Goal: Information Seeking & Learning: Learn about a topic

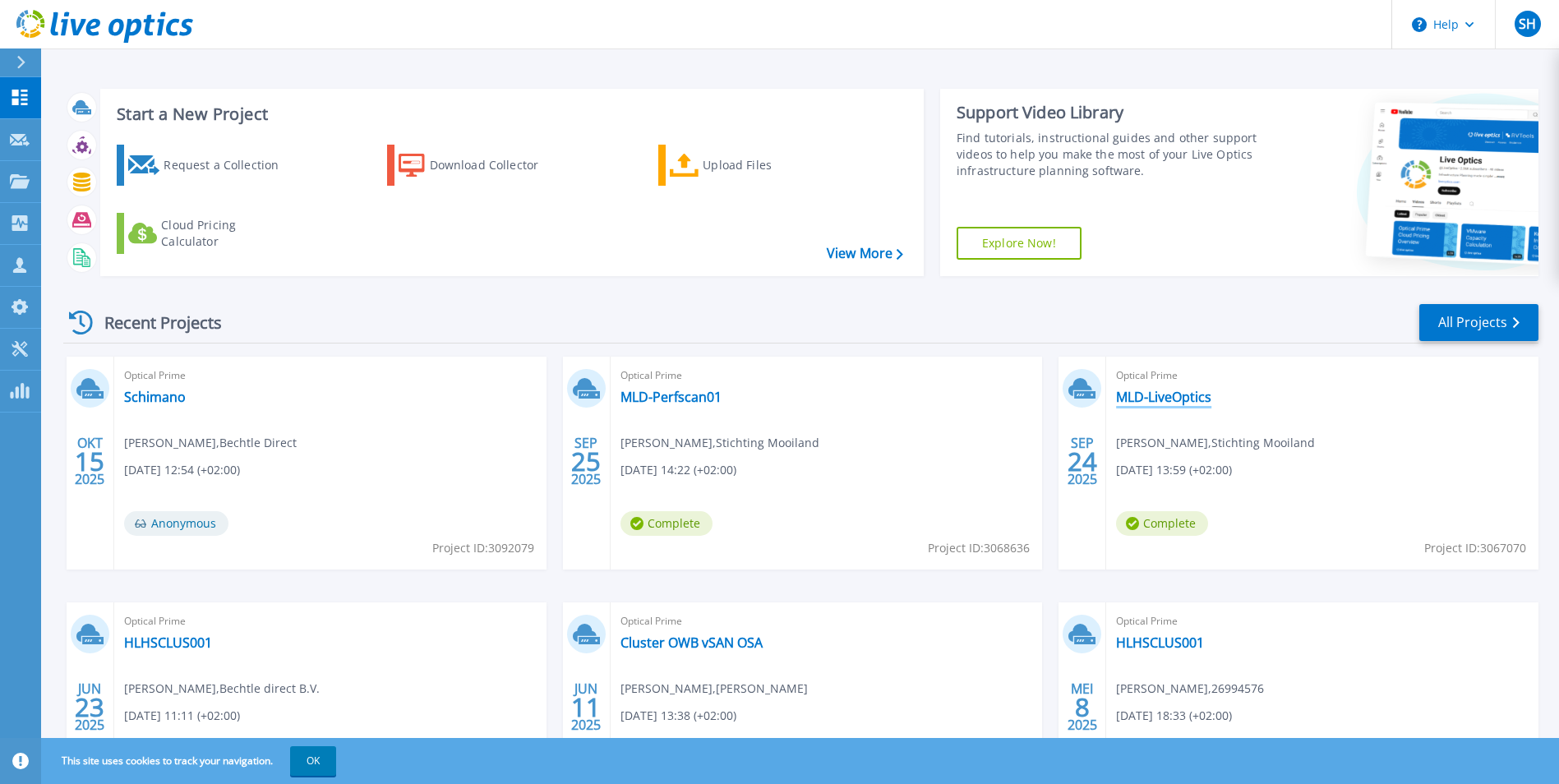
scroll to position [82, 0]
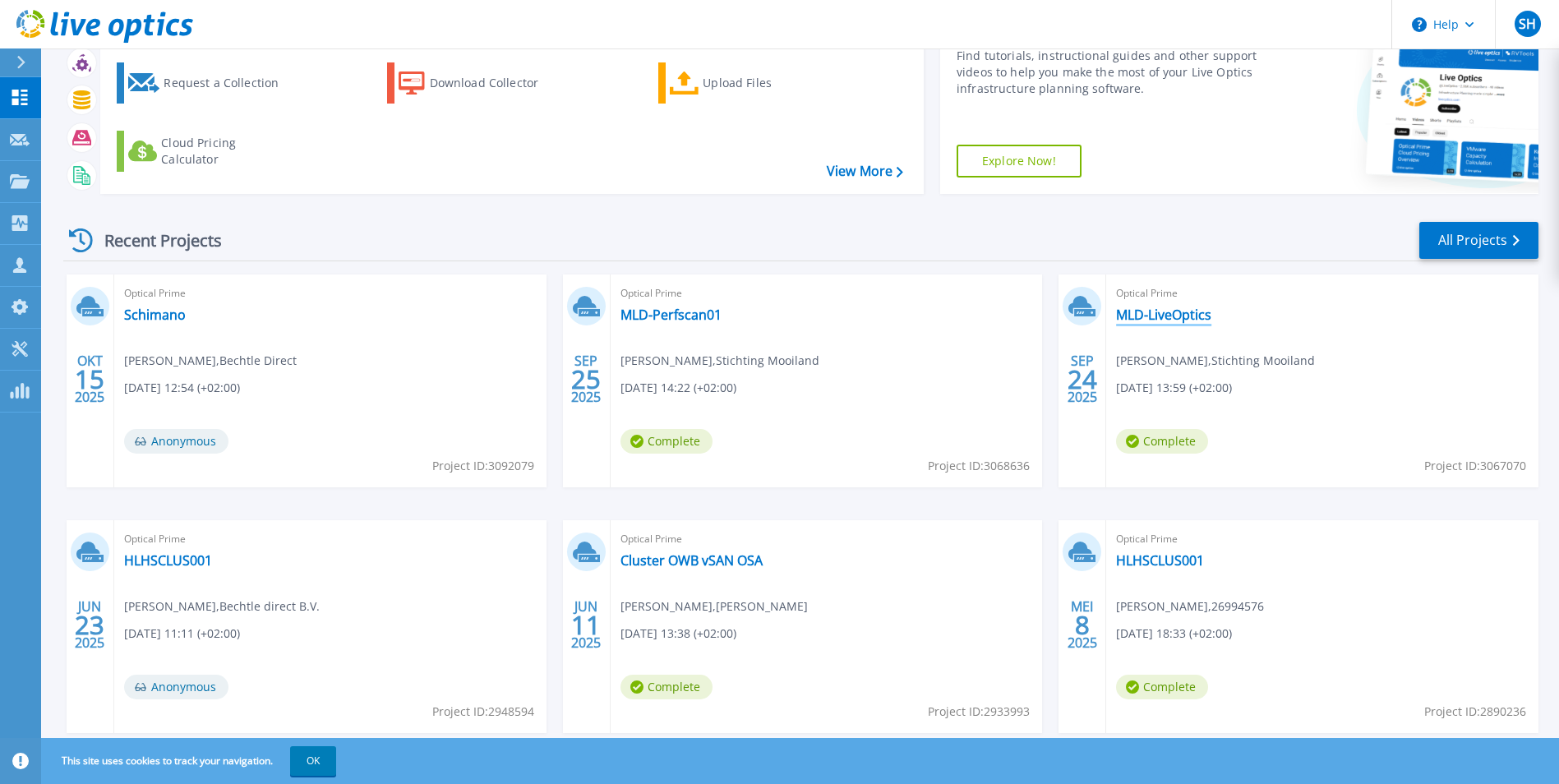
click at [1128, 311] on link "MLD-LiveOptics" at bounding box center [1164, 314] width 96 height 17
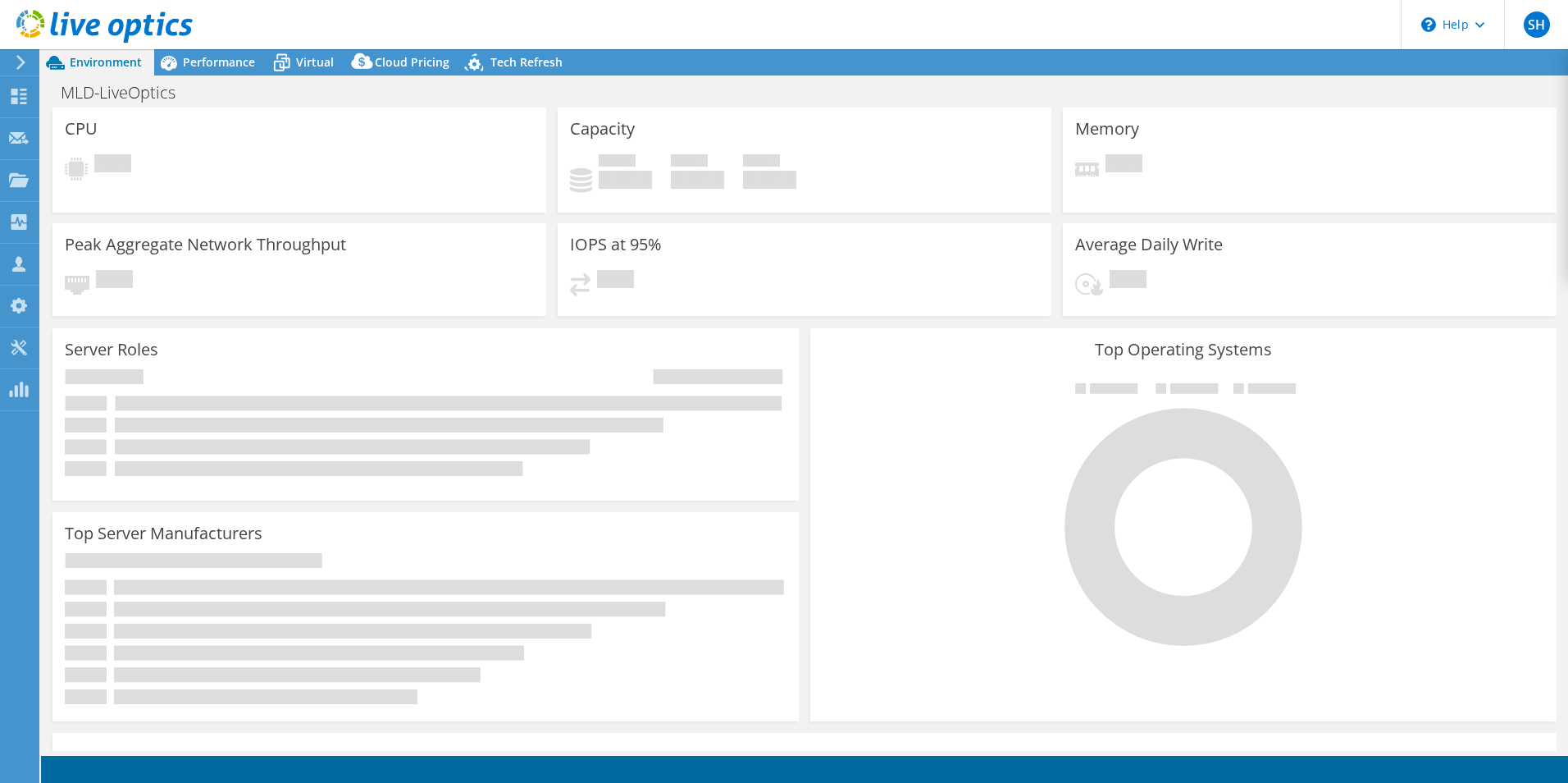
select select "USD"
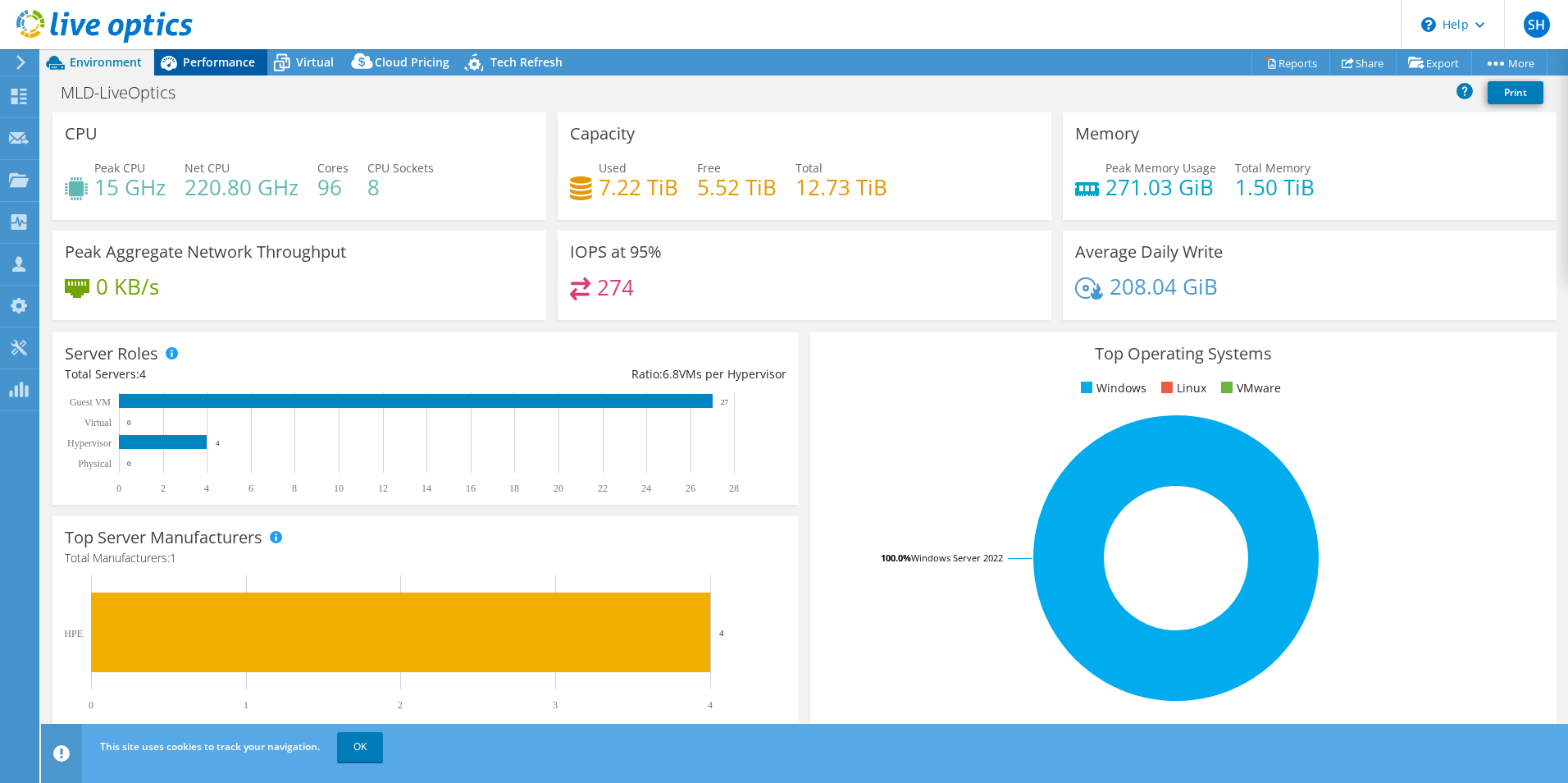
click at [222, 50] on div "Performance" at bounding box center [210, 62] width 113 height 26
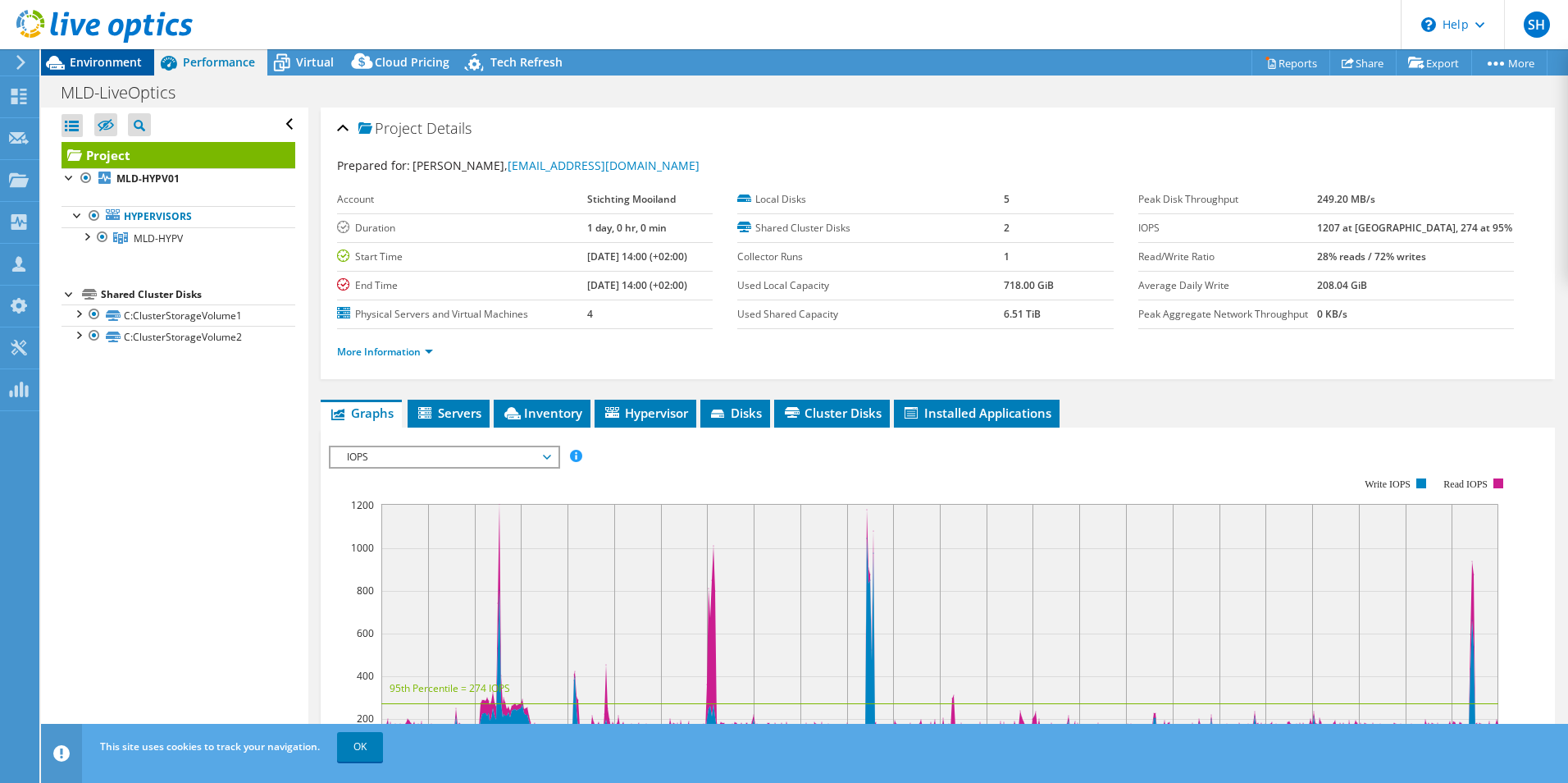
click at [107, 57] on span "Environment" at bounding box center [106, 62] width 72 height 16
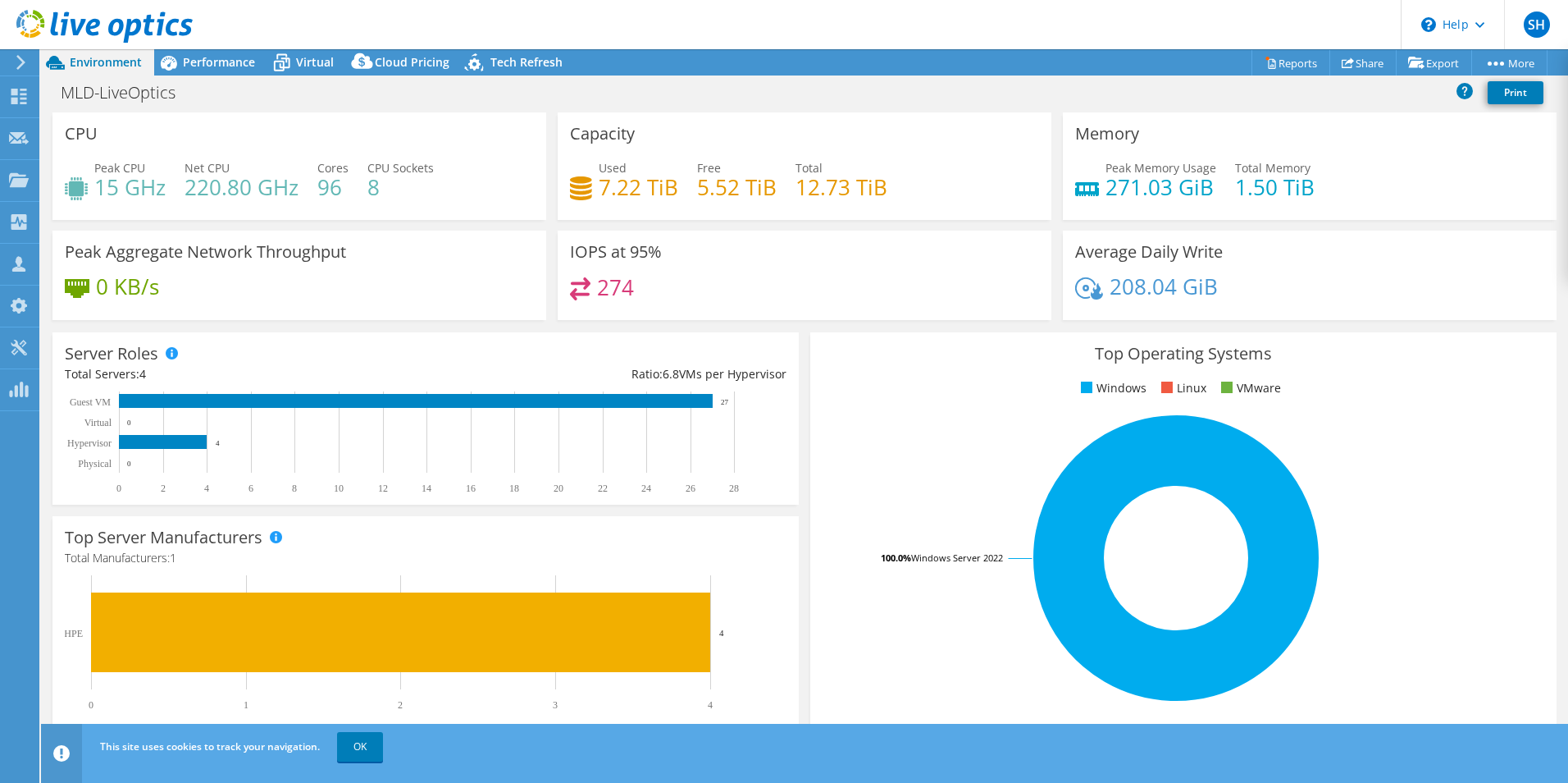
click at [44, 13] on icon at bounding box center [104, 26] width 176 height 34
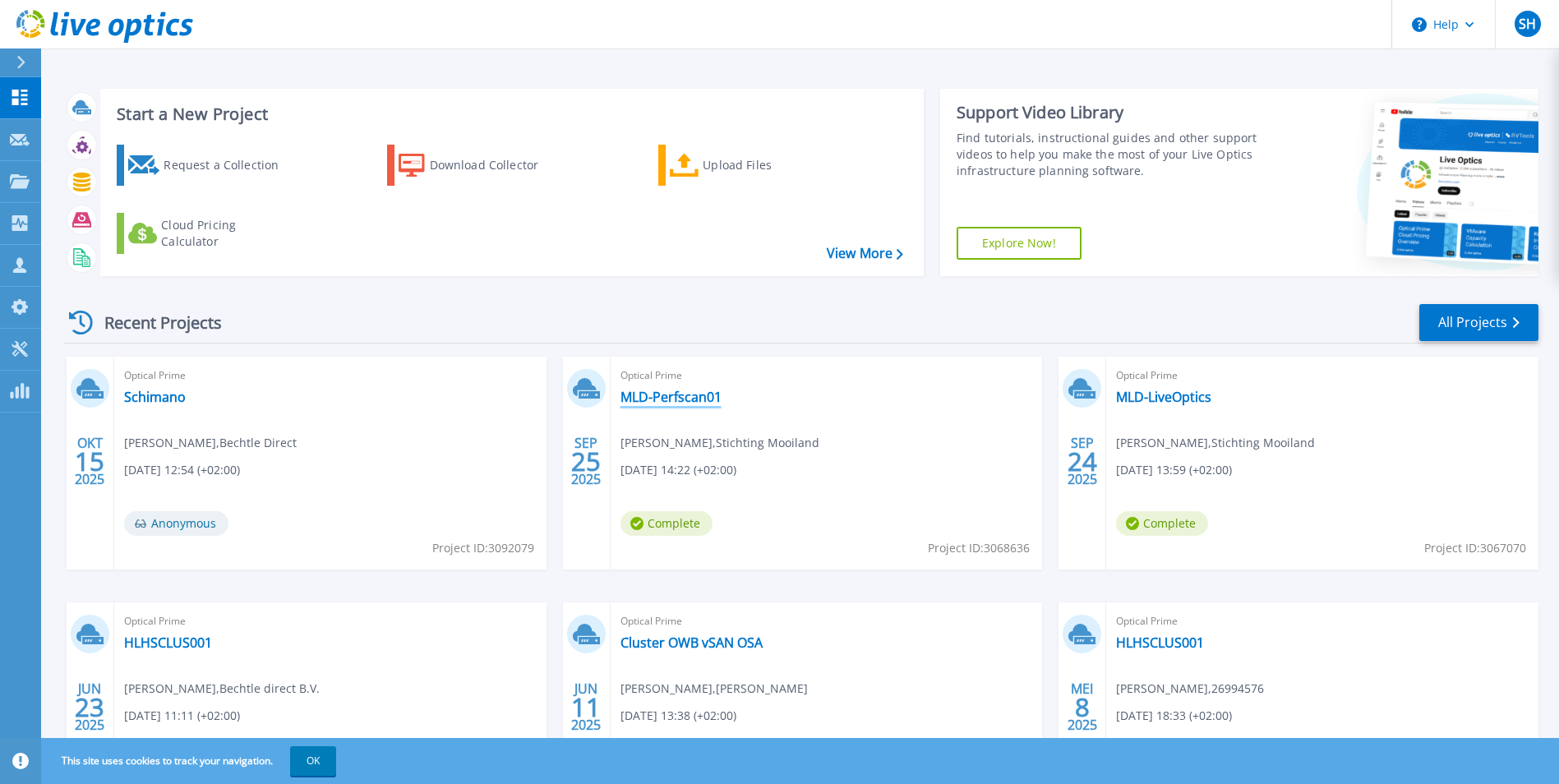
click at [658, 399] on link "MLD-Perfscan01" at bounding box center [671, 396] width 101 height 17
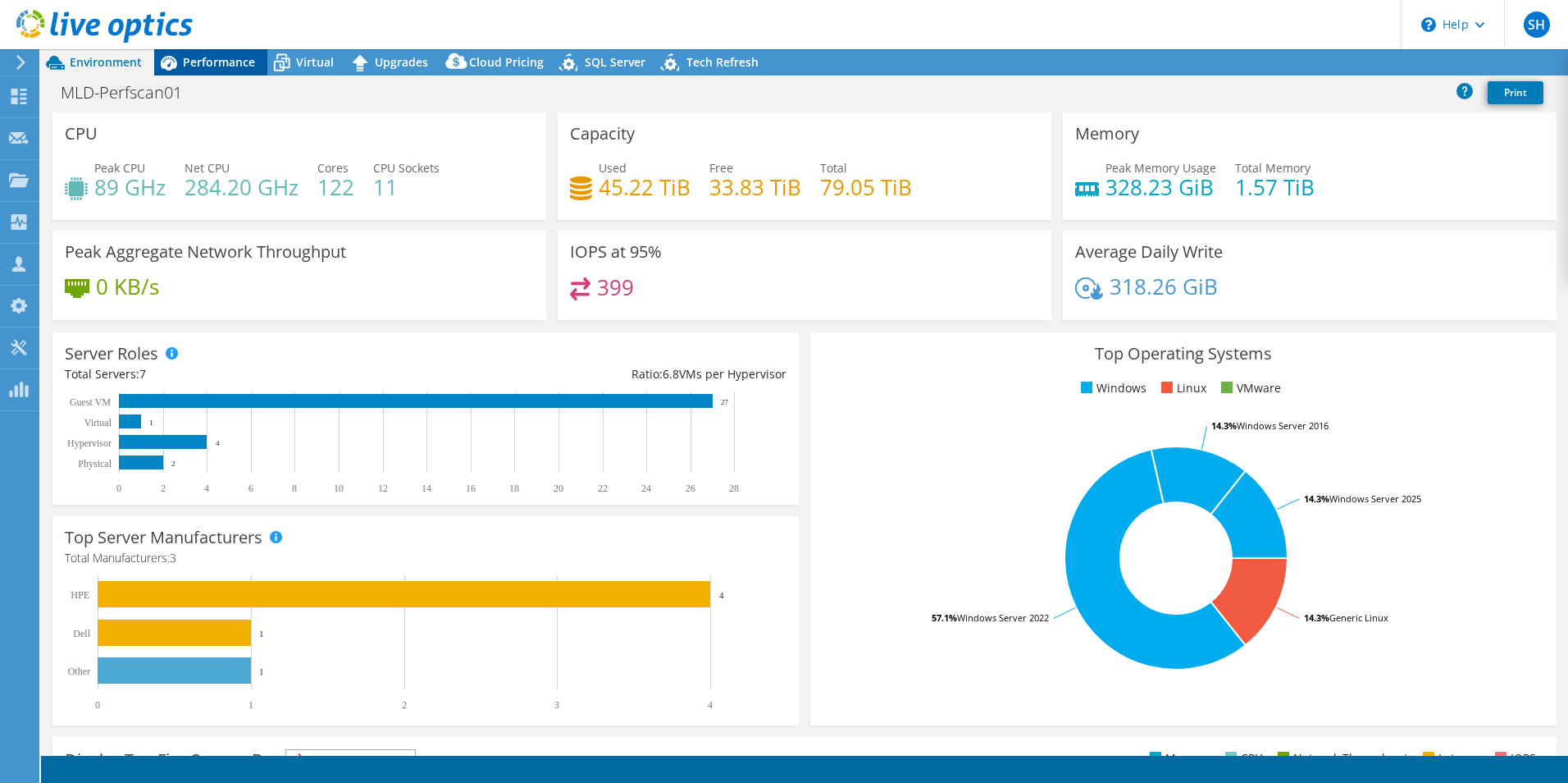
select select "USD"
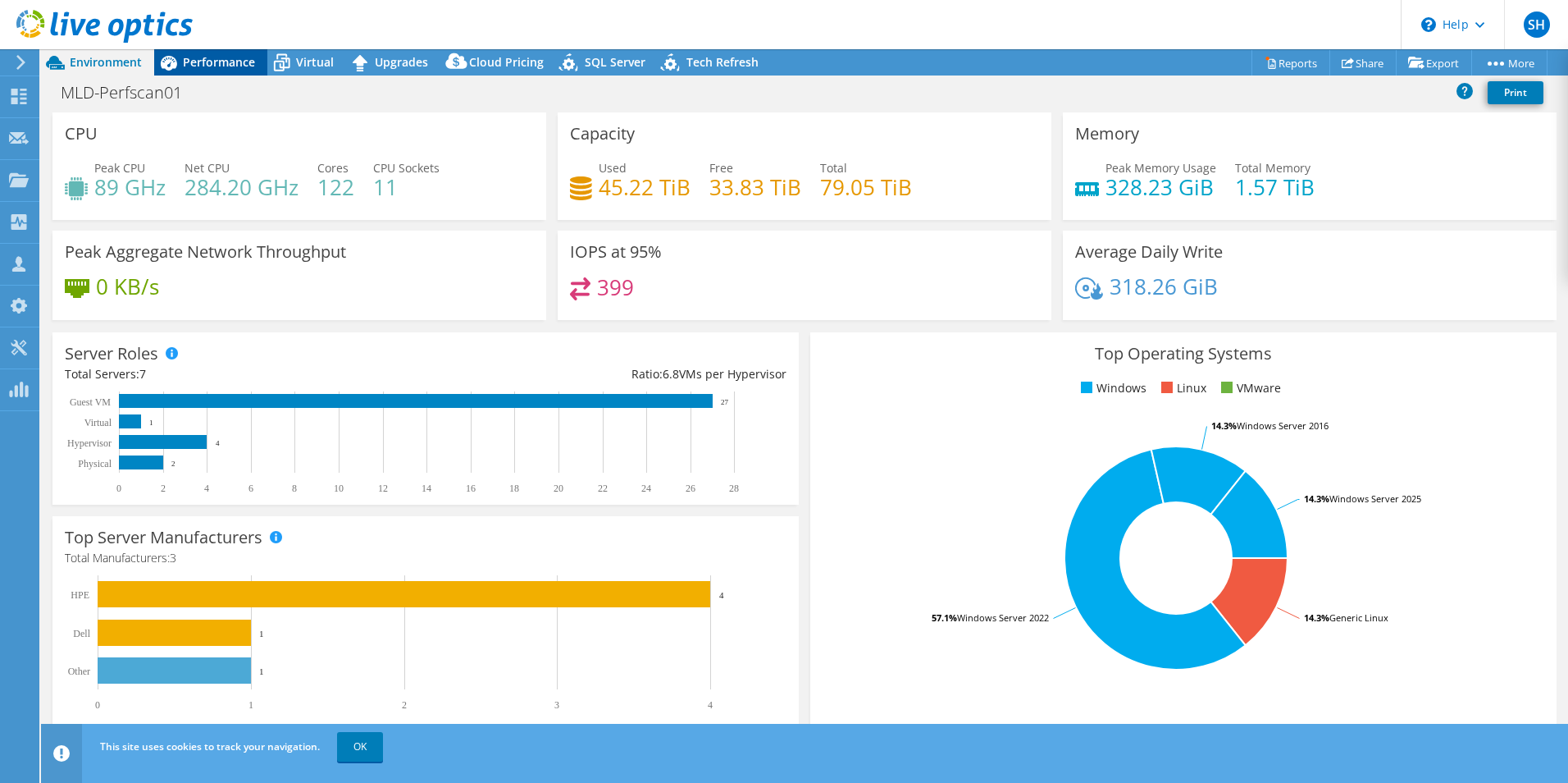
click at [207, 55] on span "Performance" at bounding box center [219, 62] width 72 height 16
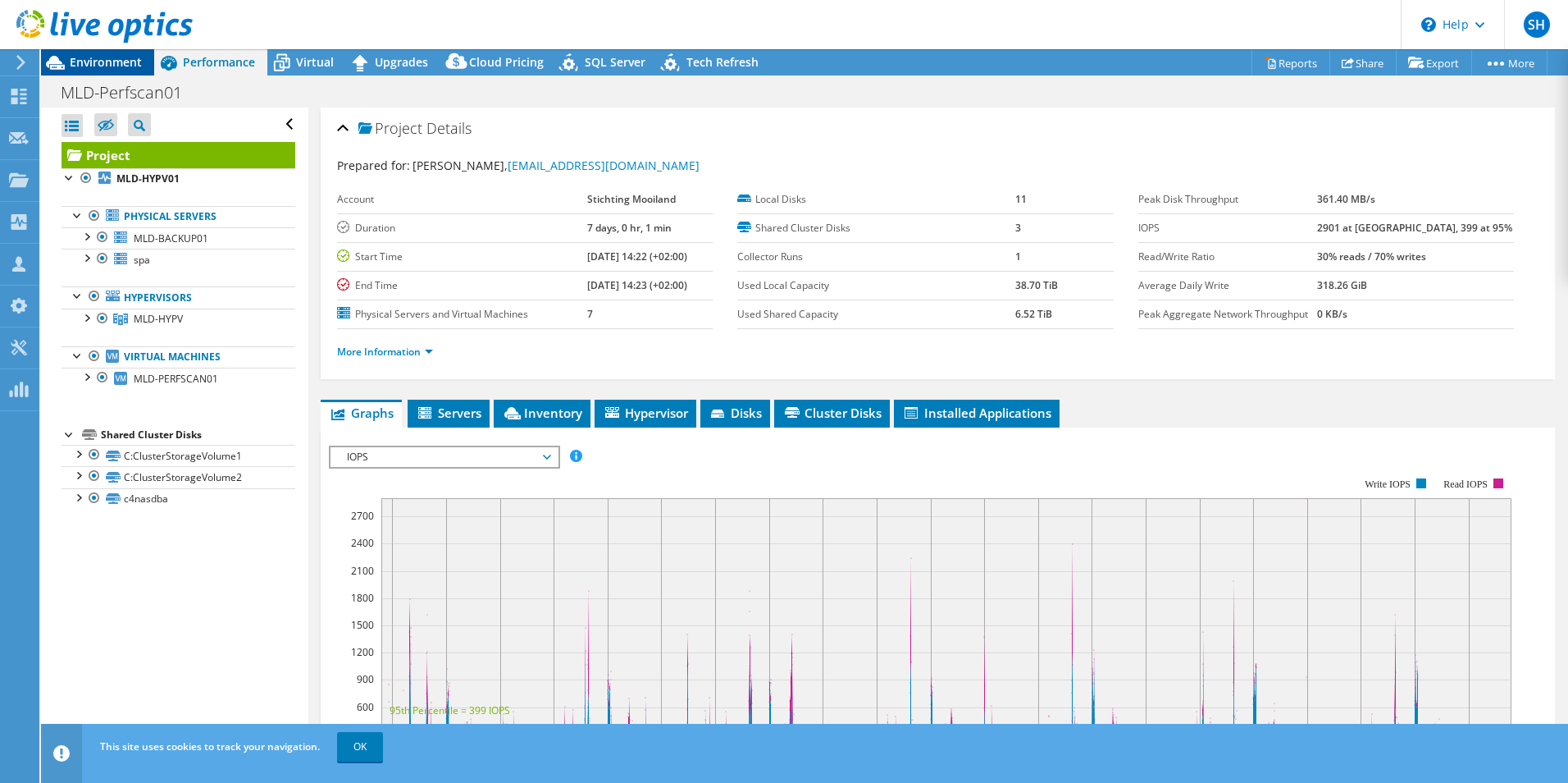
click at [122, 55] on span "Environment" at bounding box center [106, 62] width 72 height 16
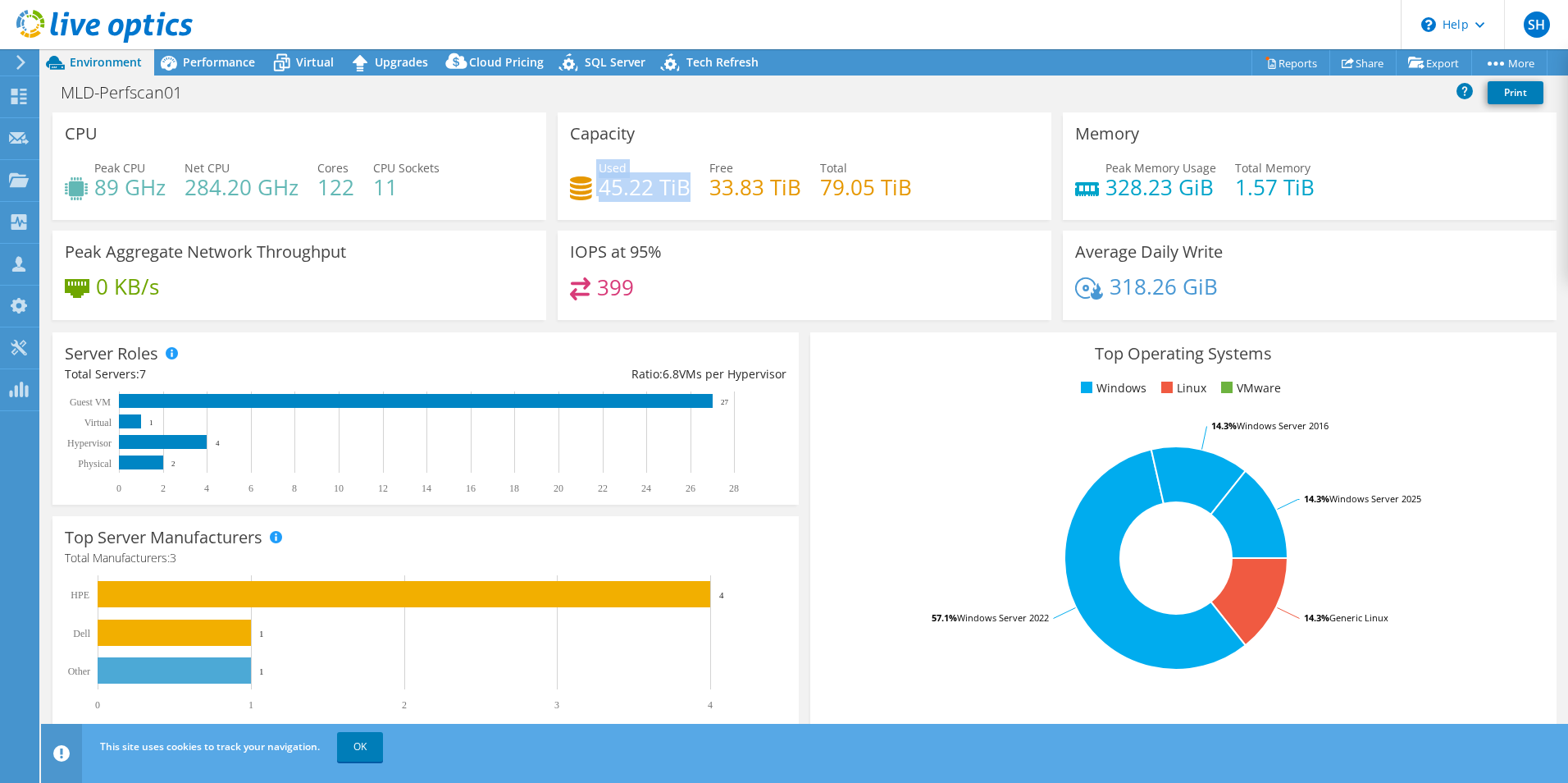
drag, startPoint x: 679, startPoint y: 186, endPoint x: 577, endPoint y: 184, distance: 102.0
click at [577, 184] on div "Used 45.22 TiB" at bounding box center [630, 177] width 121 height 37
drag, startPoint x: 577, startPoint y: 184, endPoint x: 573, endPoint y: 289, distance: 105.1
click at [573, 289] on div "399" at bounding box center [804, 295] width 469 height 35
drag, startPoint x: 573, startPoint y: 289, endPoint x: 711, endPoint y: 290, distance: 138.0
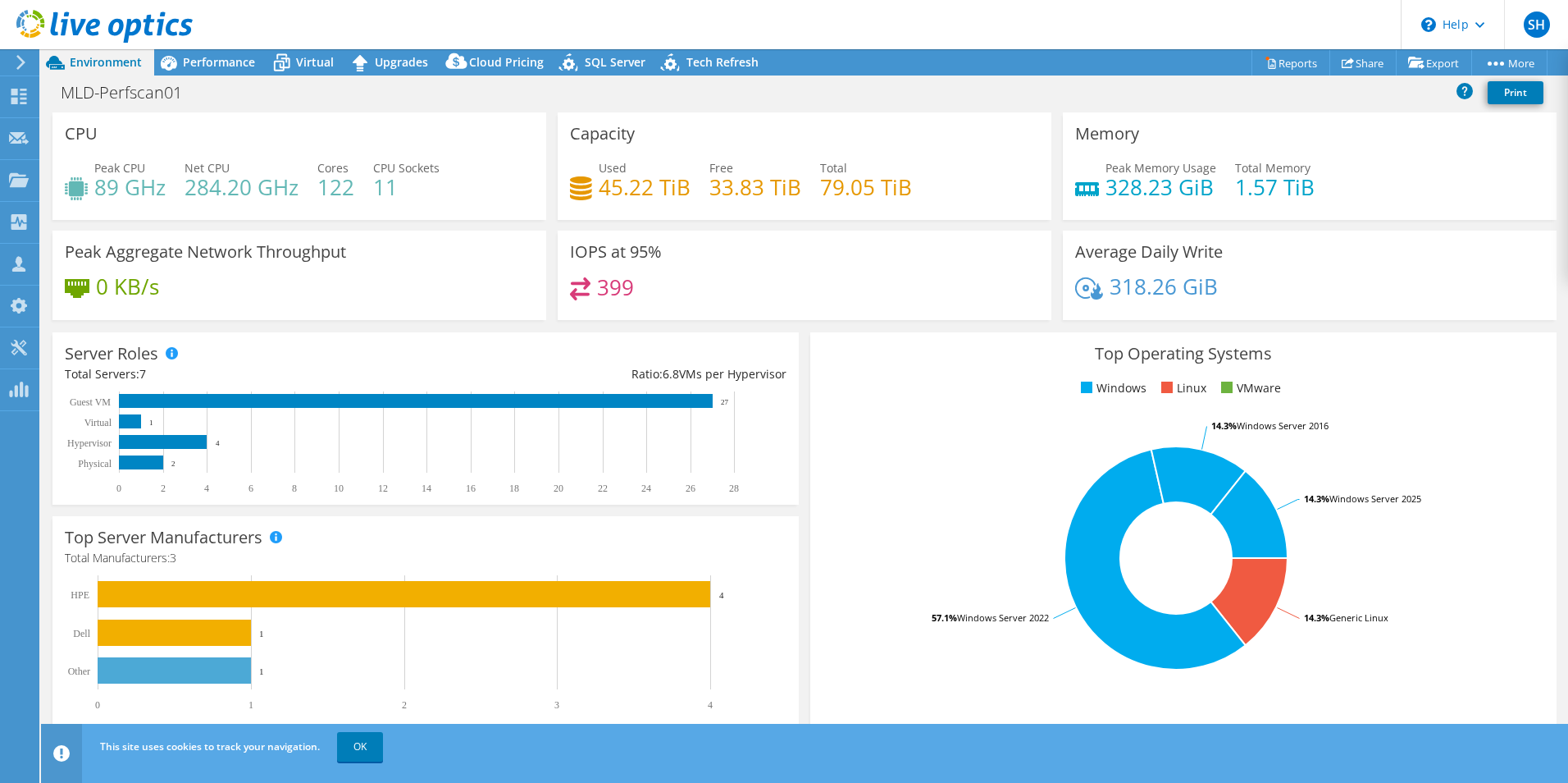
click at [711, 290] on div "399" at bounding box center [804, 295] width 469 height 35
drag, startPoint x: 647, startPoint y: 293, endPoint x: 590, endPoint y: 286, distance: 57.4
click at [590, 286] on div "399" at bounding box center [804, 295] width 469 height 35
drag, startPoint x: 1128, startPoint y: 189, endPoint x: 1090, endPoint y: 187, distance: 38.1
click at [1090, 187] on div "Peak Memory Usage 328.23 GiB" at bounding box center [1145, 177] width 141 height 37
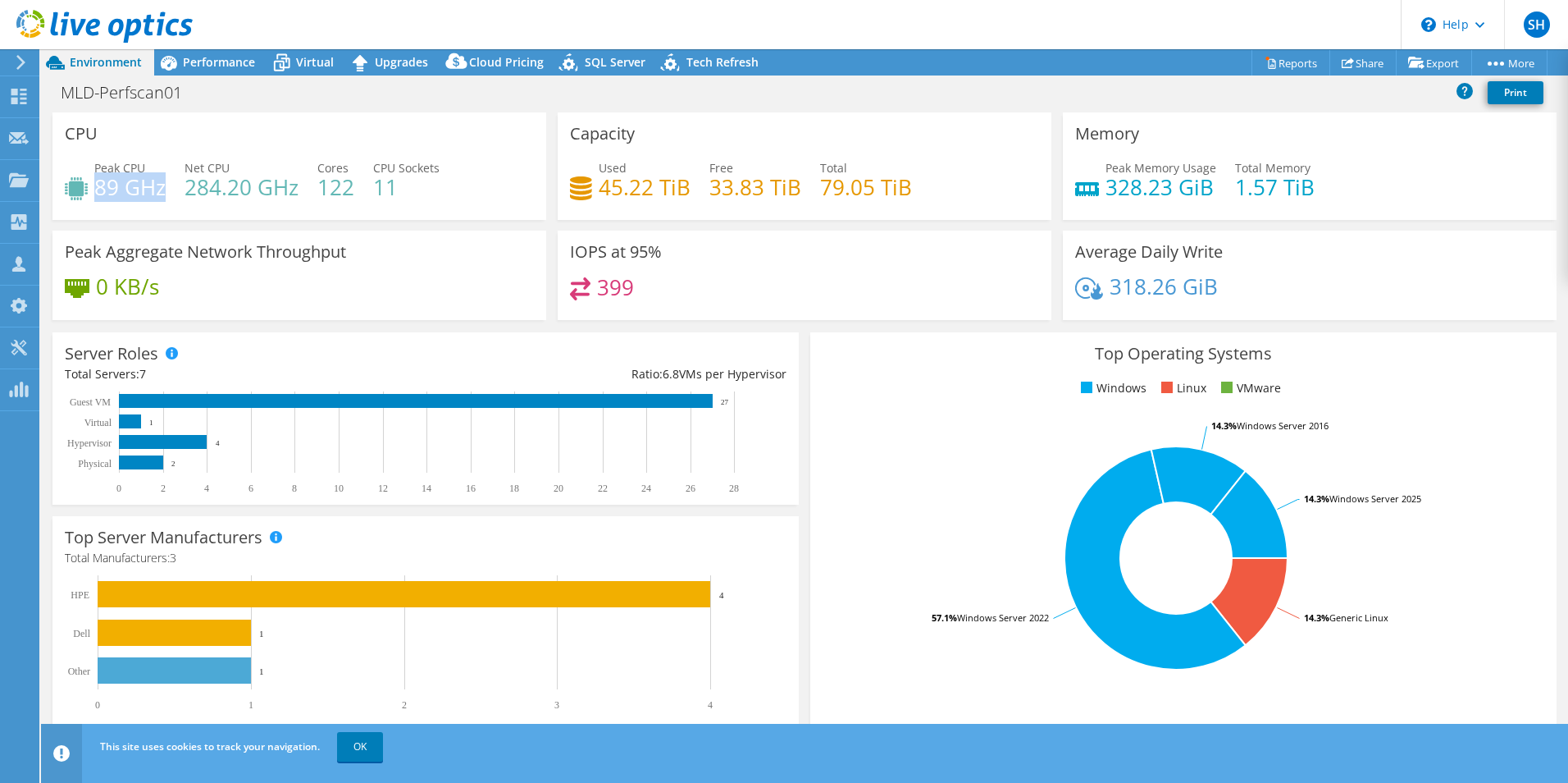
drag, startPoint x: 164, startPoint y: 194, endPoint x: 96, endPoint y: 192, distance: 68.0
click at [96, 192] on h4 "89 GHz" at bounding box center [129, 187] width 71 height 19
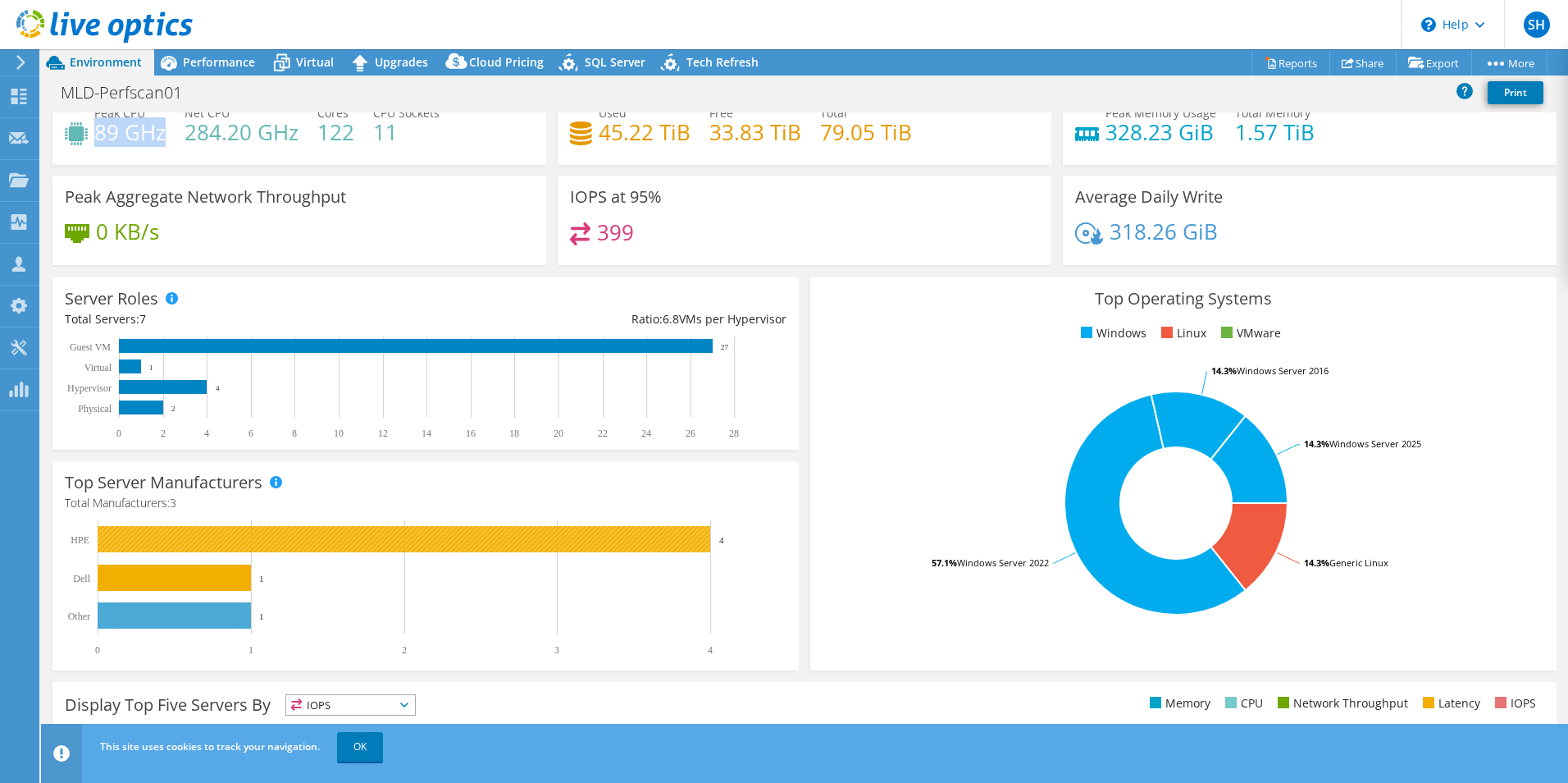
scroll to position [82, 0]
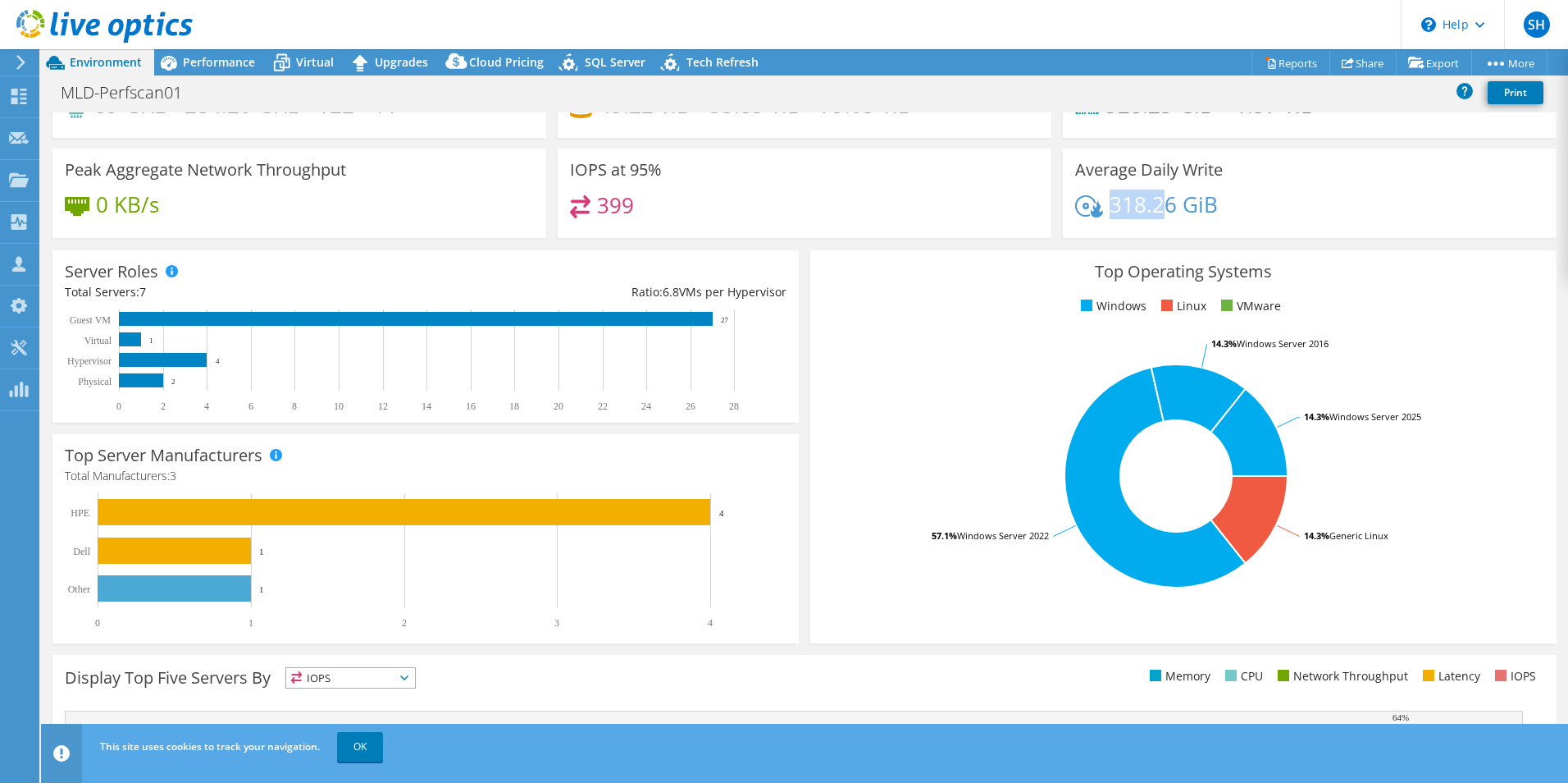
drag, startPoint x: 1107, startPoint y: 205, endPoint x: 1153, endPoint y: 207, distance: 46.0
click at [1158, 206] on h4 "318.26 GiB" at bounding box center [1163, 204] width 108 height 19
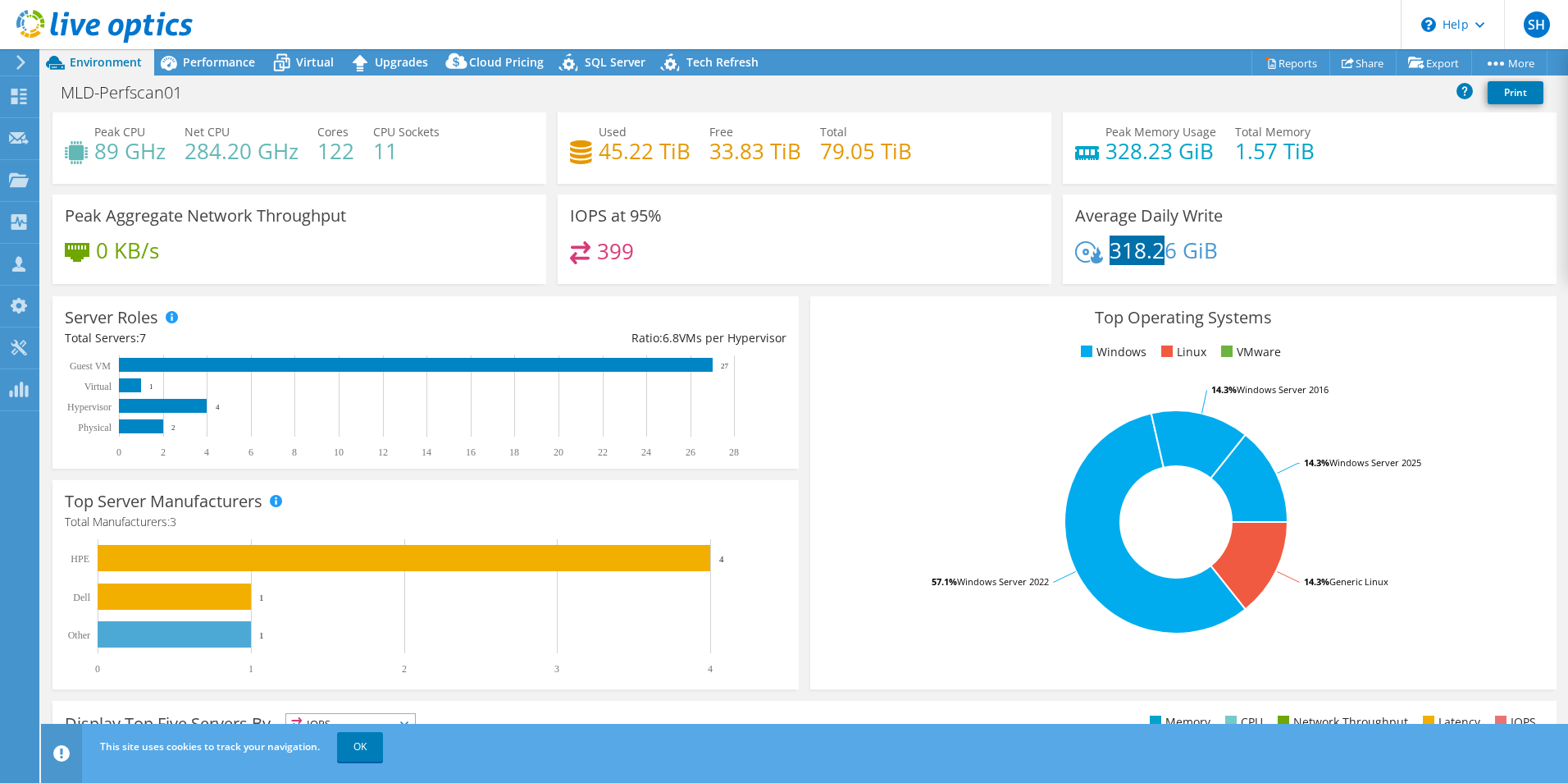
scroll to position [0, 0]
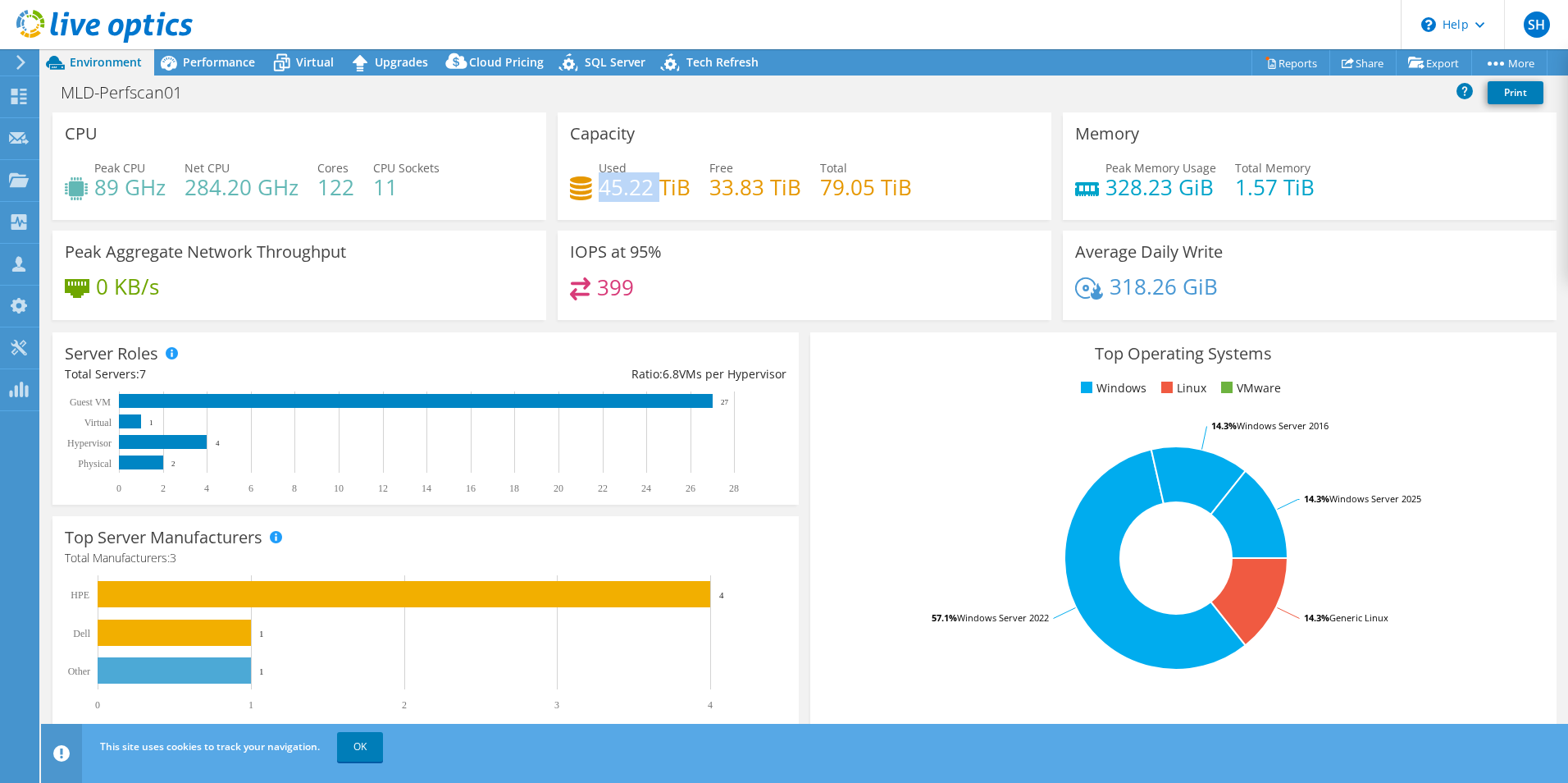
drag, startPoint x: 598, startPoint y: 189, endPoint x: 659, endPoint y: 187, distance: 61.0
click at [659, 187] on h4 "45.22 TiB" at bounding box center [644, 187] width 91 height 19
click at [195, 62] on span "Performance" at bounding box center [219, 62] width 72 height 16
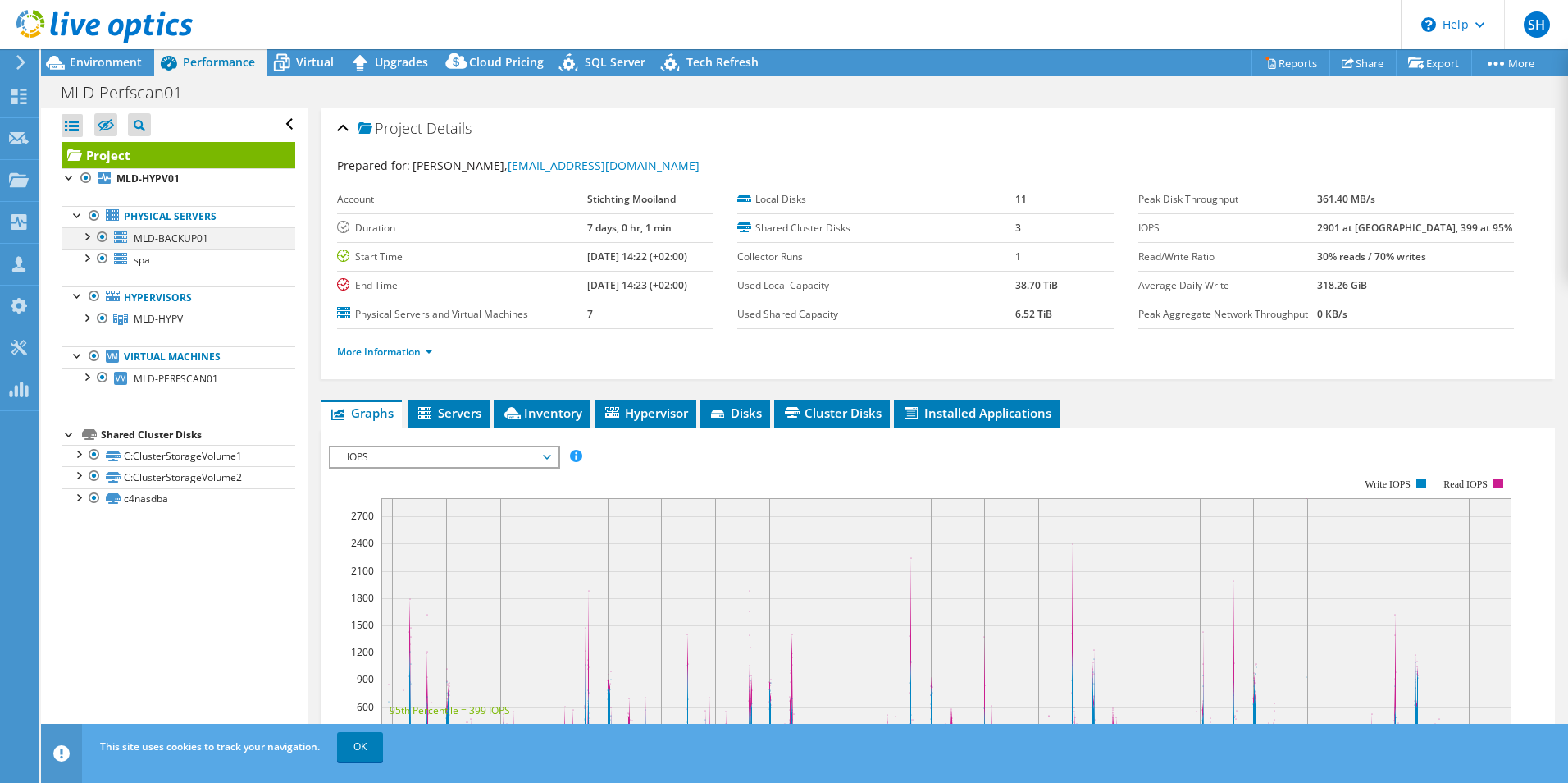
click at [91, 236] on div at bounding box center [86, 235] width 17 height 17
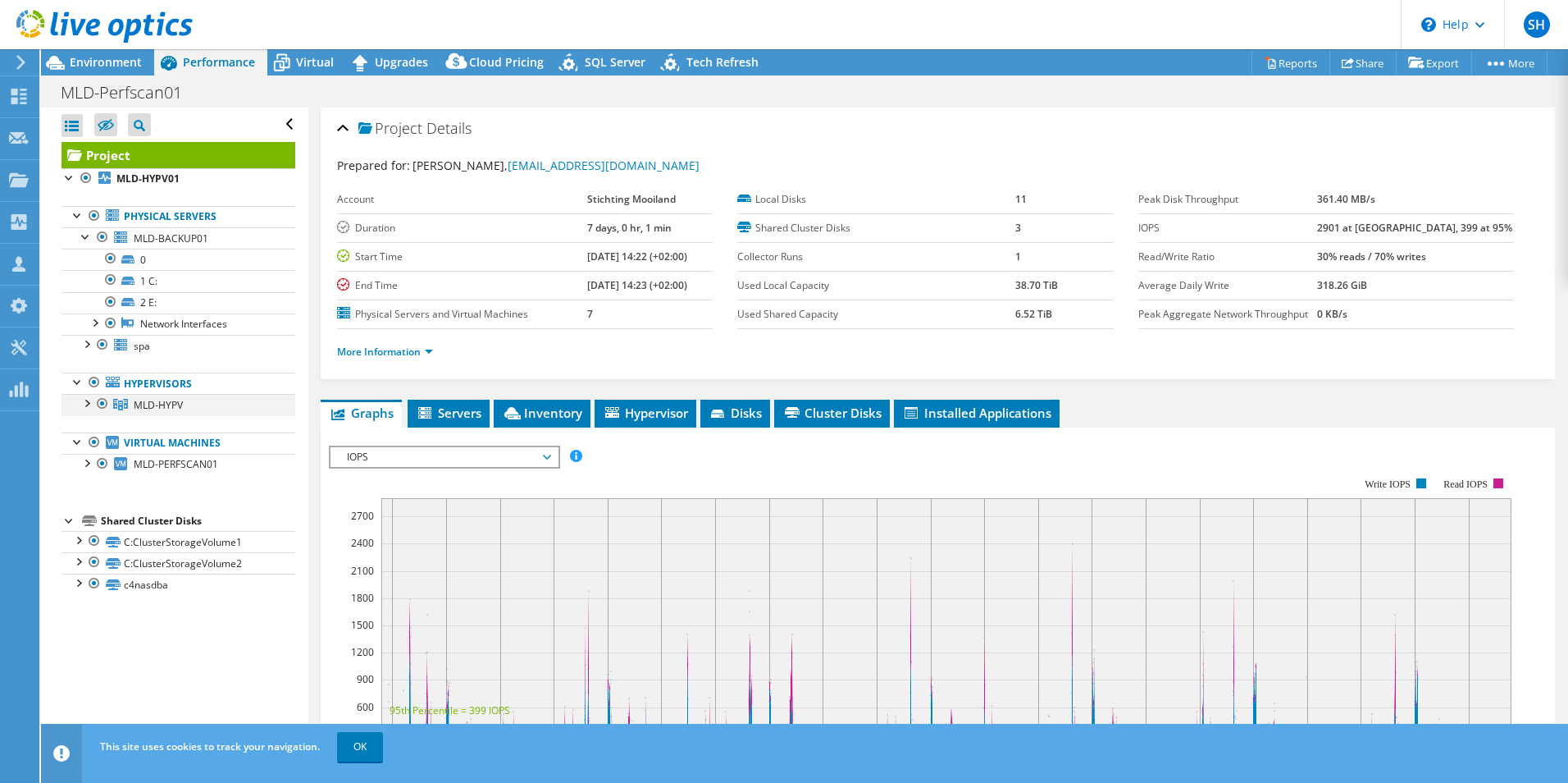
click at [88, 406] on div at bounding box center [86, 401] width 17 height 17
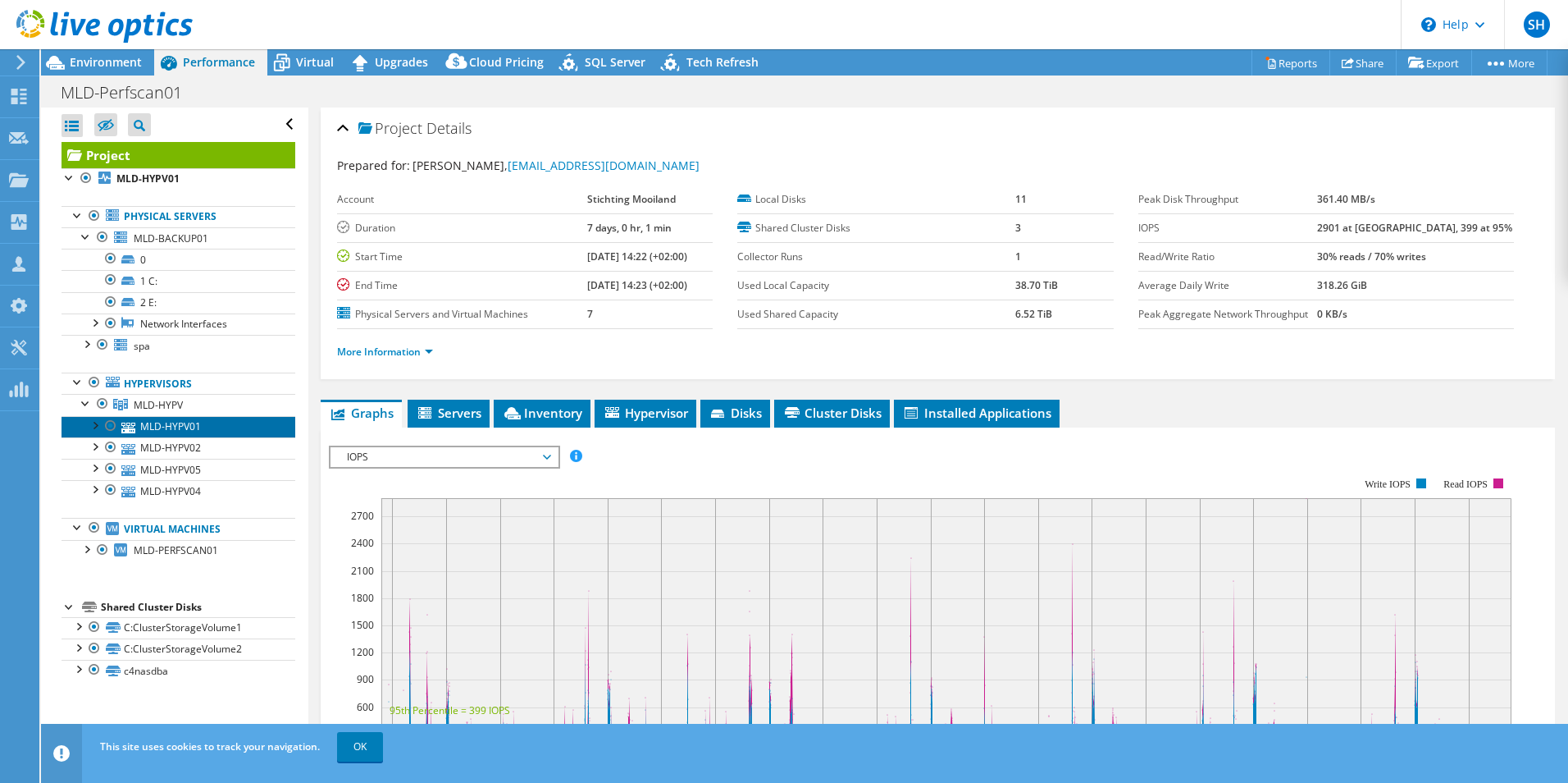
click at [169, 427] on link "MLD-HYPV01" at bounding box center [178, 427] width 234 height 21
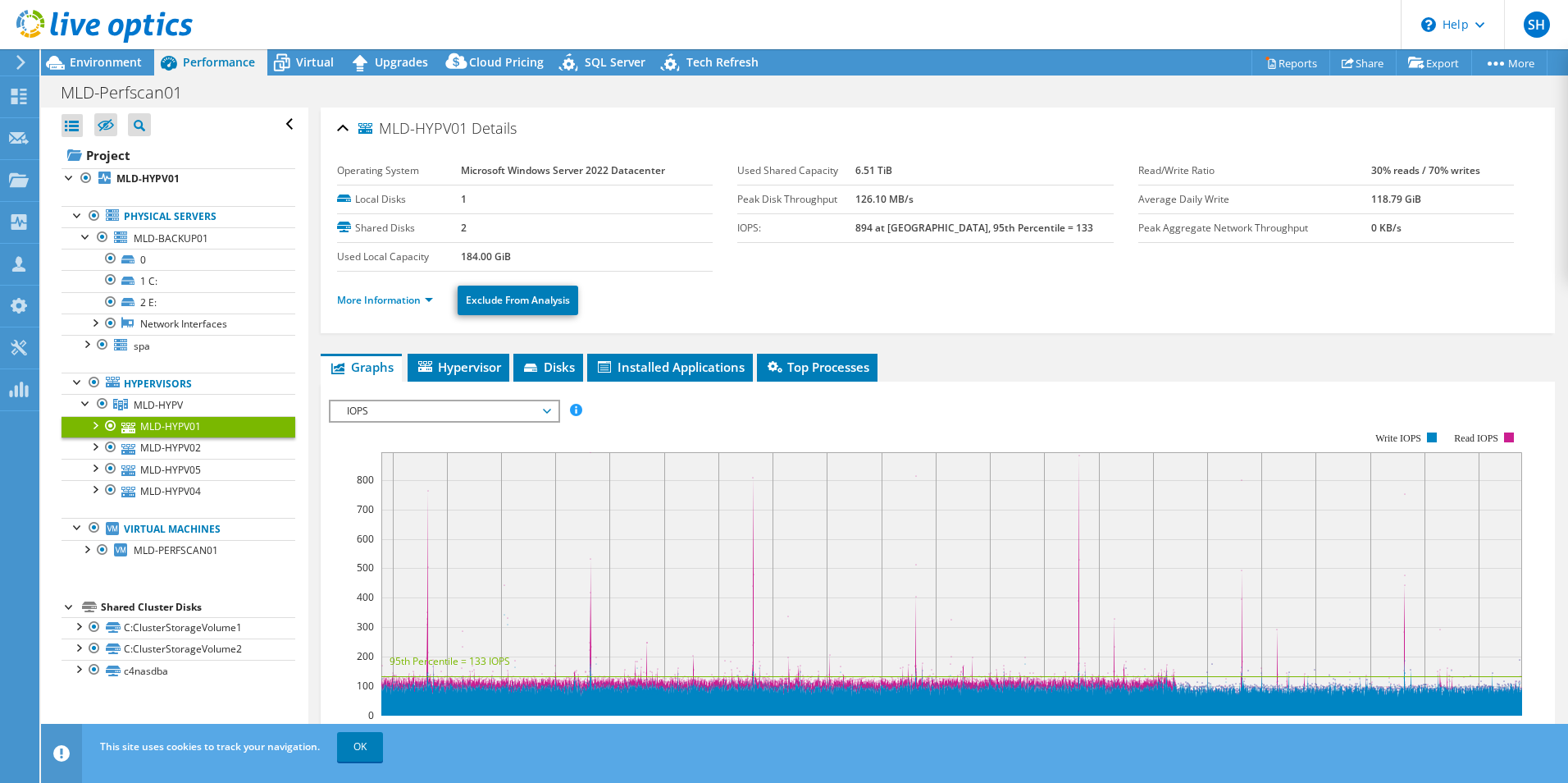
click at [543, 409] on span "IOPS" at bounding box center [444, 411] width 210 height 19
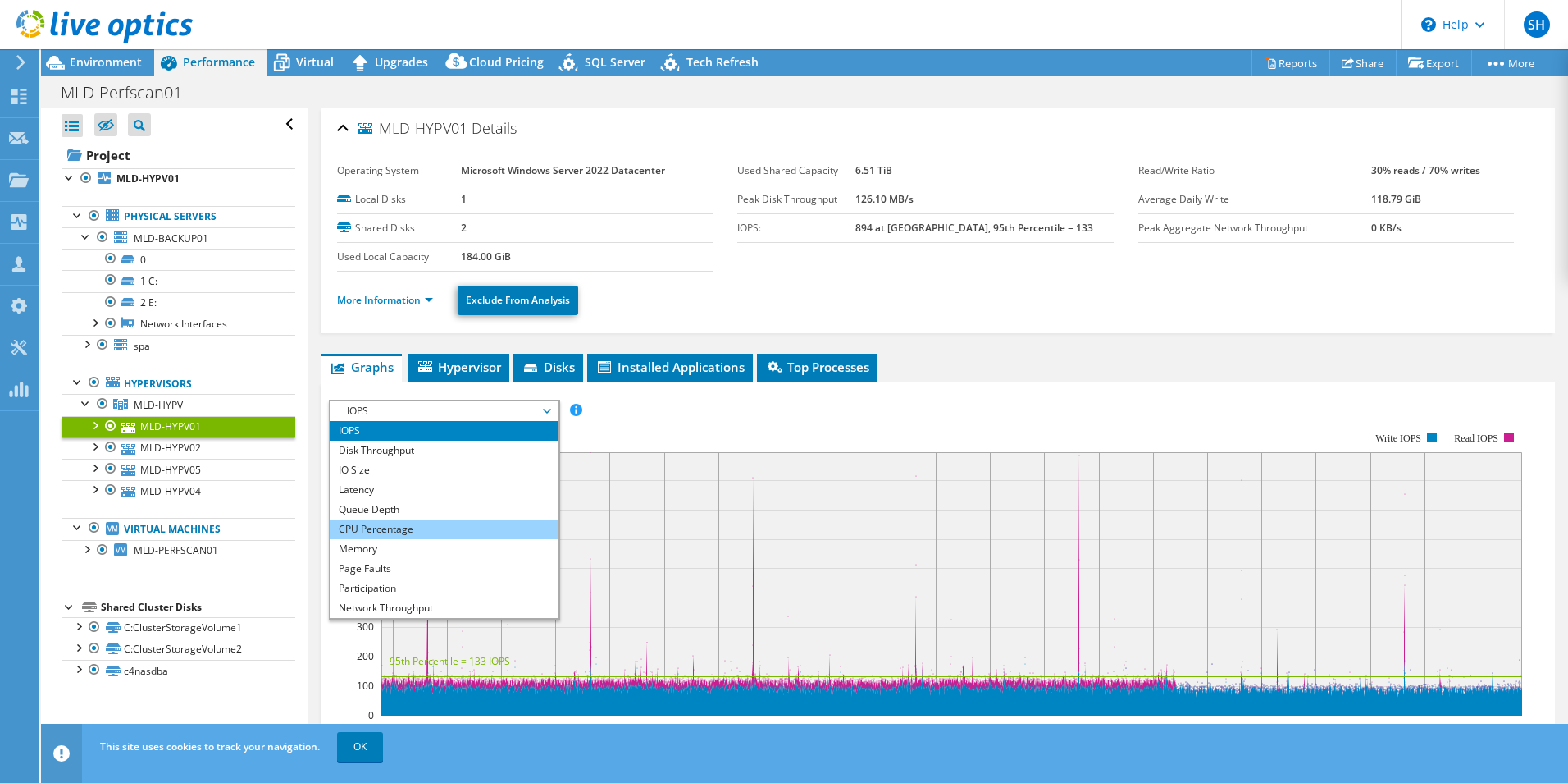
click at [377, 528] on li "CPU Percentage" at bounding box center [443, 529] width 227 height 19
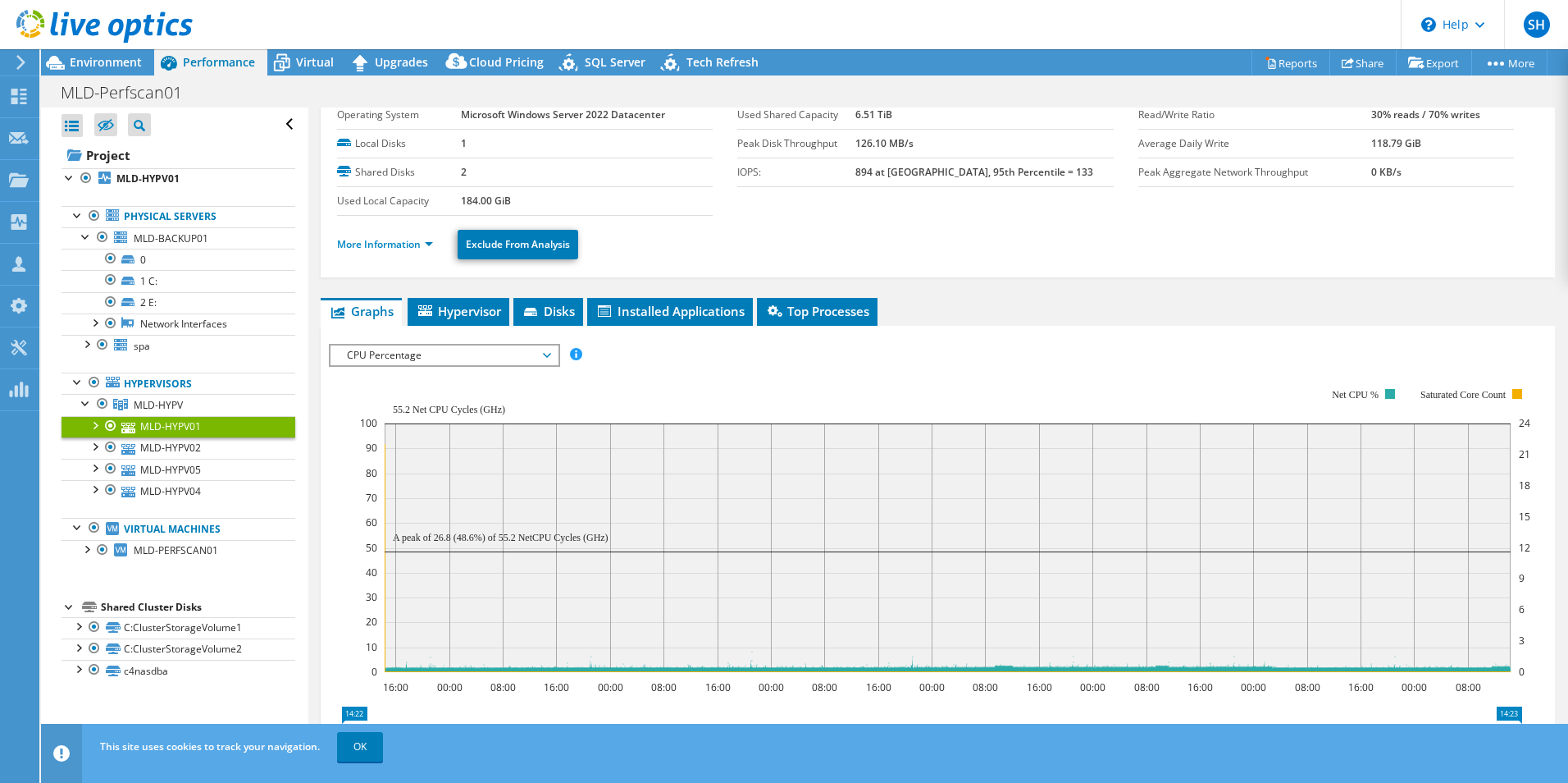
scroll to position [82, 0]
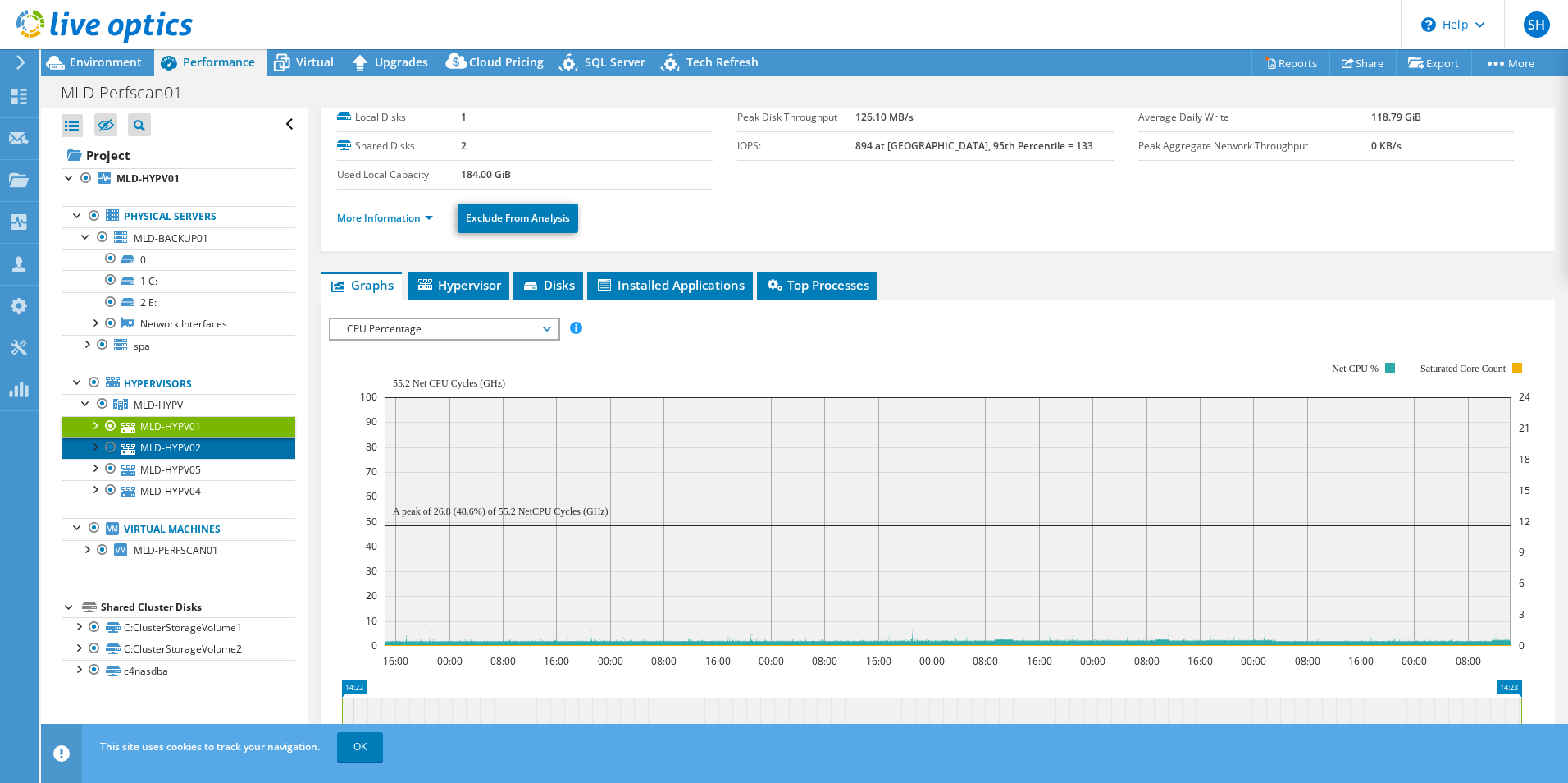
click at [186, 450] on link "MLD-HYPV02" at bounding box center [178, 448] width 234 height 21
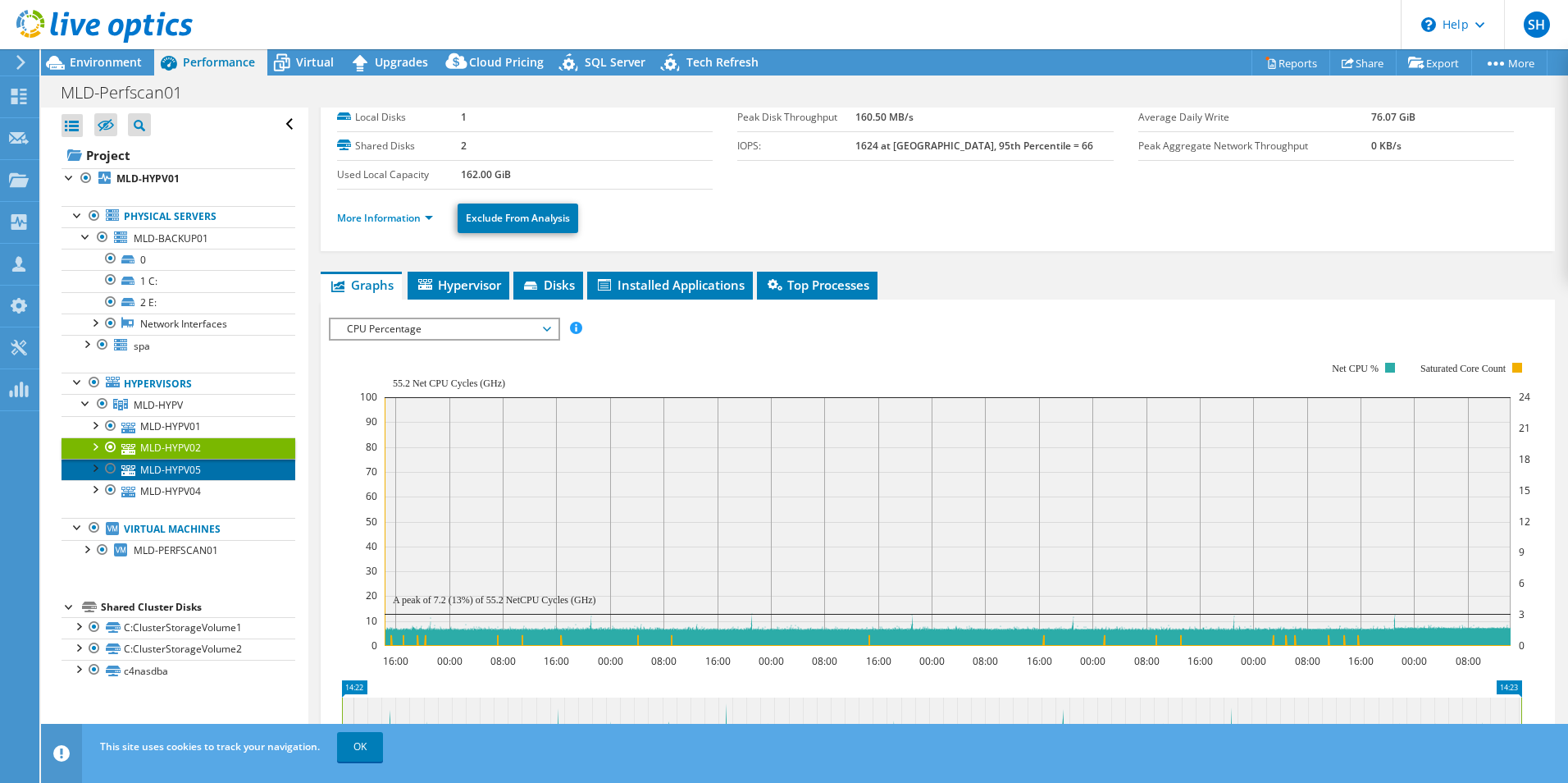
click at [162, 465] on link "MLD-HYPV05" at bounding box center [178, 469] width 234 height 21
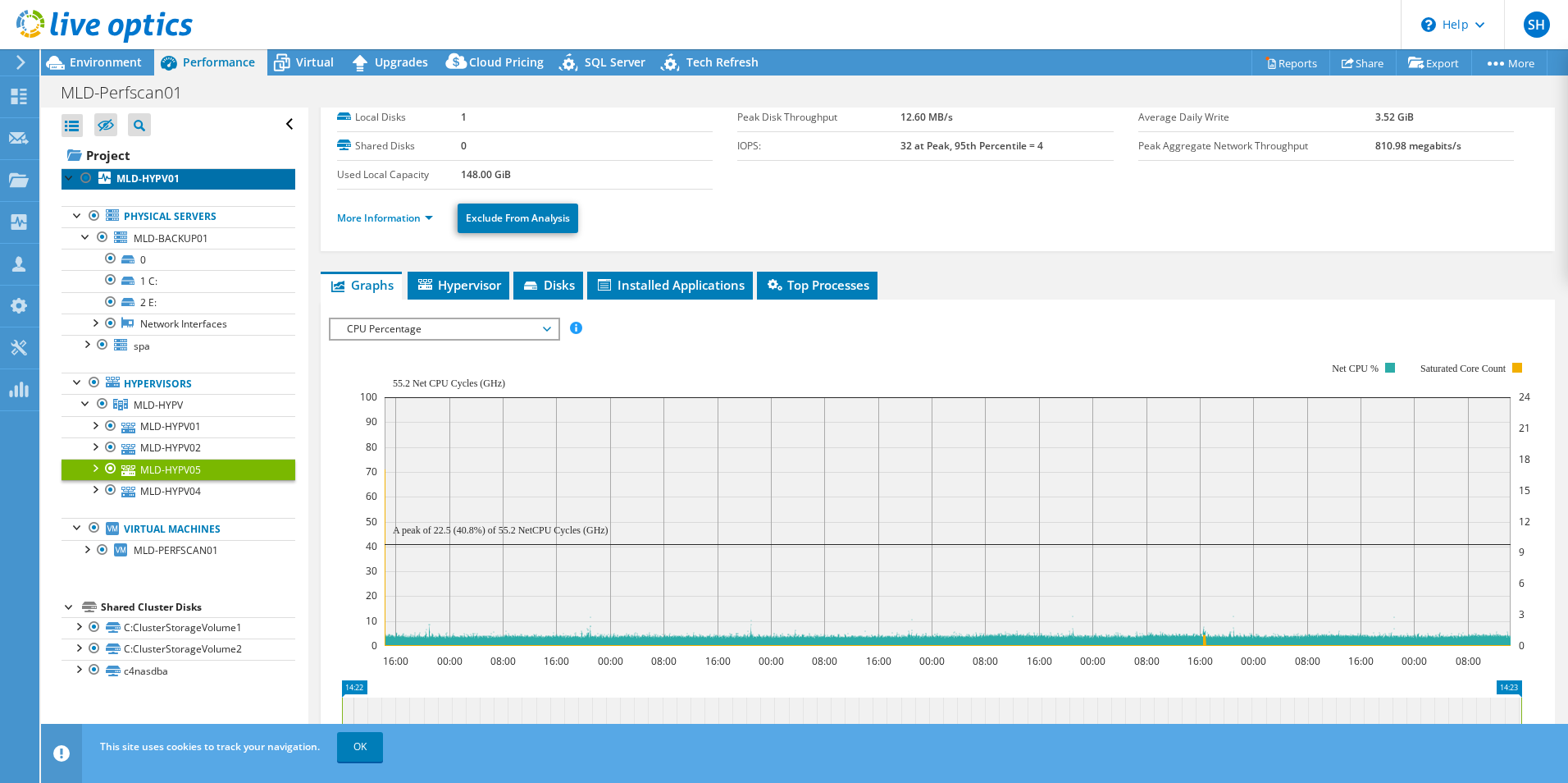
click at [161, 175] on b "MLD-HYPV01" at bounding box center [148, 178] width 63 height 14
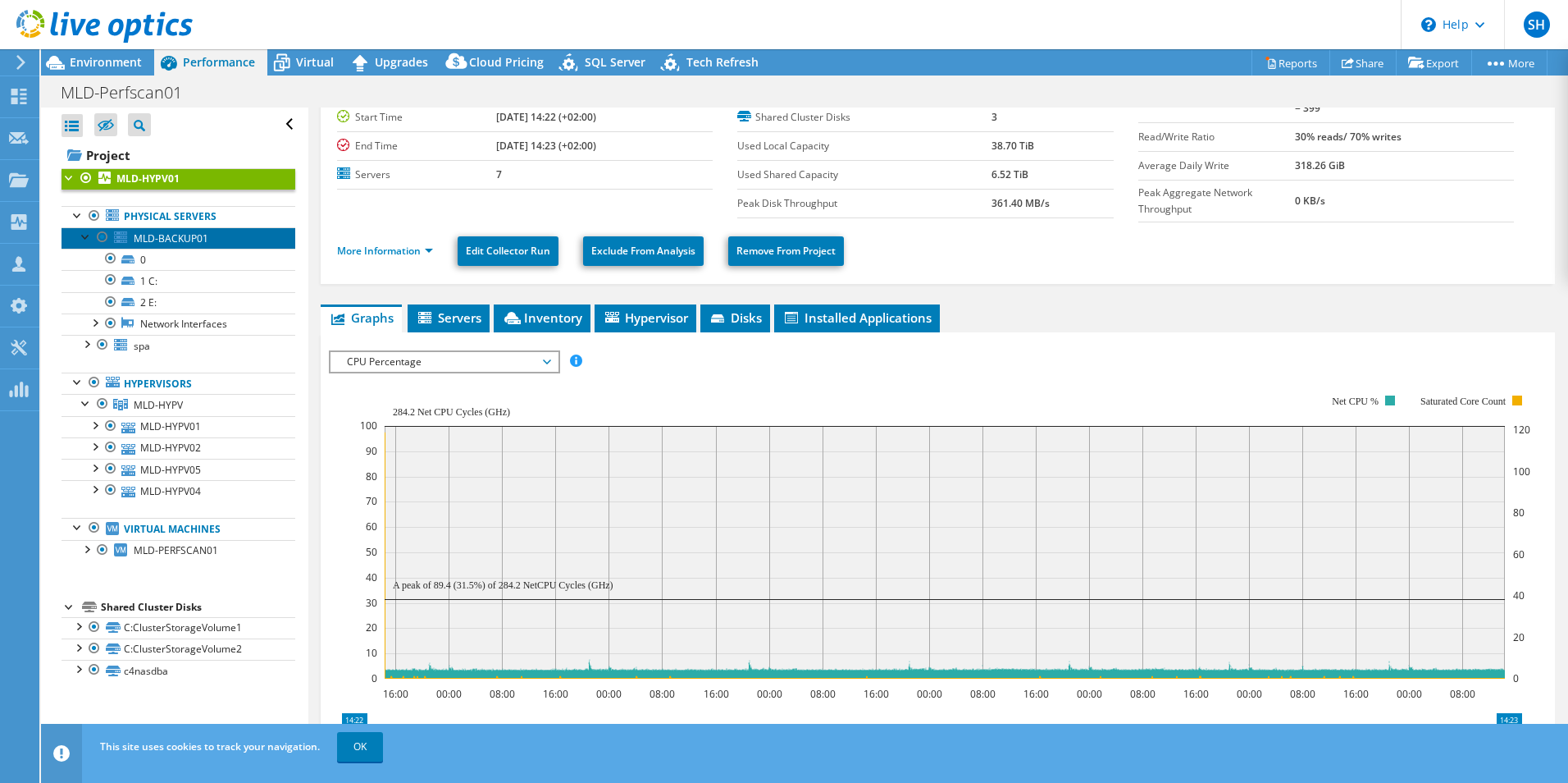
click at [158, 234] on span "MLD-BACKUP01" at bounding box center [170, 239] width 75 height 14
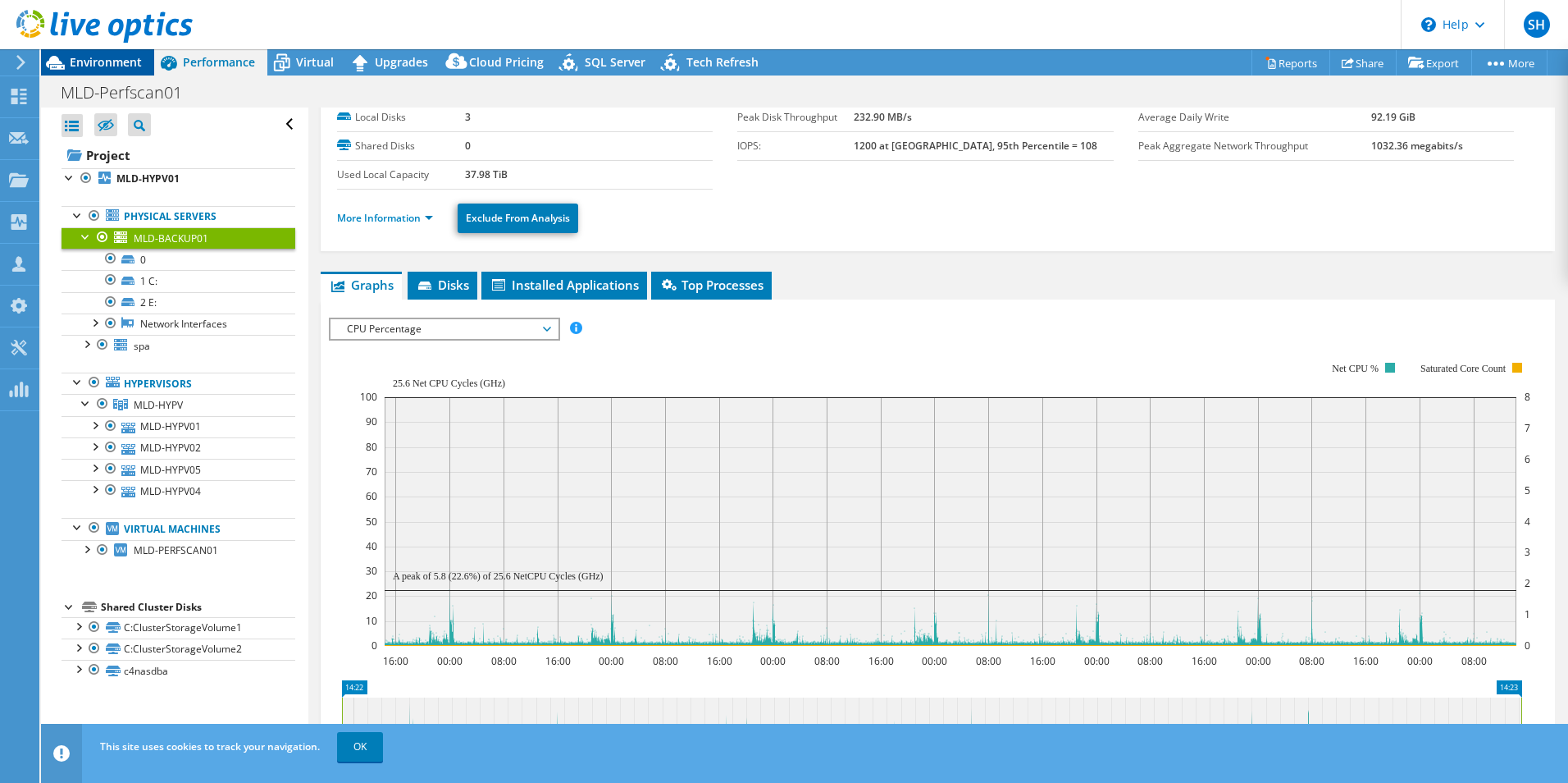
click at [111, 61] on span "Environment" at bounding box center [106, 62] width 72 height 16
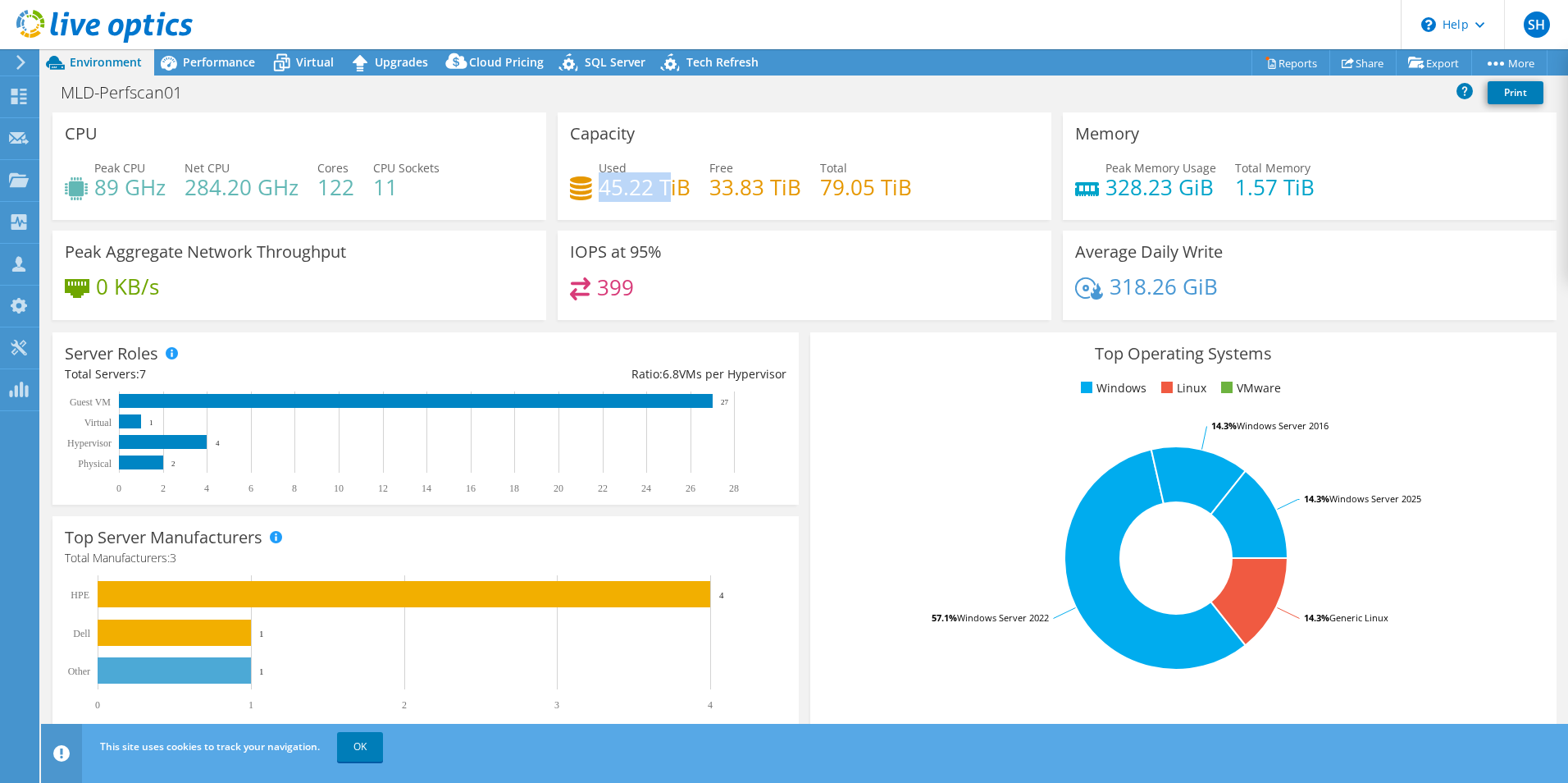
drag, startPoint x: 598, startPoint y: 188, endPoint x: 668, endPoint y: 185, distance: 70.1
click at [668, 185] on h4 "45.22 TiB" at bounding box center [644, 187] width 91 height 19
drag, startPoint x: 709, startPoint y: 189, endPoint x: 794, endPoint y: 186, distance: 85.1
click at [794, 186] on h4 "33.83 TiB" at bounding box center [755, 187] width 91 height 19
click at [210, 67] on span "Performance" at bounding box center [219, 62] width 72 height 16
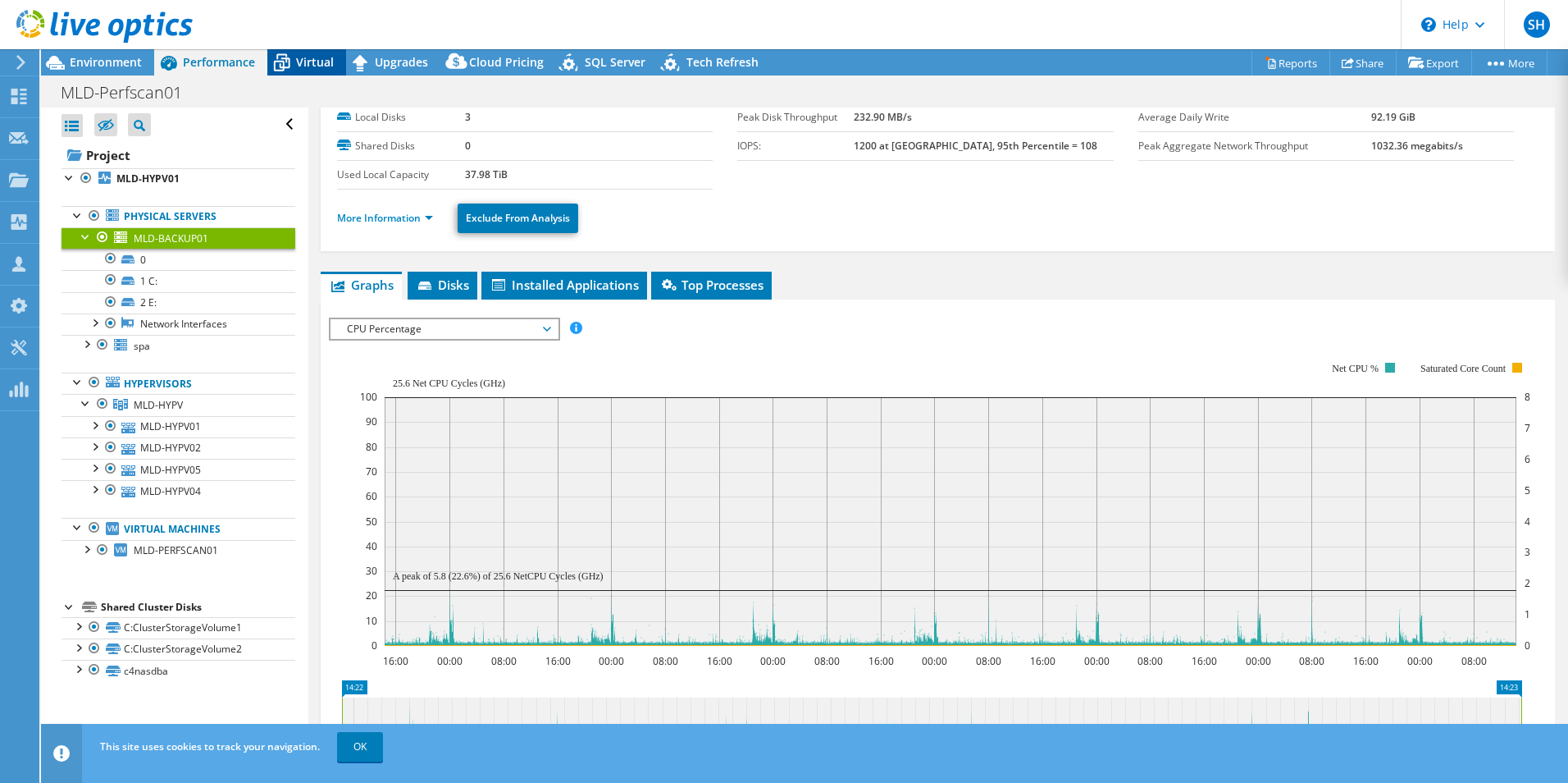
click at [313, 60] on span "Virtual" at bounding box center [314, 62] width 38 height 16
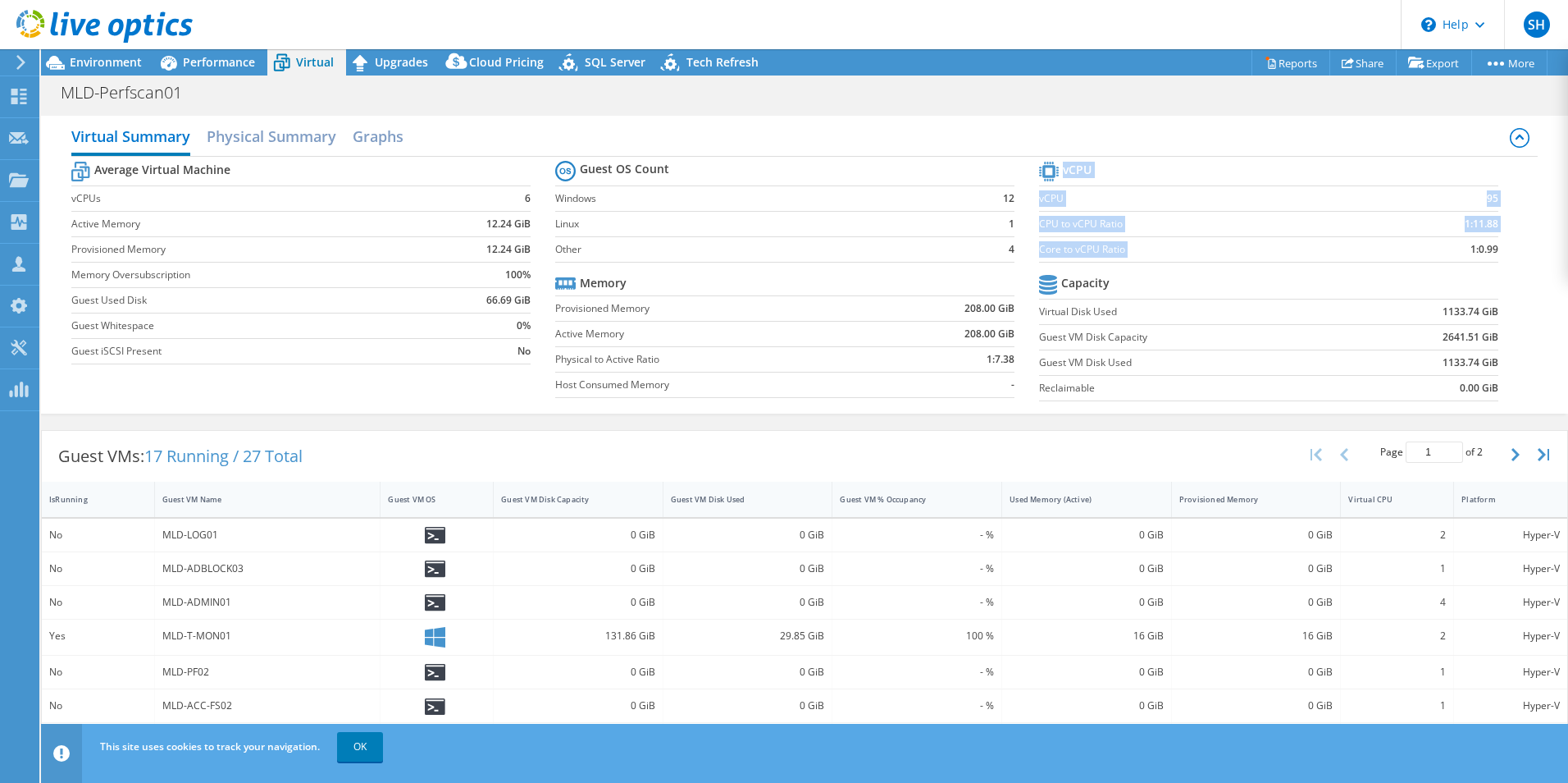
drag, startPoint x: 1486, startPoint y: 249, endPoint x: 1450, endPoint y: 250, distance: 36.0
click at [1450, 250] on section "vCPU vCPU 95 CPU to vCPU Ratio 1:11.88 Core to vCPU Ratio 1:0.99 Capacity Virtu…" at bounding box center [1280, 283] width 484 height 252
drag, startPoint x: 1450, startPoint y: 250, endPoint x: 1522, endPoint y: 255, distance: 72.2
click at [1522, 255] on div "Average Virtual Machine vCPUs 6 Active Memory 12.24 GiB Provisioned Memory 12.2…" at bounding box center [804, 282] width 1466 height 252
click at [414, 64] on span "Upgrades" at bounding box center [401, 62] width 54 height 16
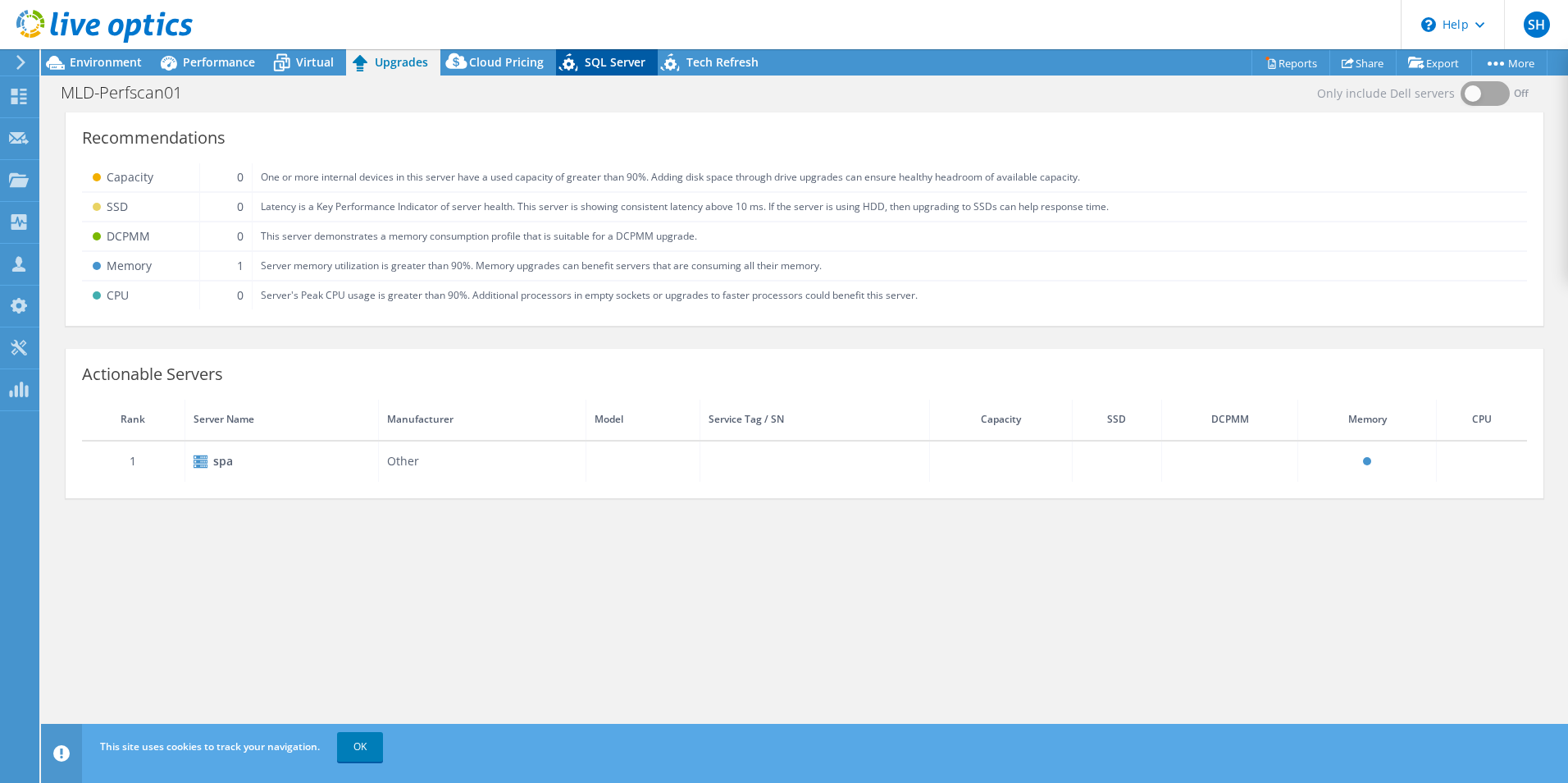
drag, startPoint x: 492, startPoint y: 63, endPoint x: 568, endPoint y: 69, distance: 76.2
click at [492, 63] on span "Cloud Pricing" at bounding box center [506, 62] width 75 height 16
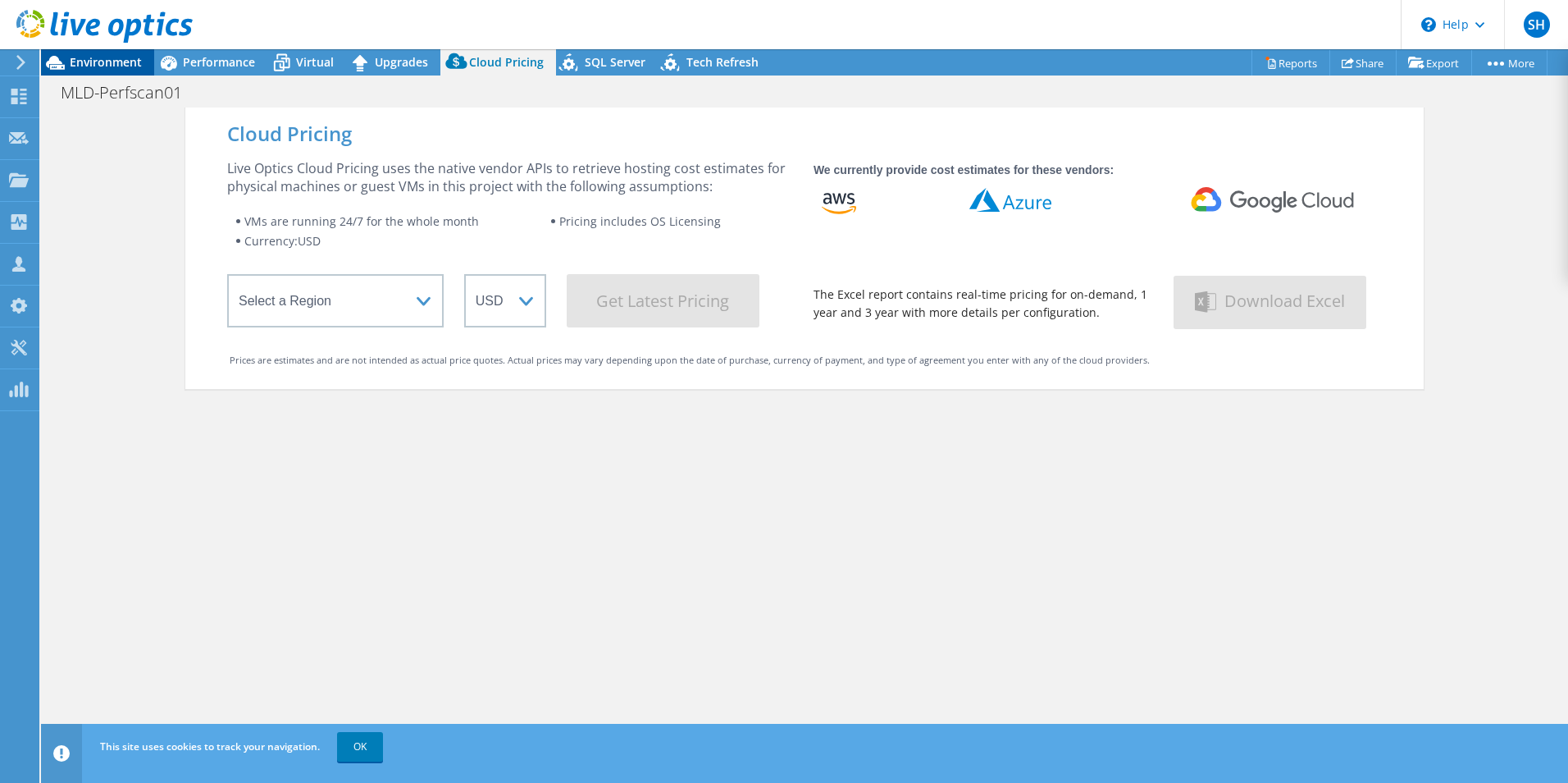
click at [87, 67] on span "Environment" at bounding box center [106, 62] width 72 height 16
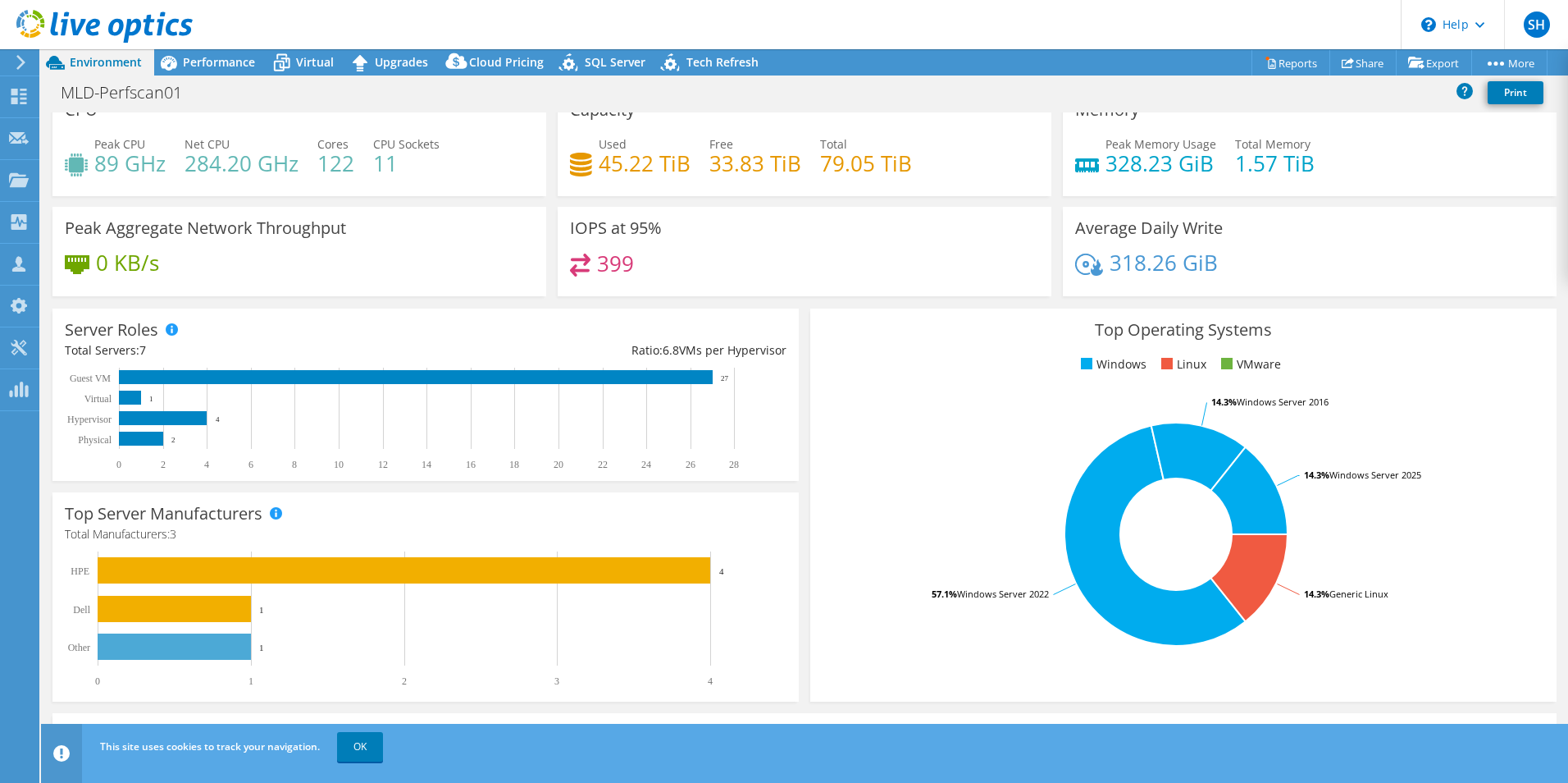
scroll to position [0, 0]
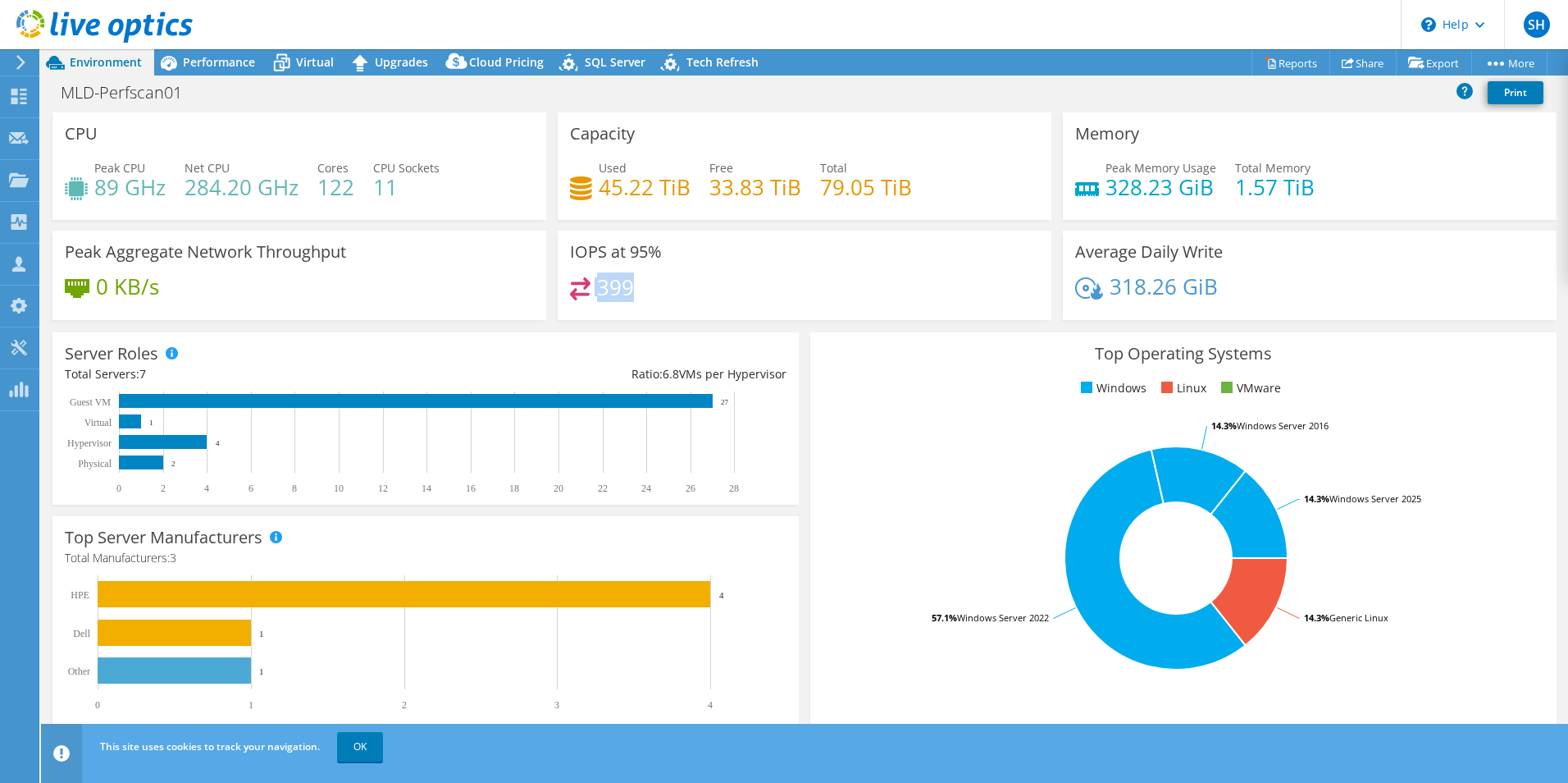
drag, startPoint x: 637, startPoint y: 295, endPoint x: 587, endPoint y: 295, distance: 50.0
click at [587, 295] on div "399" at bounding box center [804, 295] width 469 height 35
drag, startPoint x: 587, startPoint y: 295, endPoint x: 714, endPoint y: 302, distance: 127.2
click at [714, 302] on div "399" at bounding box center [804, 295] width 469 height 35
click at [201, 62] on span "Performance" at bounding box center [219, 62] width 72 height 16
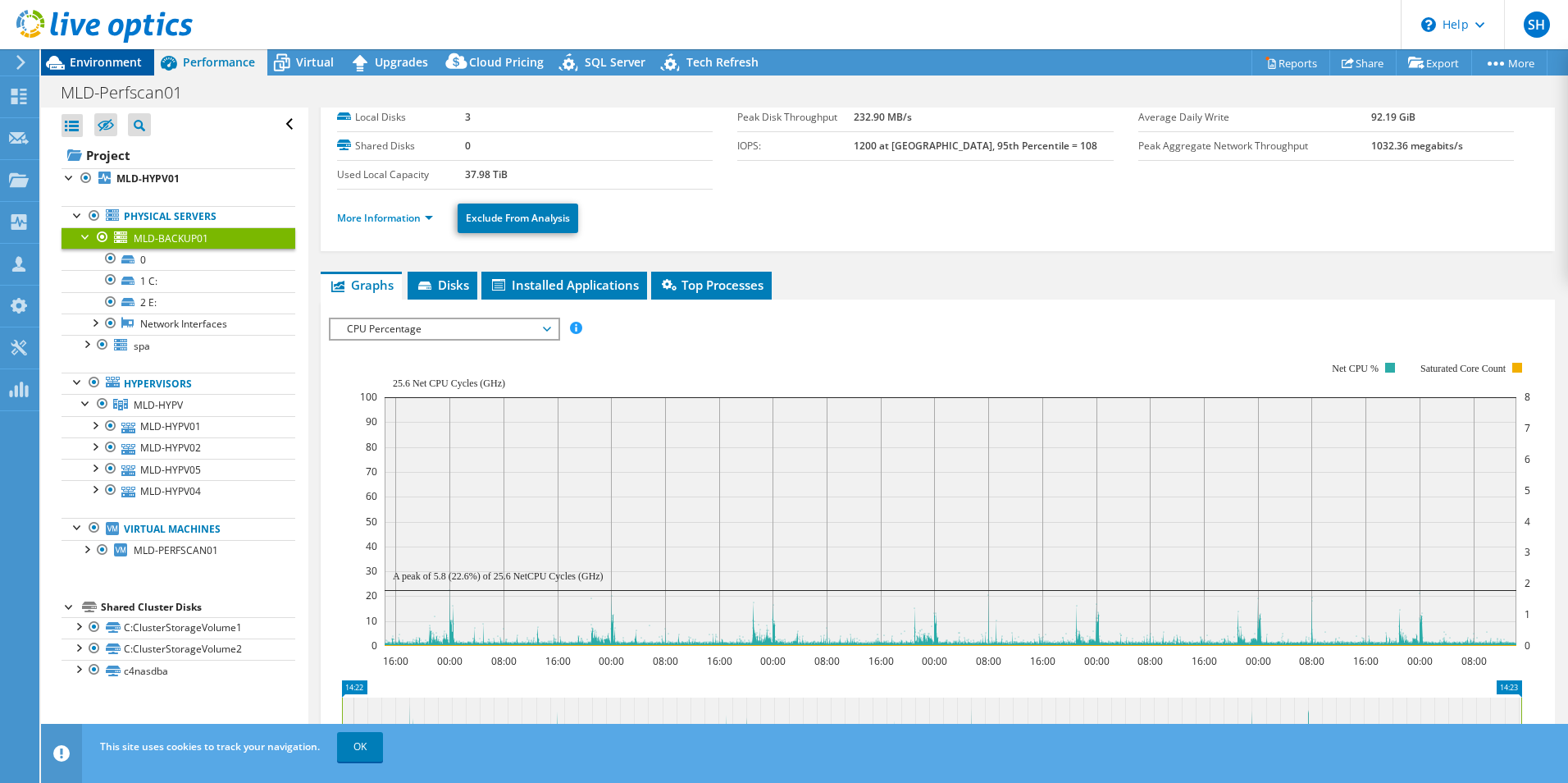
click at [120, 59] on span "Environment" at bounding box center [106, 62] width 72 height 16
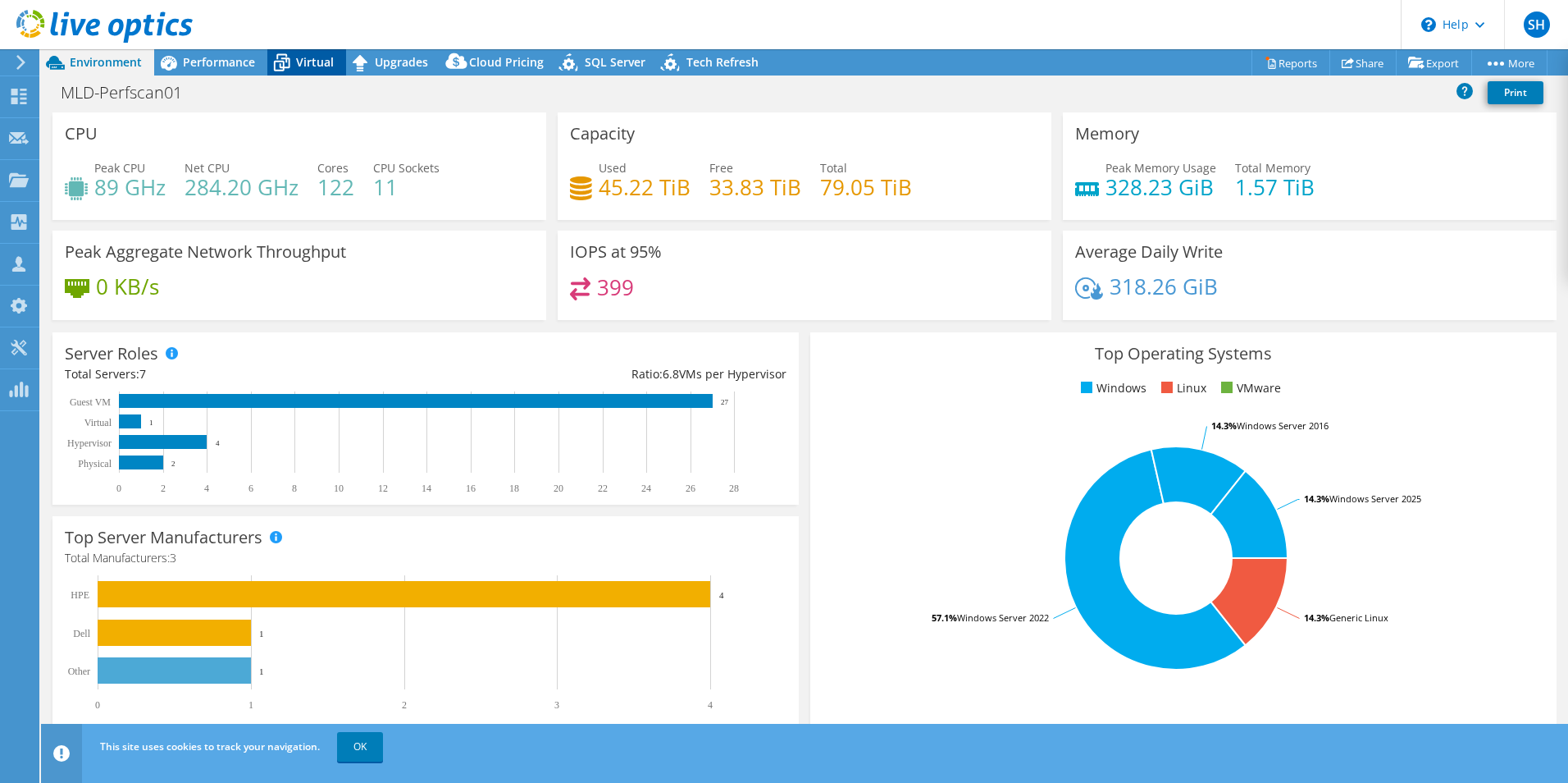
click at [310, 66] on span "Virtual" at bounding box center [314, 62] width 38 height 16
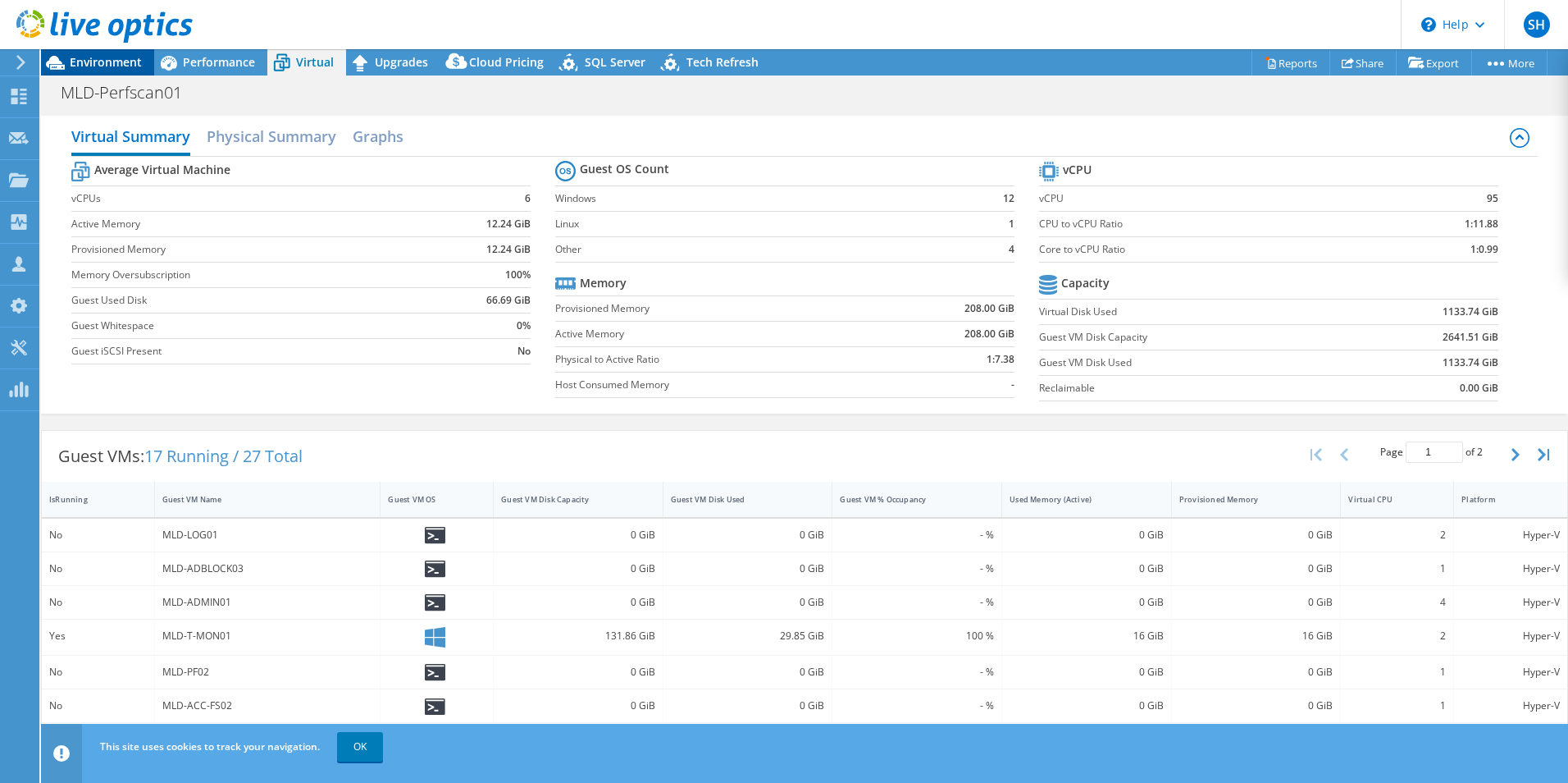
click at [113, 56] on span "Environment" at bounding box center [106, 62] width 72 height 16
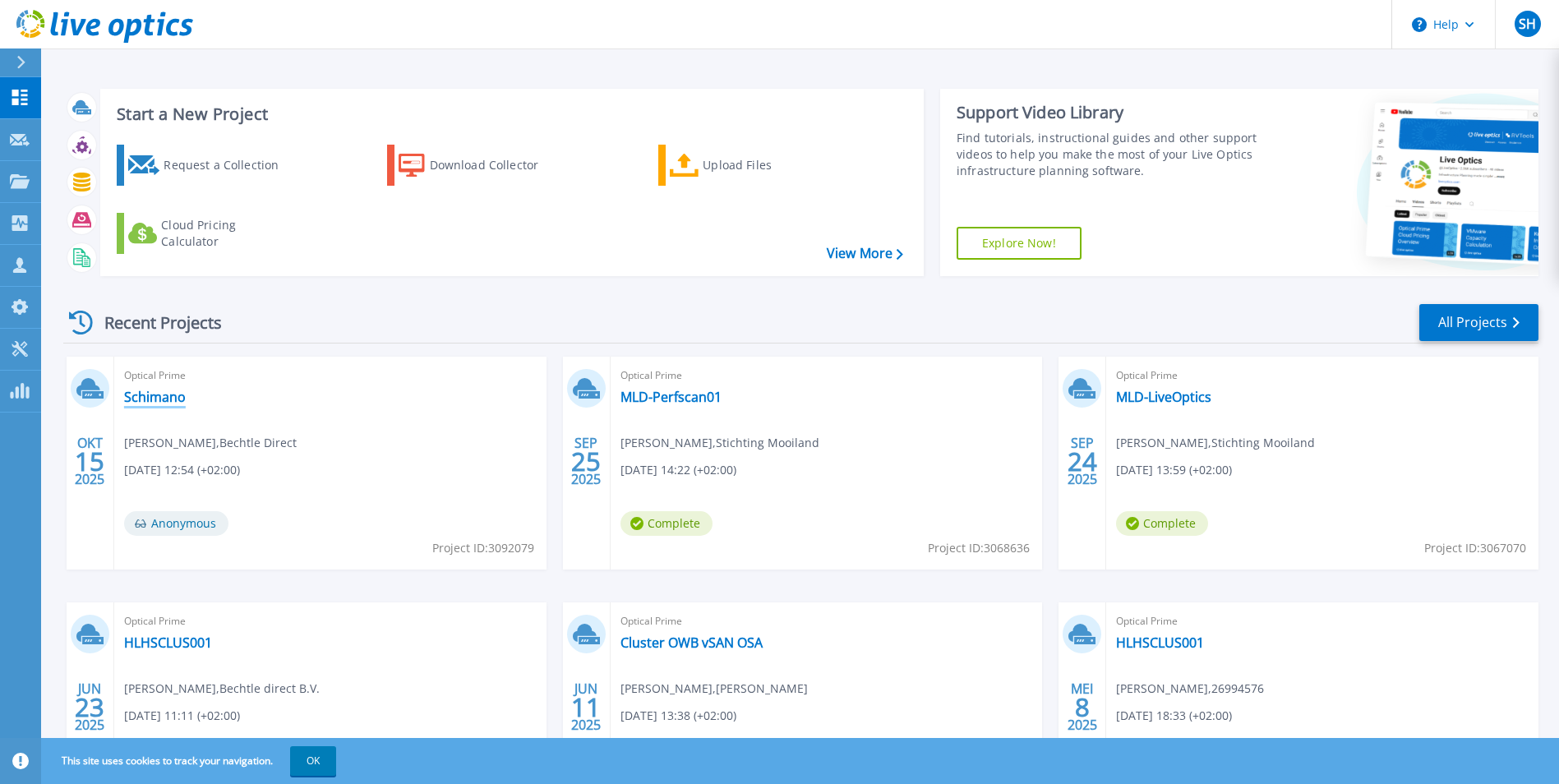
click at [138, 399] on link "Schimano" at bounding box center [154, 396] width 61 height 17
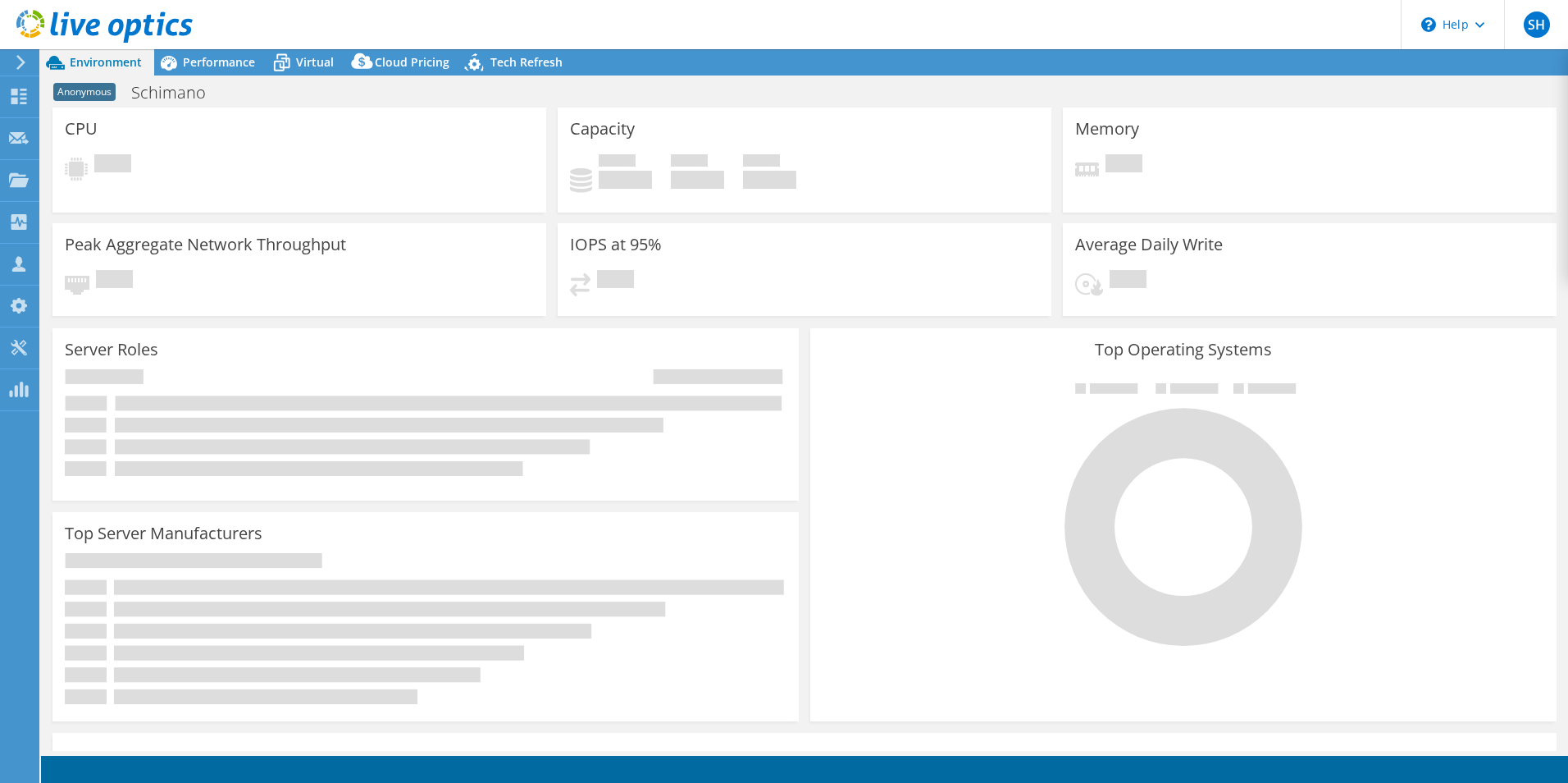
select select "USD"
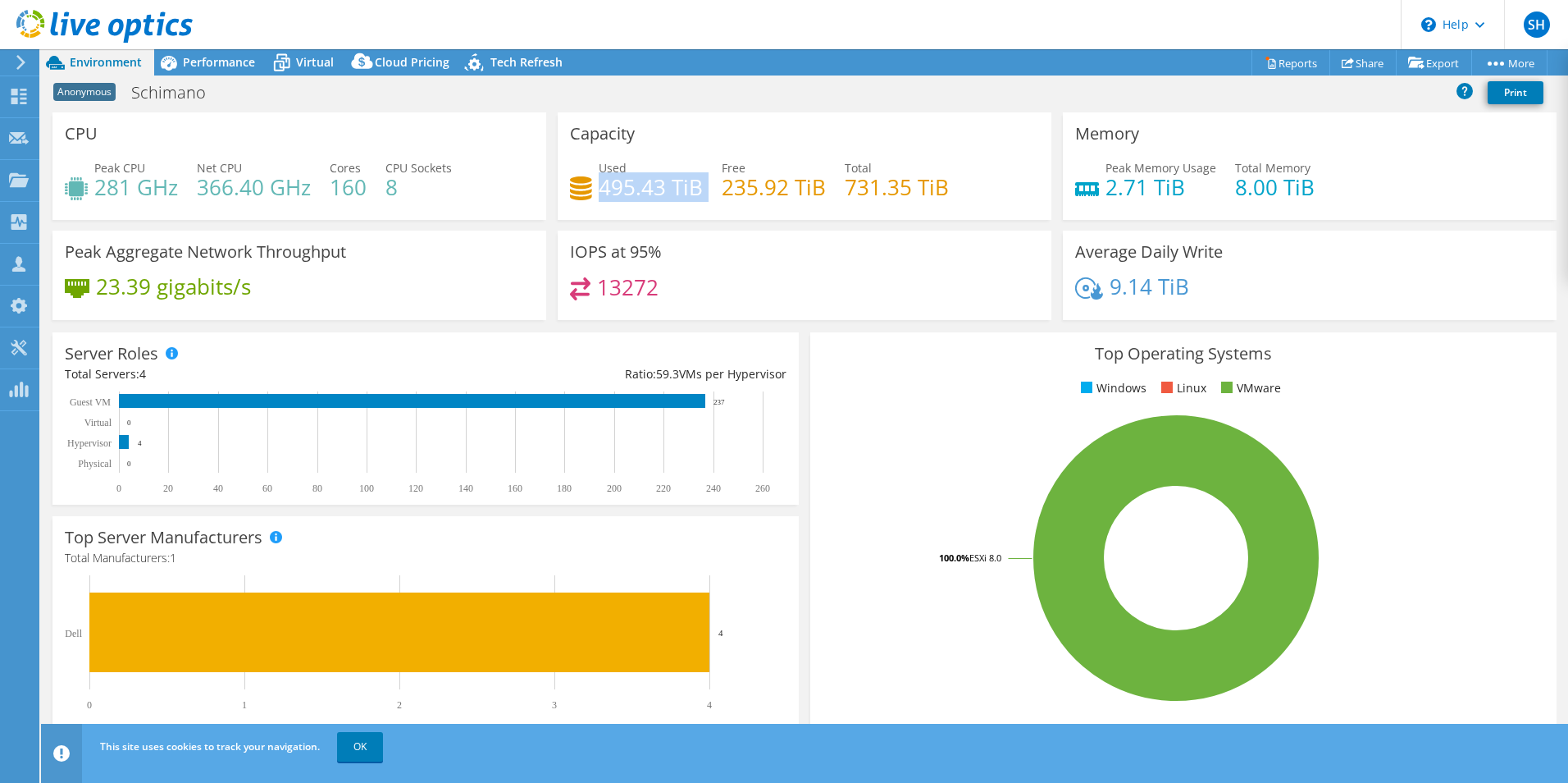
drag, startPoint x: 596, startPoint y: 189, endPoint x: 699, endPoint y: 194, distance: 103.1
click at [699, 194] on div "Used 495.43 TiB Free 235.92 TiB Total 731.35 TiB" at bounding box center [804, 185] width 469 height 54
drag, startPoint x: 699, startPoint y: 194, endPoint x: 675, endPoint y: 208, distance: 27.8
click at [675, 208] on div "Used 495.43 TiB Free 235.92 TiB Total 731.35 TiB" at bounding box center [804, 185] width 469 height 54
drag, startPoint x: 1104, startPoint y: 186, endPoint x: 1162, endPoint y: 186, distance: 58.0
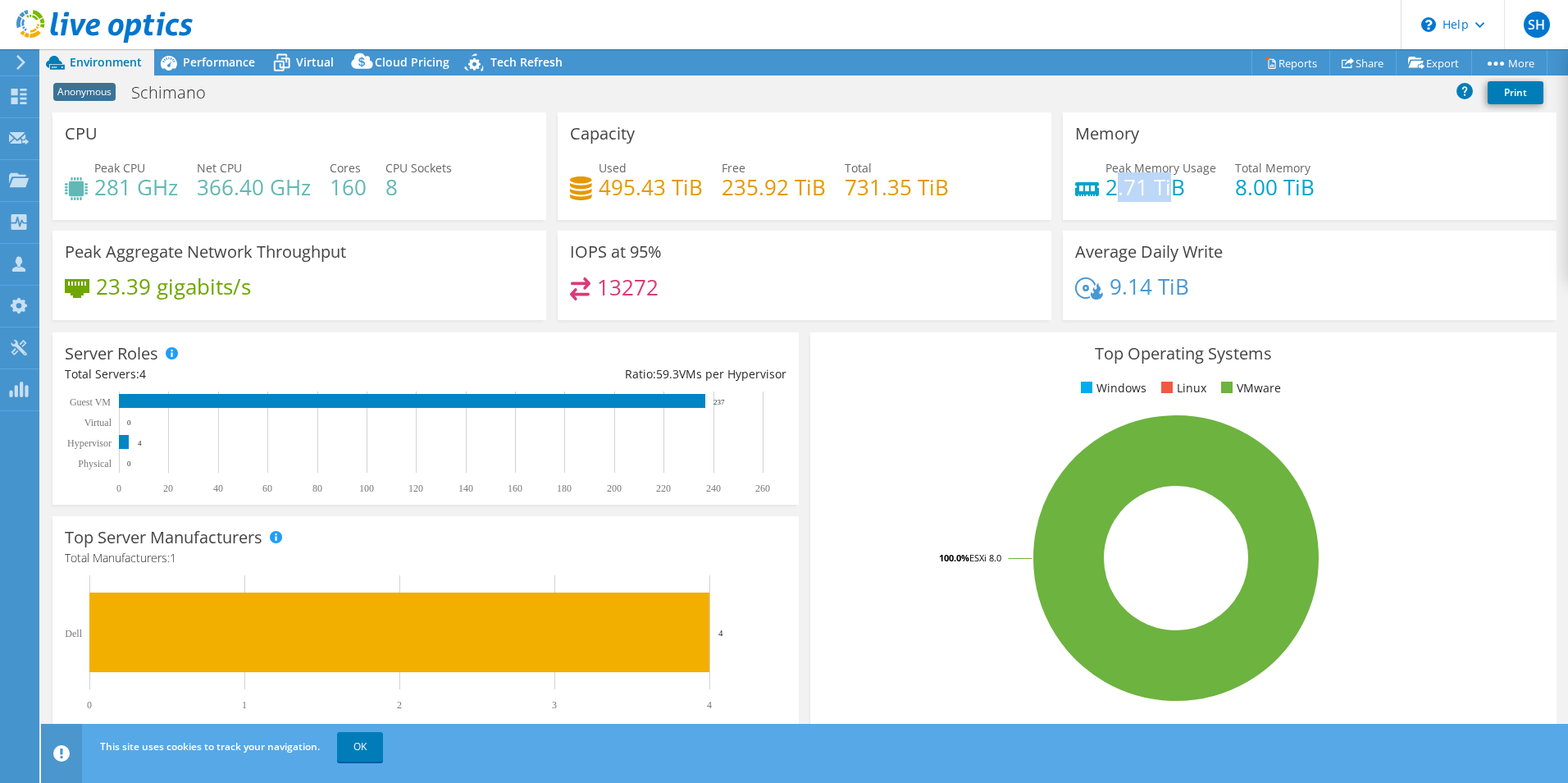
click at [1162, 186] on h4 "2.71 TiB" at bounding box center [1160, 187] width 111 height 19
drag, startPoint x: 731, startPoint y: 403, endPoint x: 710, endPoint y: 401, distance: 21.1
click at [710, 401] on rect at bounding box center [419, 442] width 707 height 102
drag, startPoint x: 104, startPoint y: 190, endPoint x: 156, endPoint y: 191, distance: 52.0
click at [156, 191] on h4 "281 GHz" at bounding box center [136, 187] width 84 height 19
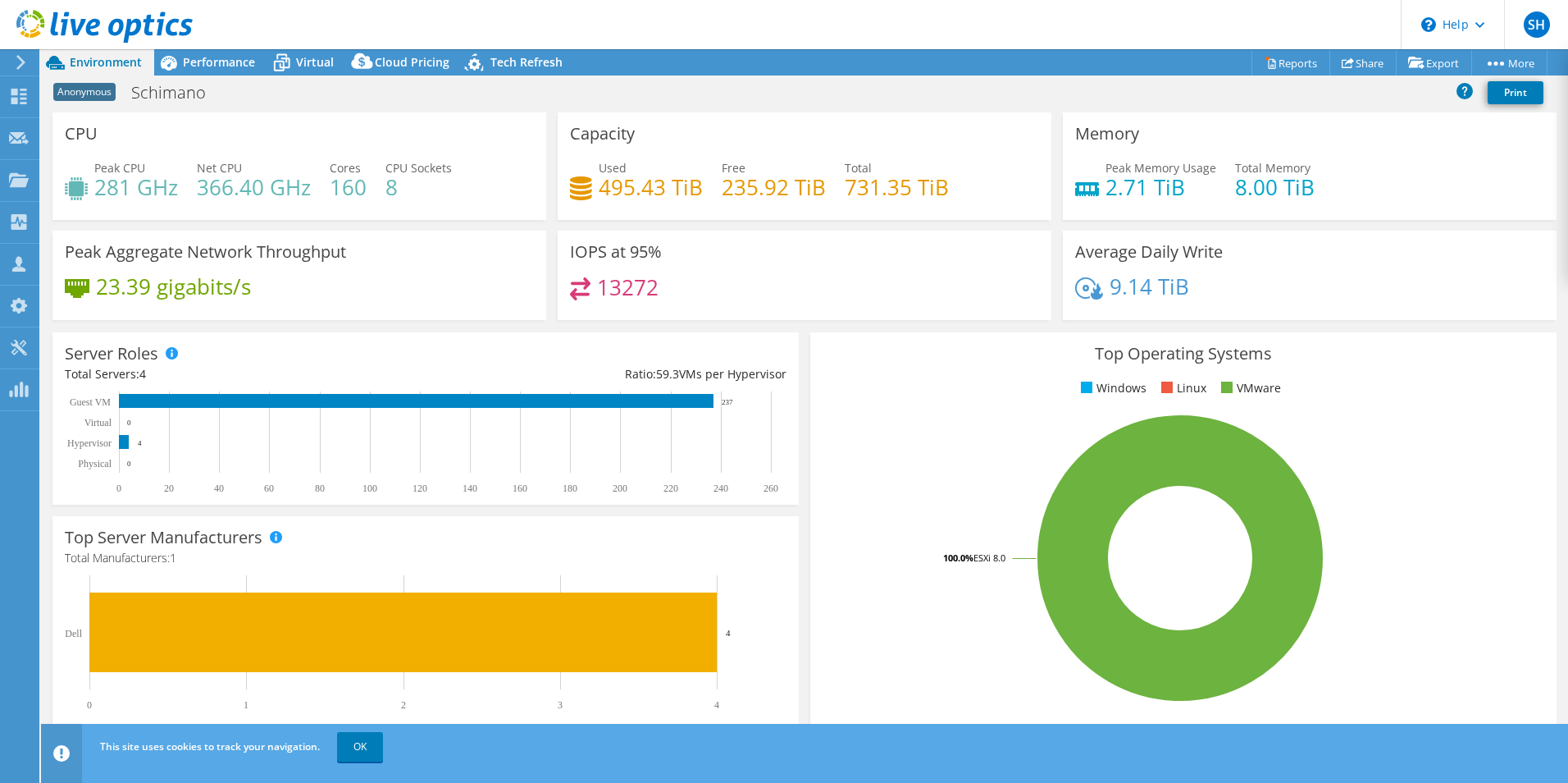
click at [908, 402] on div "Top Operating Systems Windows Linux VMware 100.0% ESXi 8.0" at bounding box center [1183, 528] width 747 height 392
click at [211, 60] on span "Performance" at bounding box center [219, 62] width 72 height 16
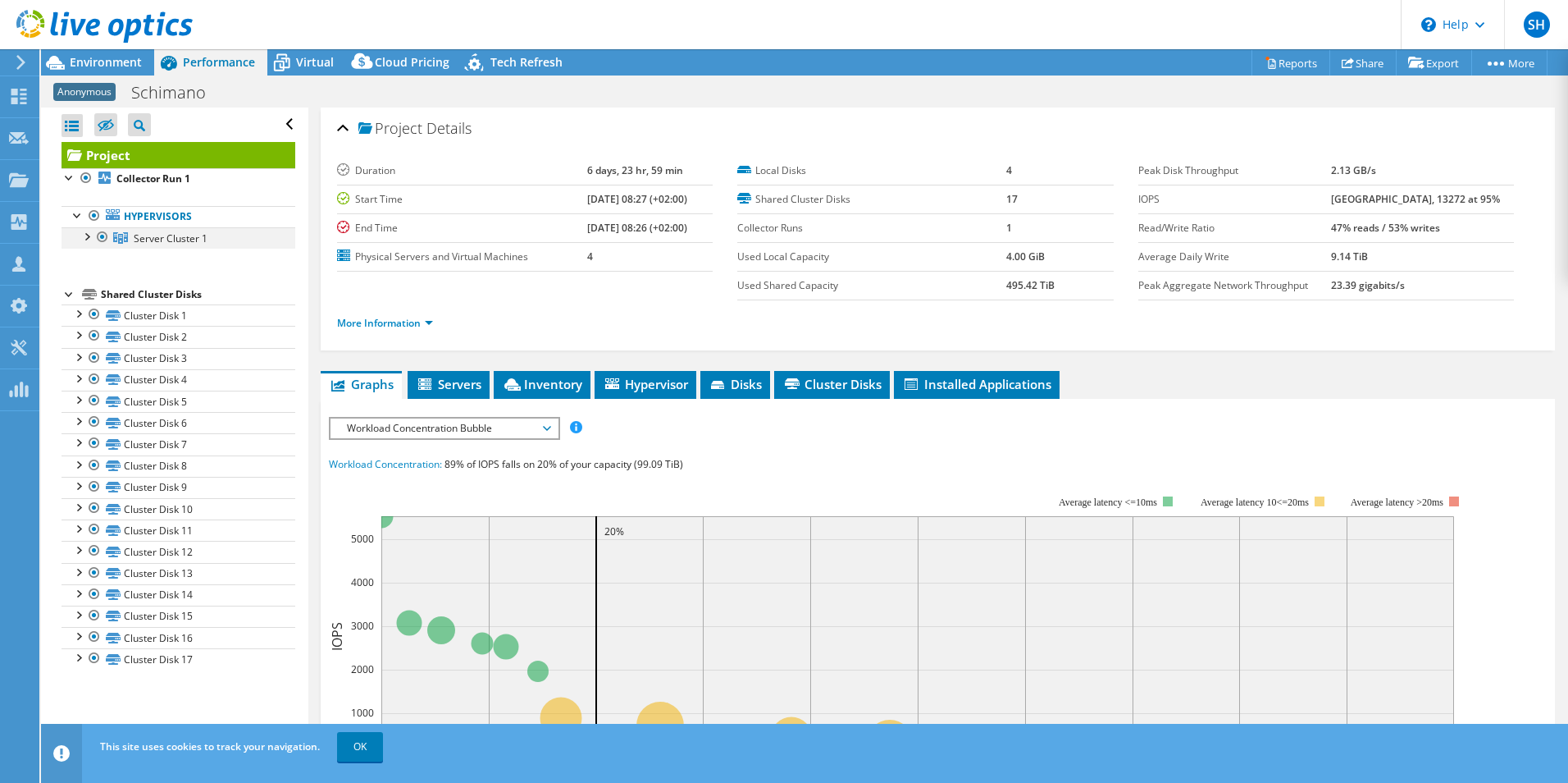
click at [84, 235] on div at bounding box center [86, 235] width 17 height 17
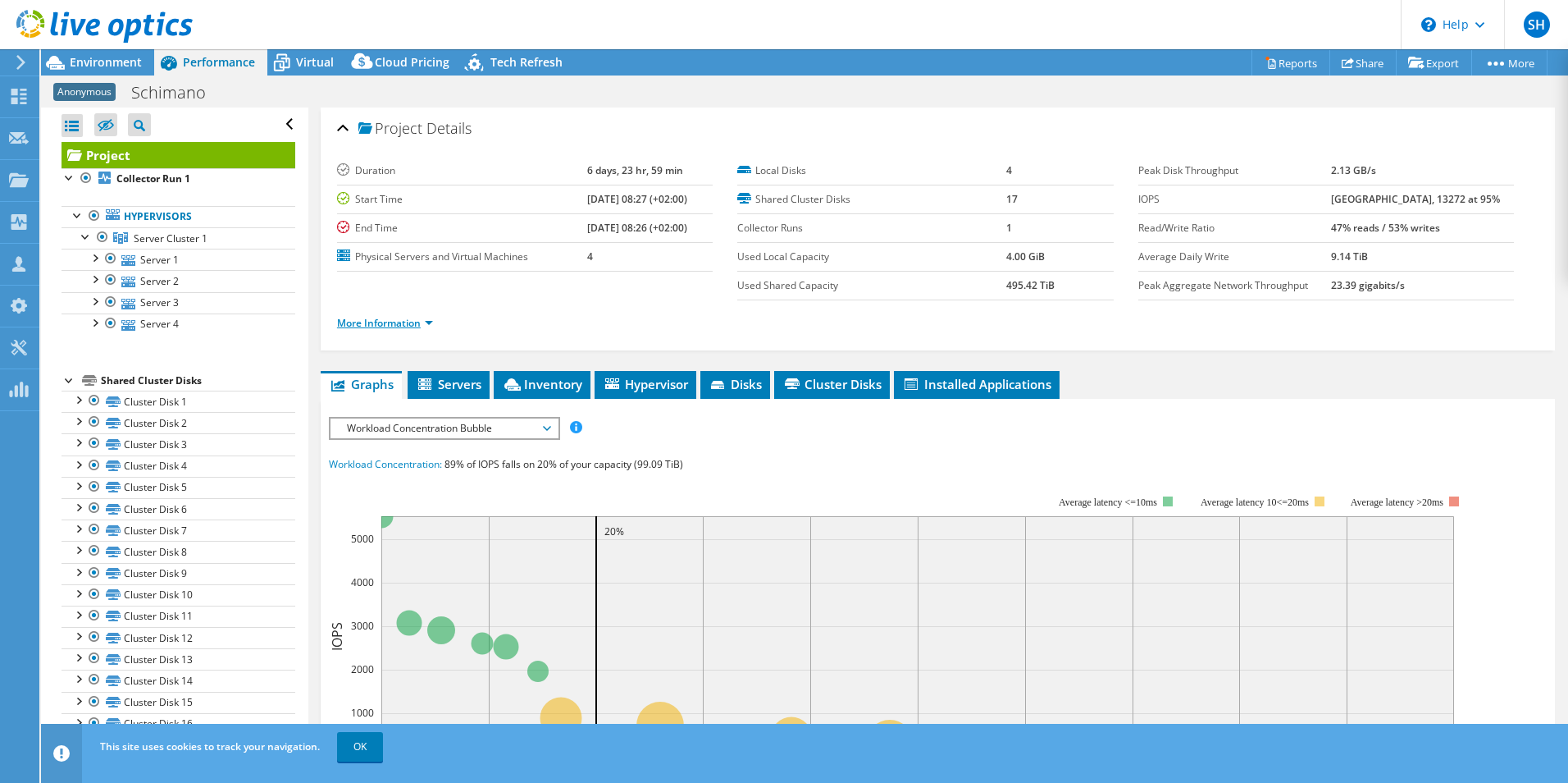
click at [391, 323] on link "More Information" at bounding box center [384, 322] width 96 height 14
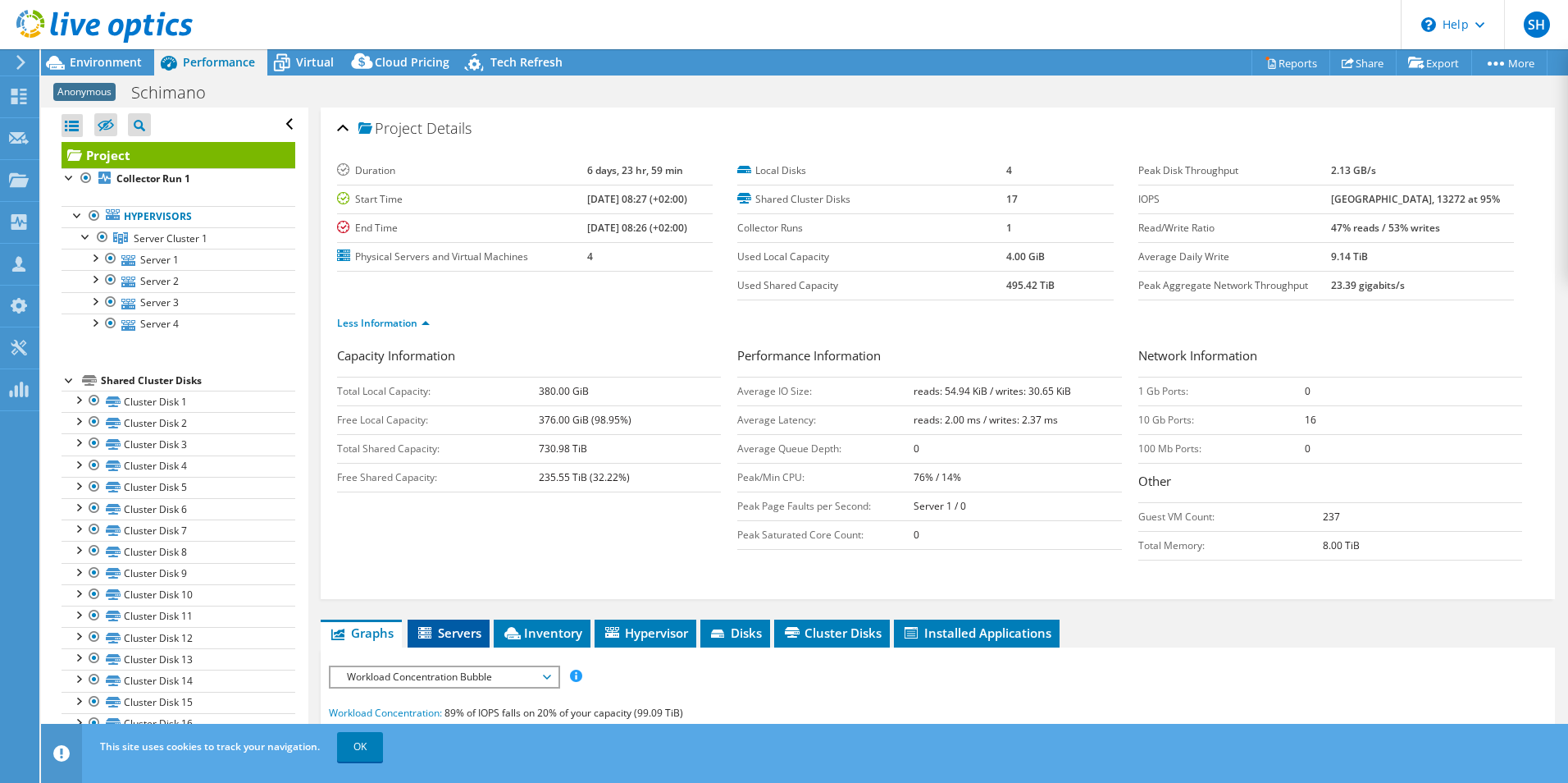
click at [460, 626] on span "Servers" at bounding box center [448, 632] width 65 height 17
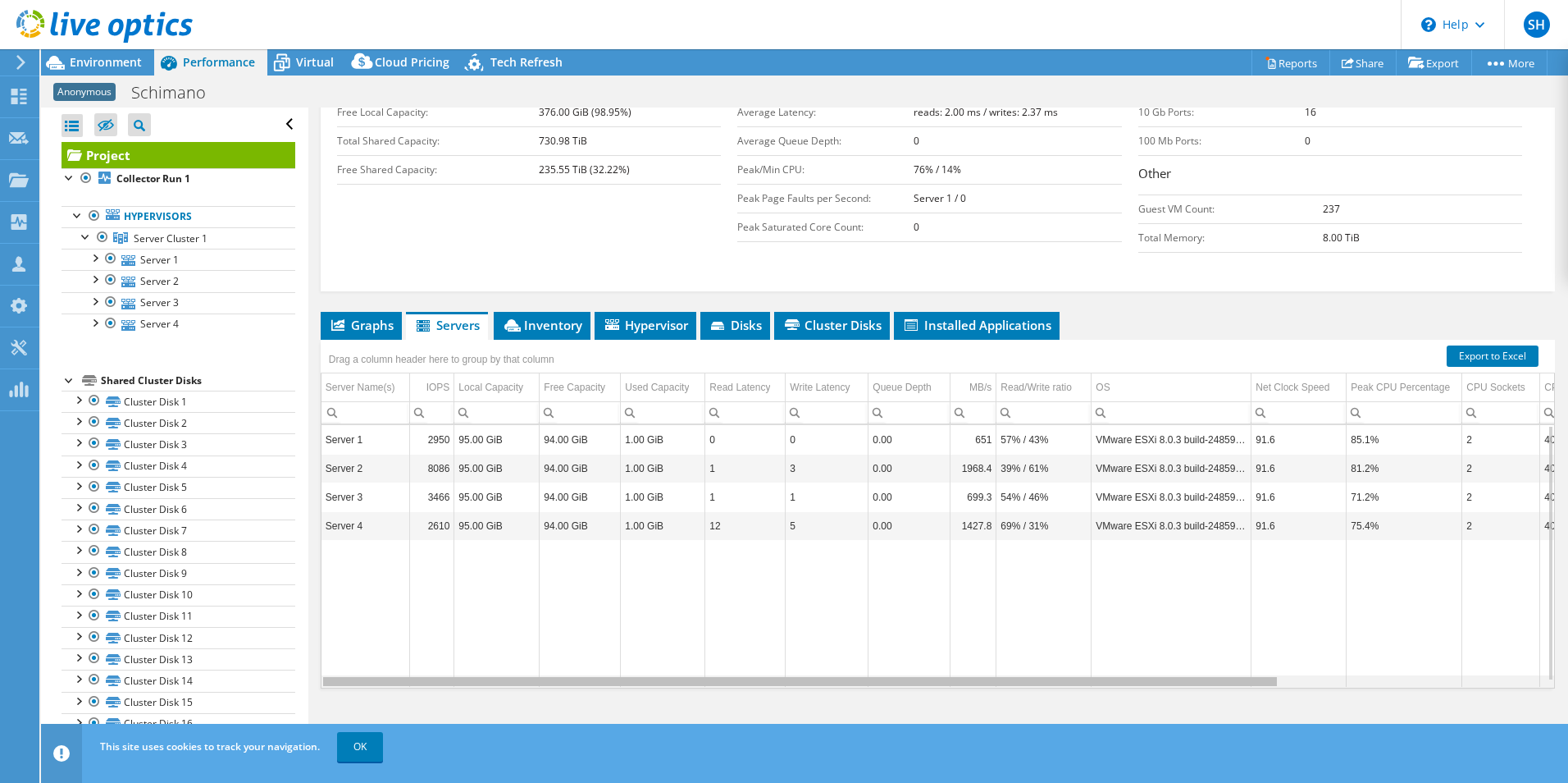
drag, startPoint x: 804, startPoint y: 684, endPoint x: 664, endPoint y: 667, distance: 141.0
click at [664, 667] on body "SH Channel Partner Sander Hermans sander.hermans@bechtle.com Bechtle direct B.V…" at bounding box center [784, 392] width 1568 height 783
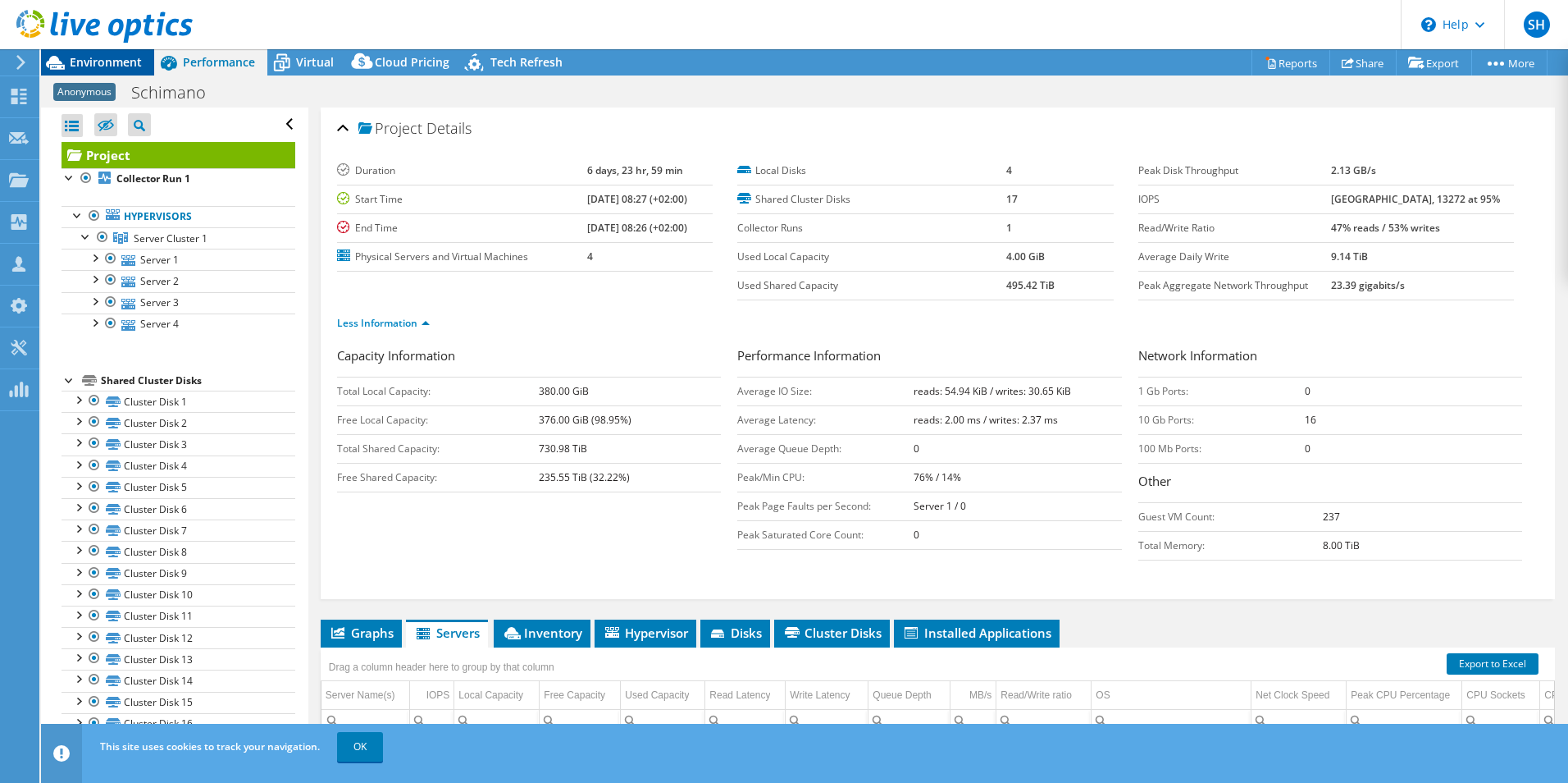
click at [82, 65] on span "Environment" at bounding box center [106, 62] width 72 height 16
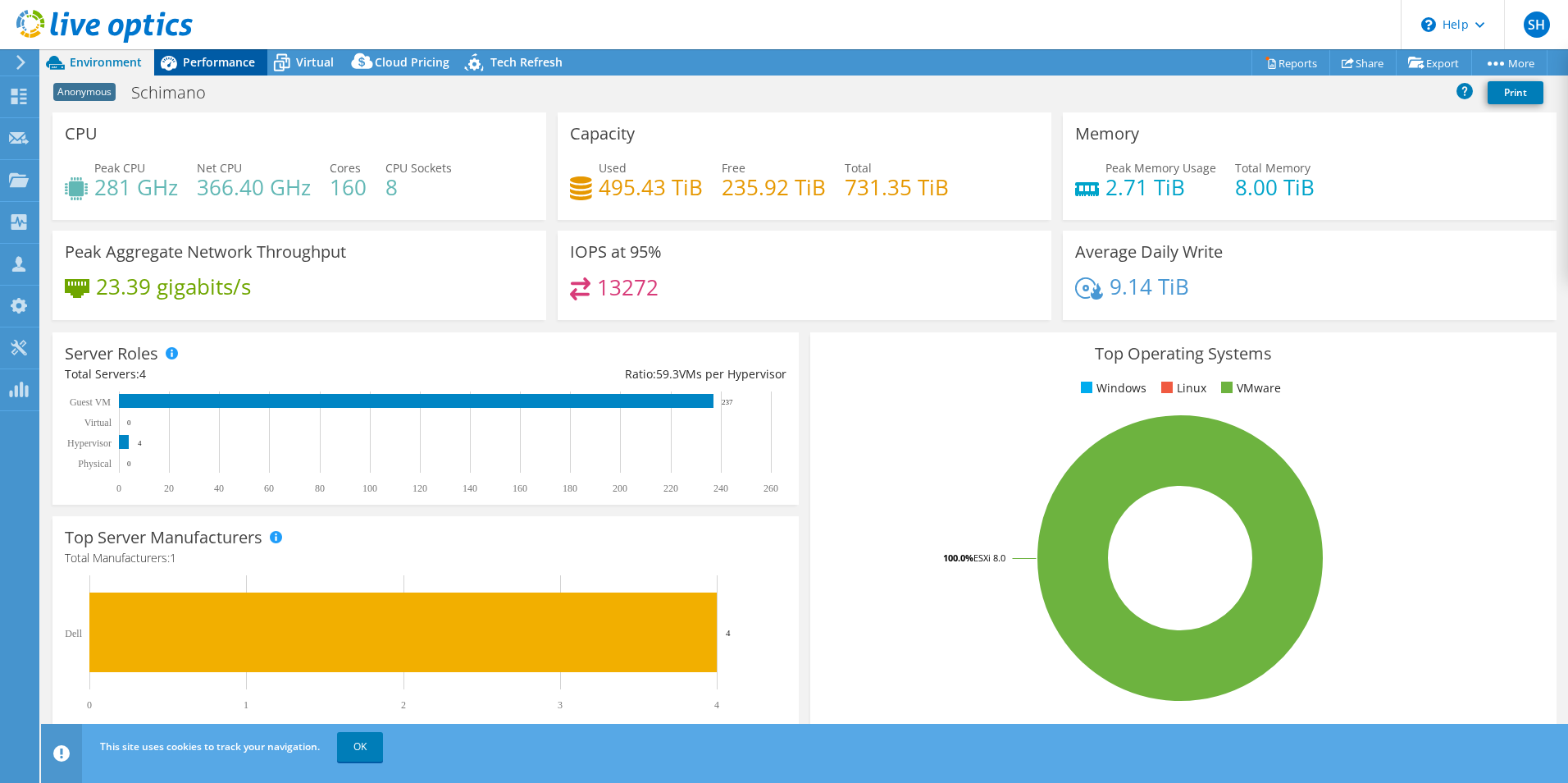
click at [207, 56] on span "Performance" at bounding box center [219, 62] width 72 height 16
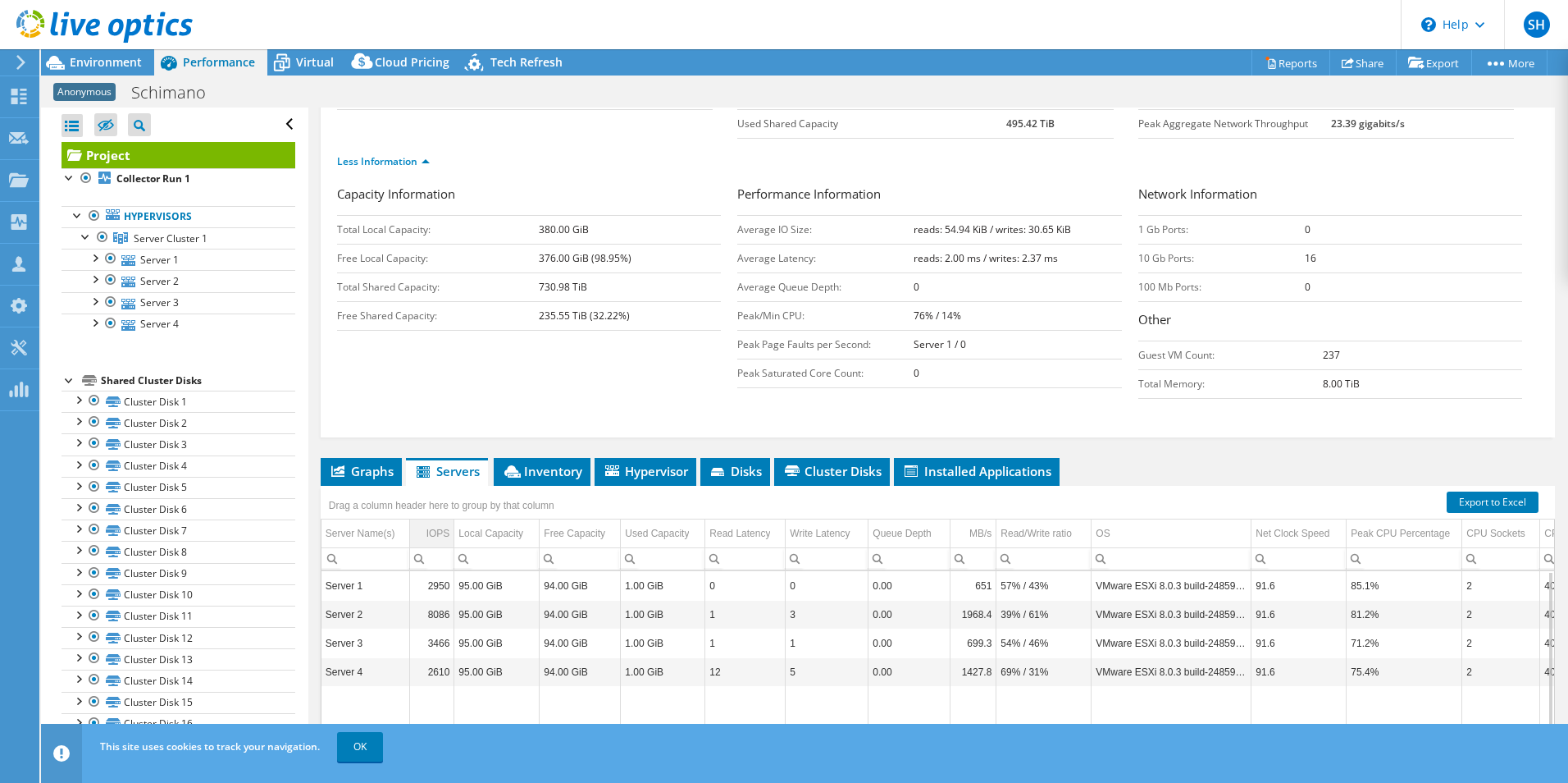
scroll to position [164, 0]
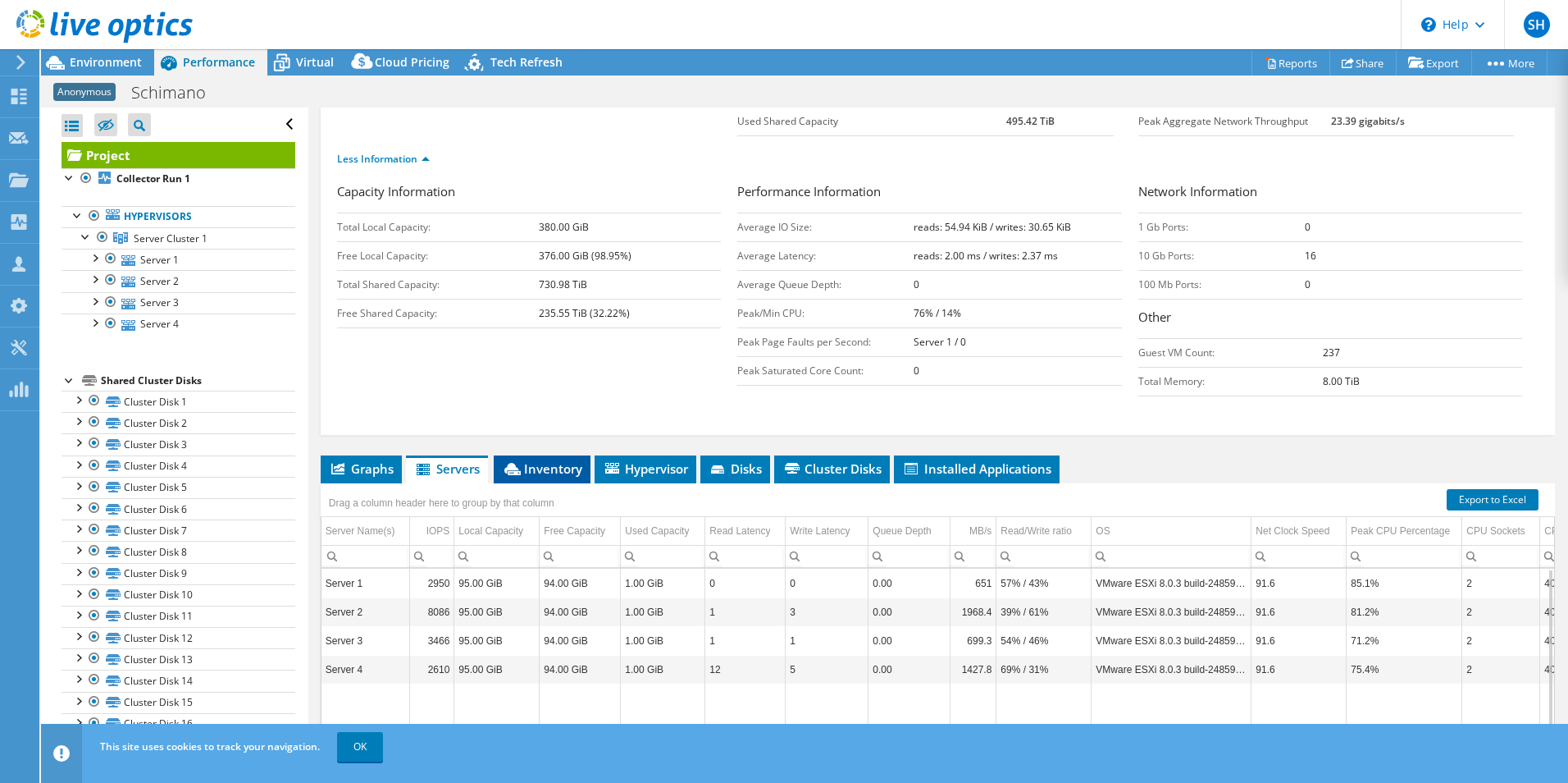
click at [553, 466] on span "Inventory" at bounding box center [542, 468] width 81 height 17
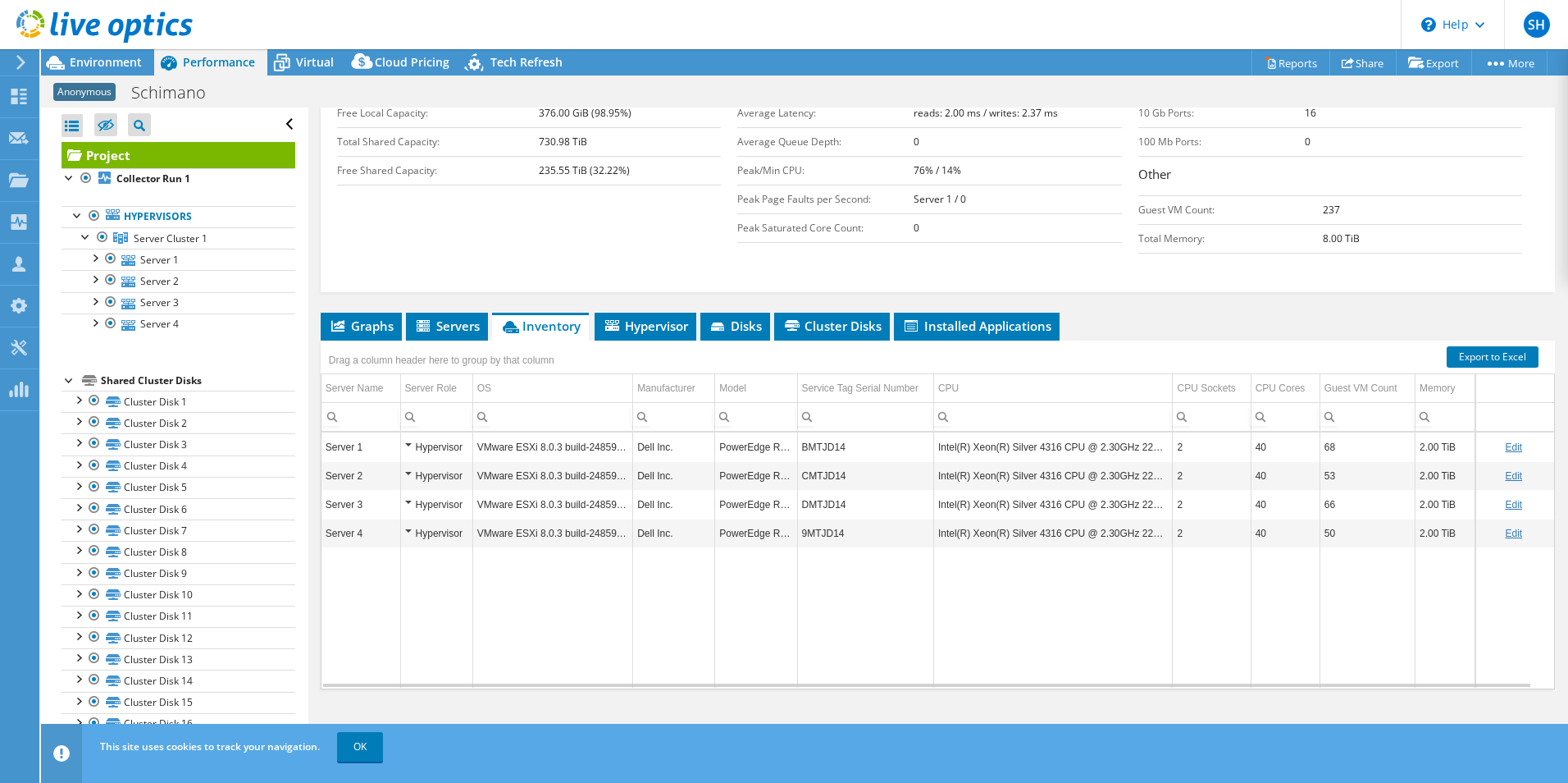
scroll to position [308, 0]
drag, startPoint x: 845, startPoint y: 445, endPoint x: 801, endPoint y: 446, distance: 44.0
click at [801, 446] on td "BMTJD14" at bounding box center [865, 445] width 136 height 28
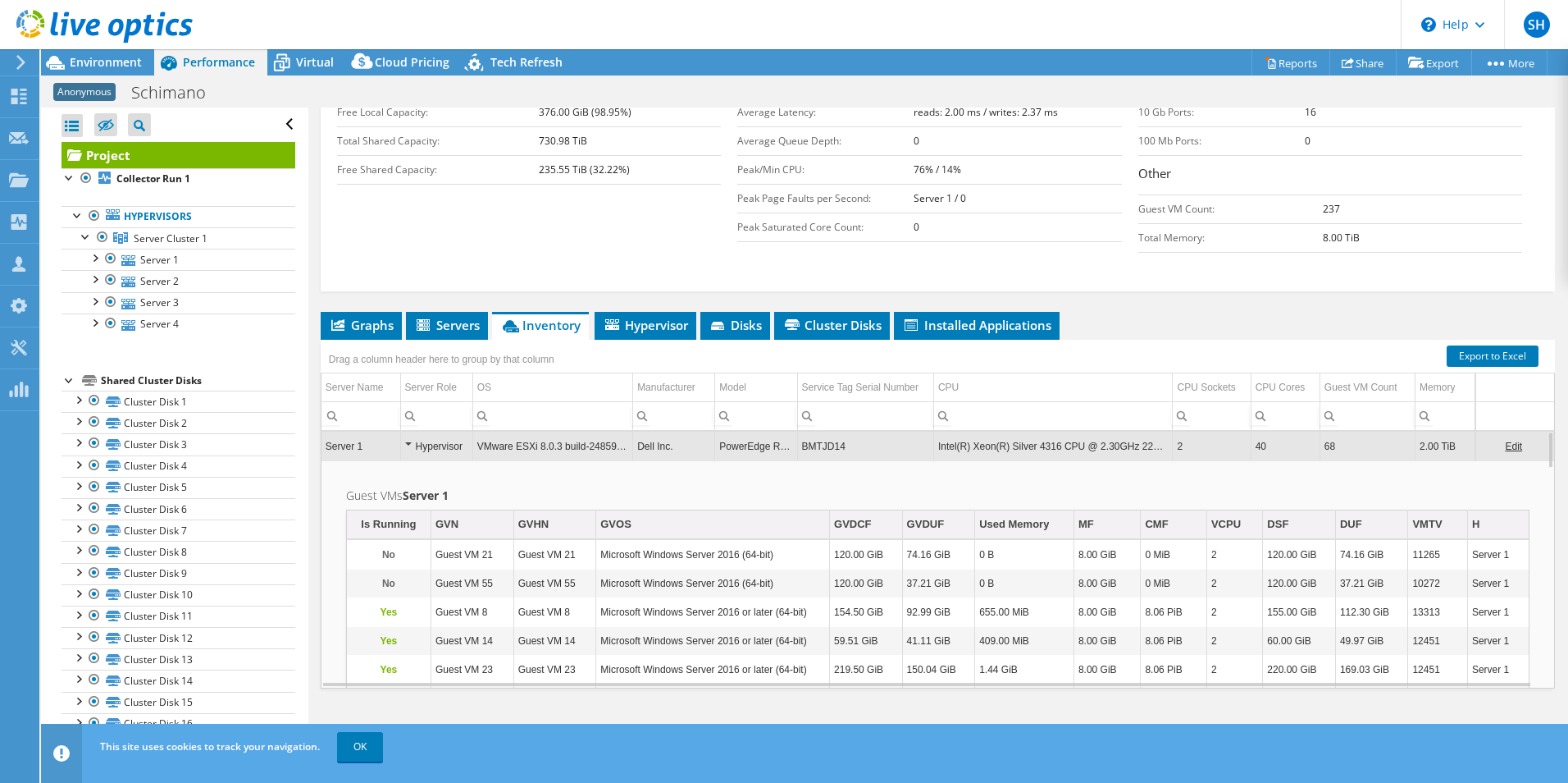
copy td "BMTJD14"
click at [816, 443] on td "BMTJD14" at bounding box center [865, 445] width 136 height 28
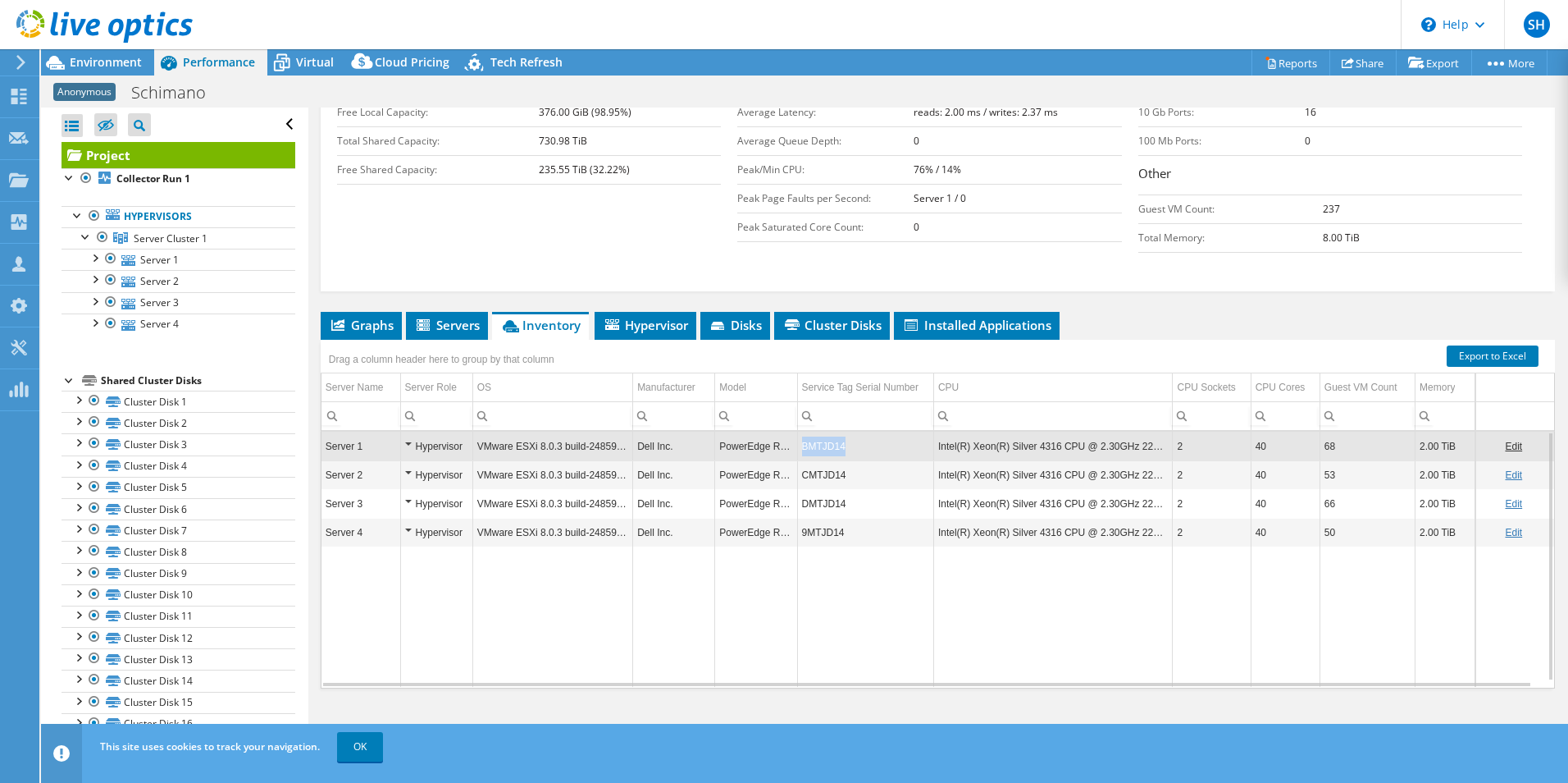
click at [816, 443] on td "BMTJD14" at bounding box center [865, 445] width 136 height 28
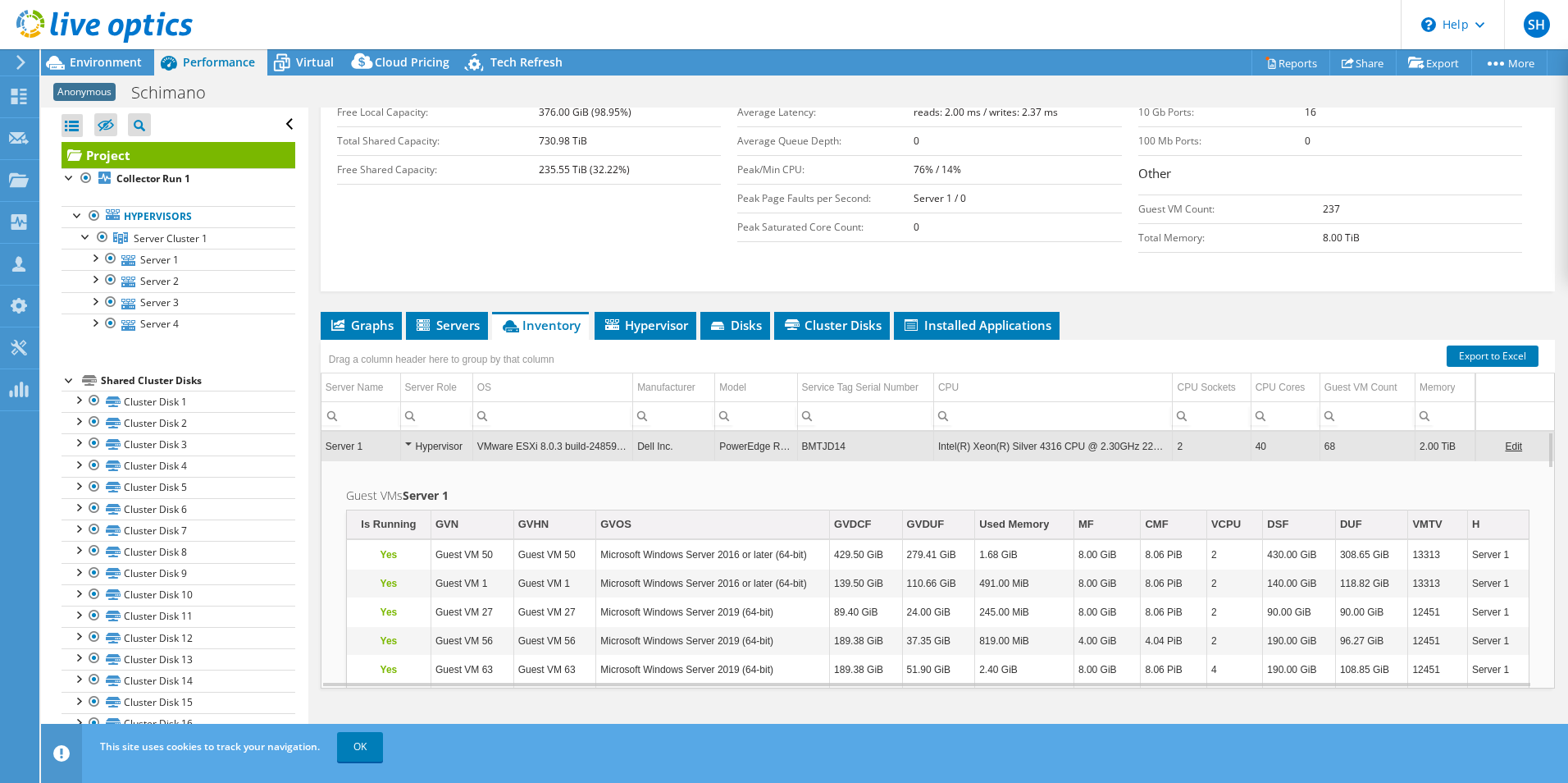
click at [812, 443] on td "BMTJD14" at bounding box center [865, 445] width 136 height 28
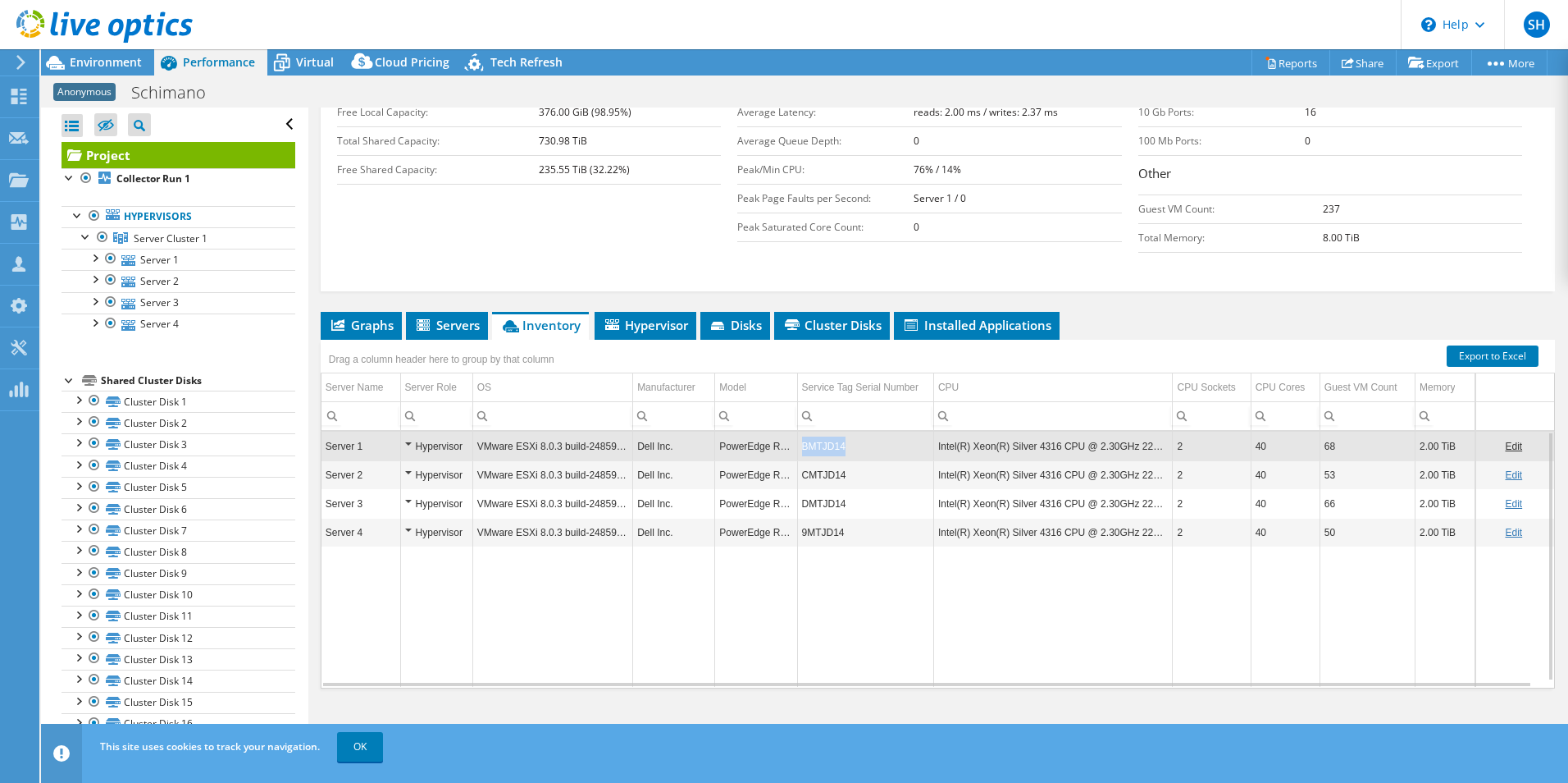
click at [812, 443] on td "BMTJD14" at bounding box center [865, 445] width 136 height 28
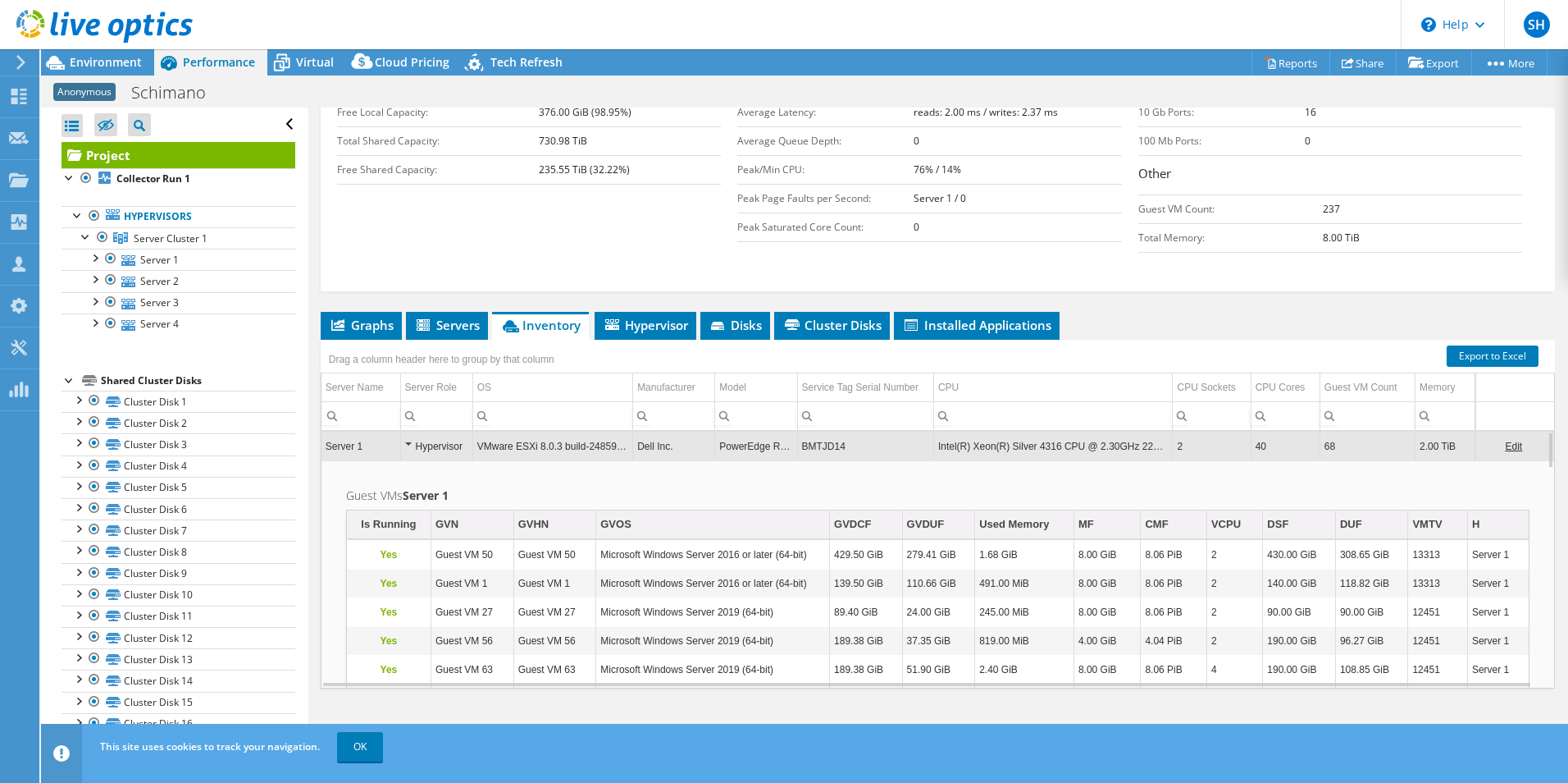
click at [812, 443] on td "BMTJD14" at bounding box center [865, 445] width 136 height 28
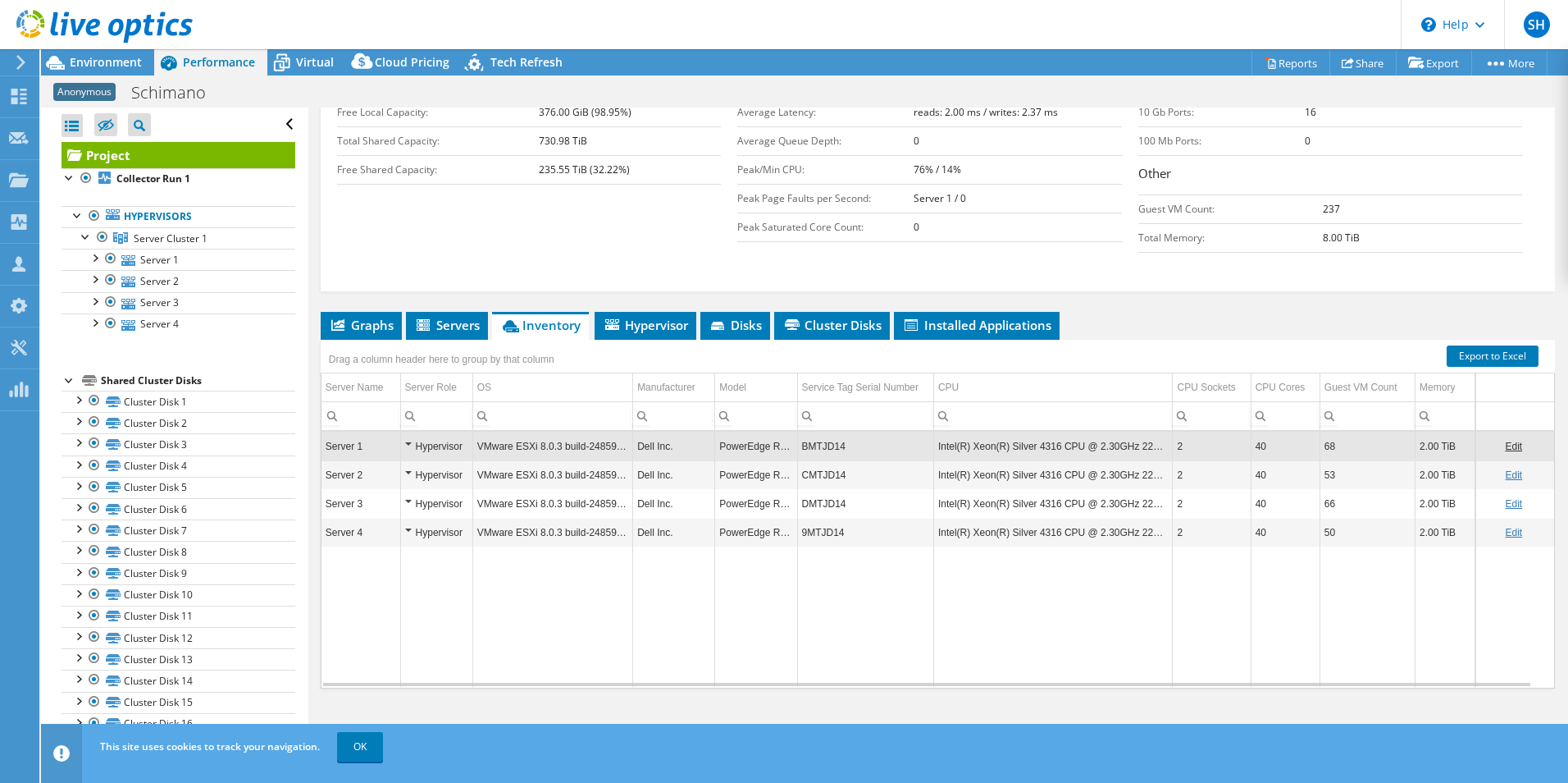
click at [812, 443] on td "BMTJD14" at bounding box center [865, 445] width 136 height 28
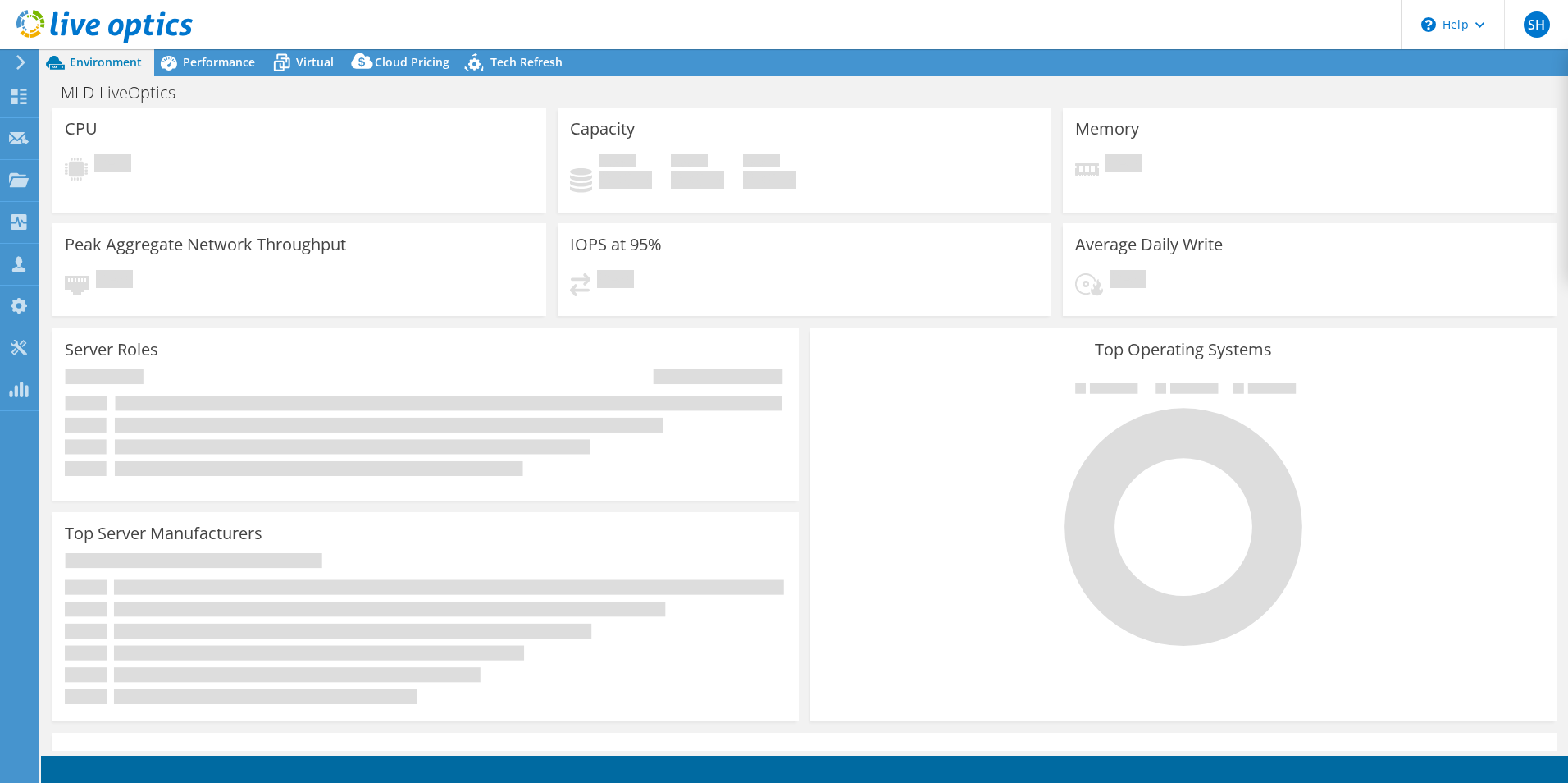
select select "USD"
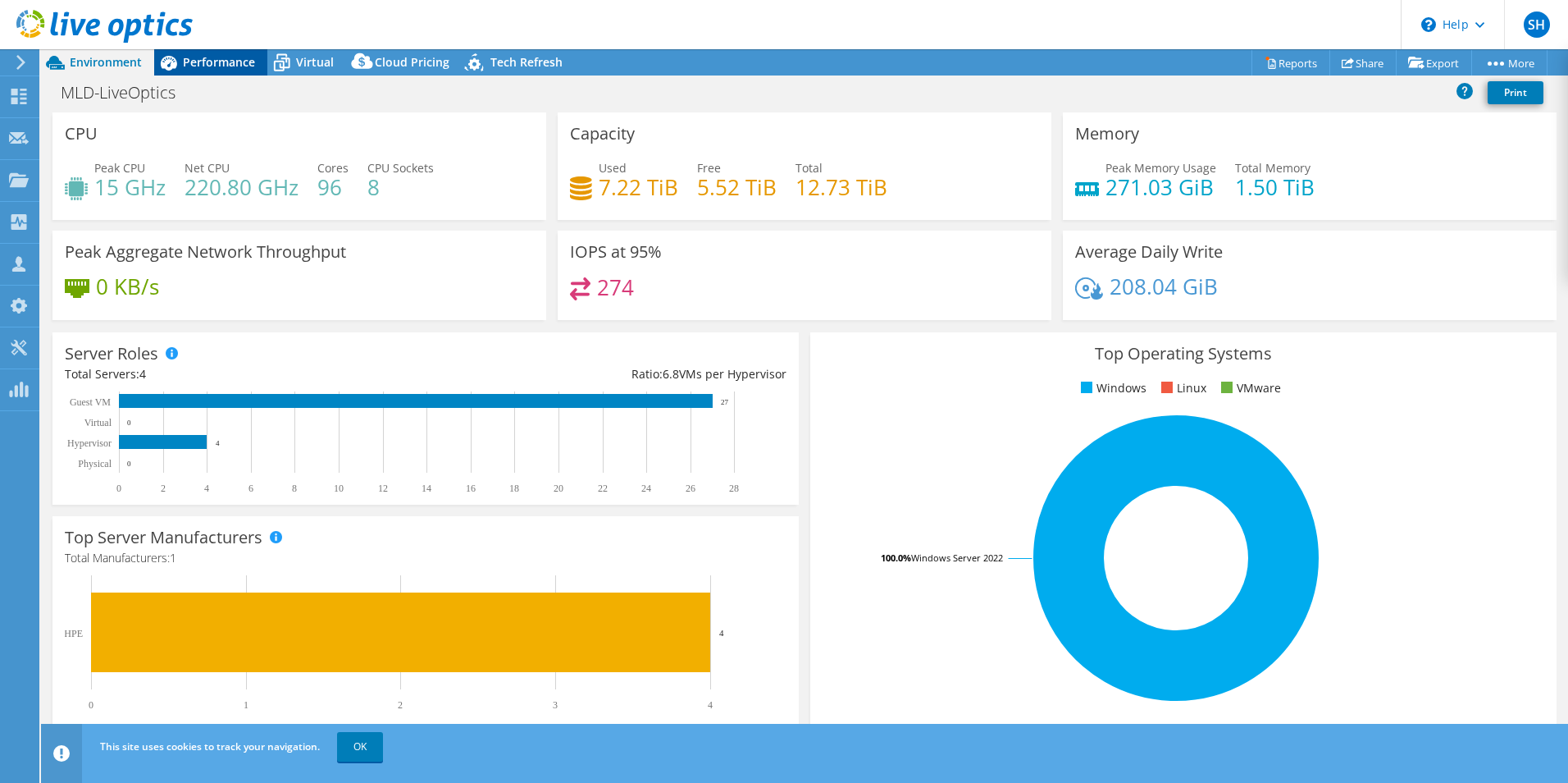
click at [205, 68] on span "Performance" at bounding box center [219, 62] width 72 height 16
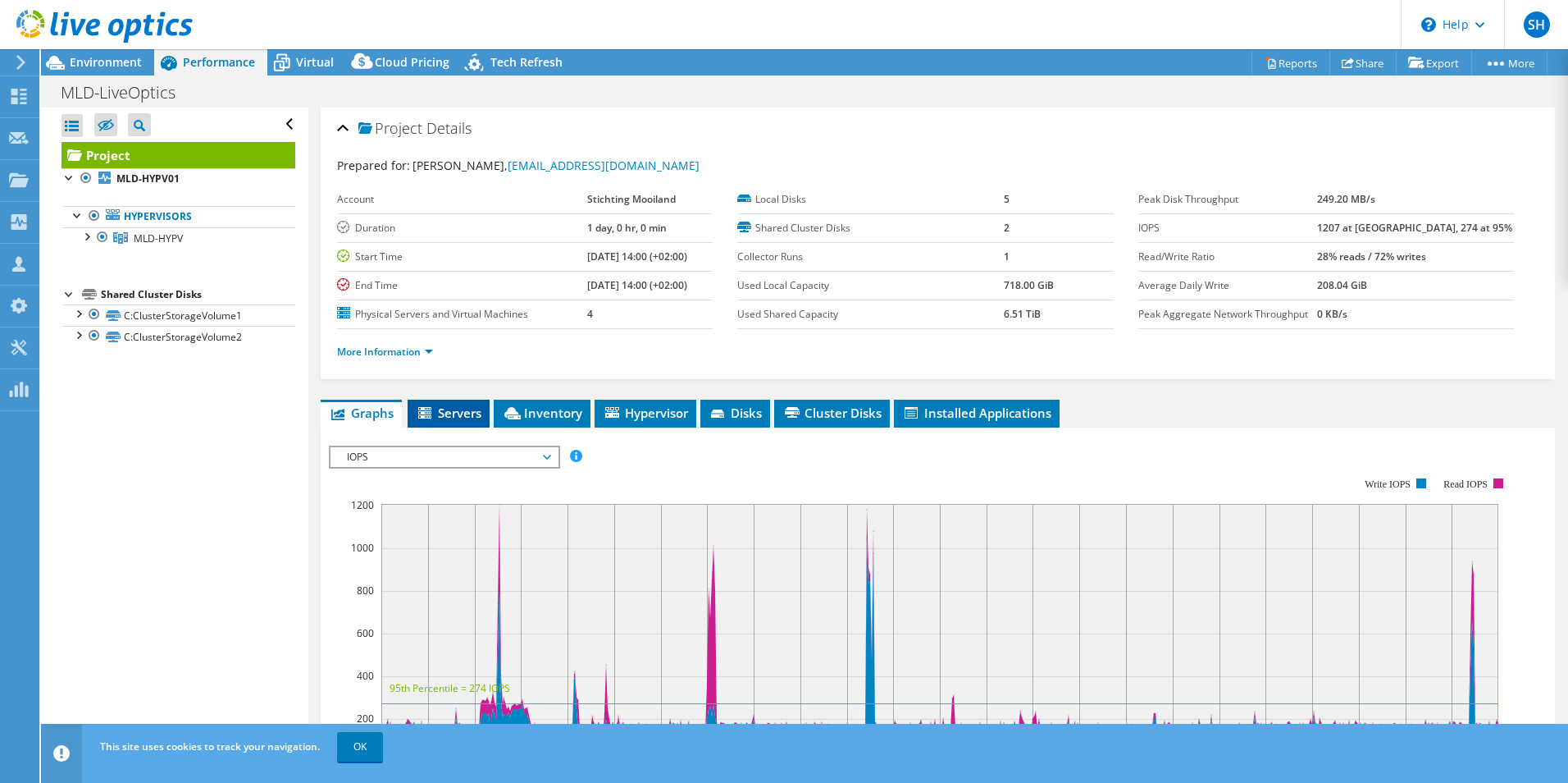
click at [465, 408] on span "Servers" at bounding box center [448, 412] width 65 height 17
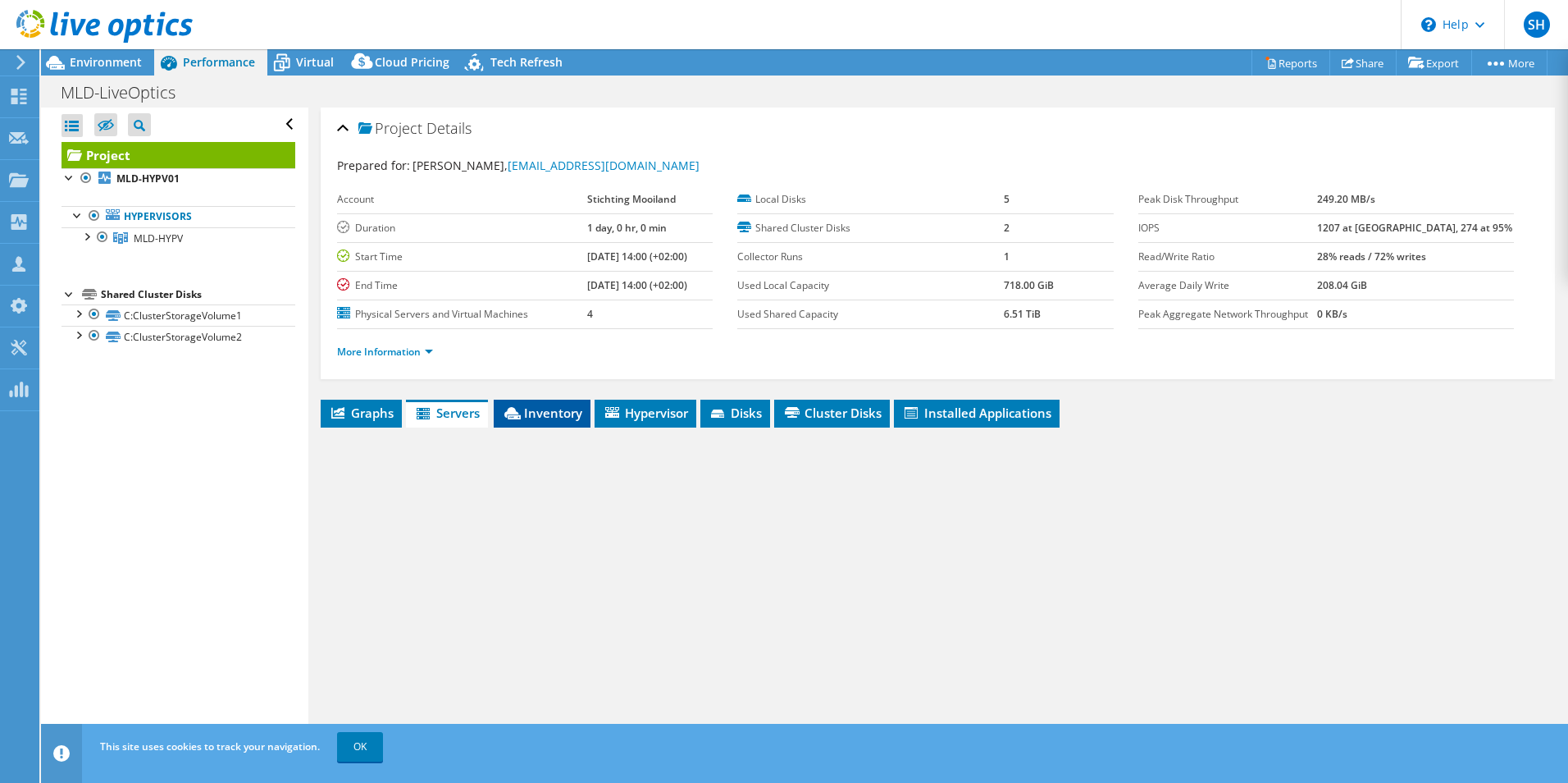
click at [526, 412] on span "Inventory" at bounding box center [542, 412] width 81 height 17
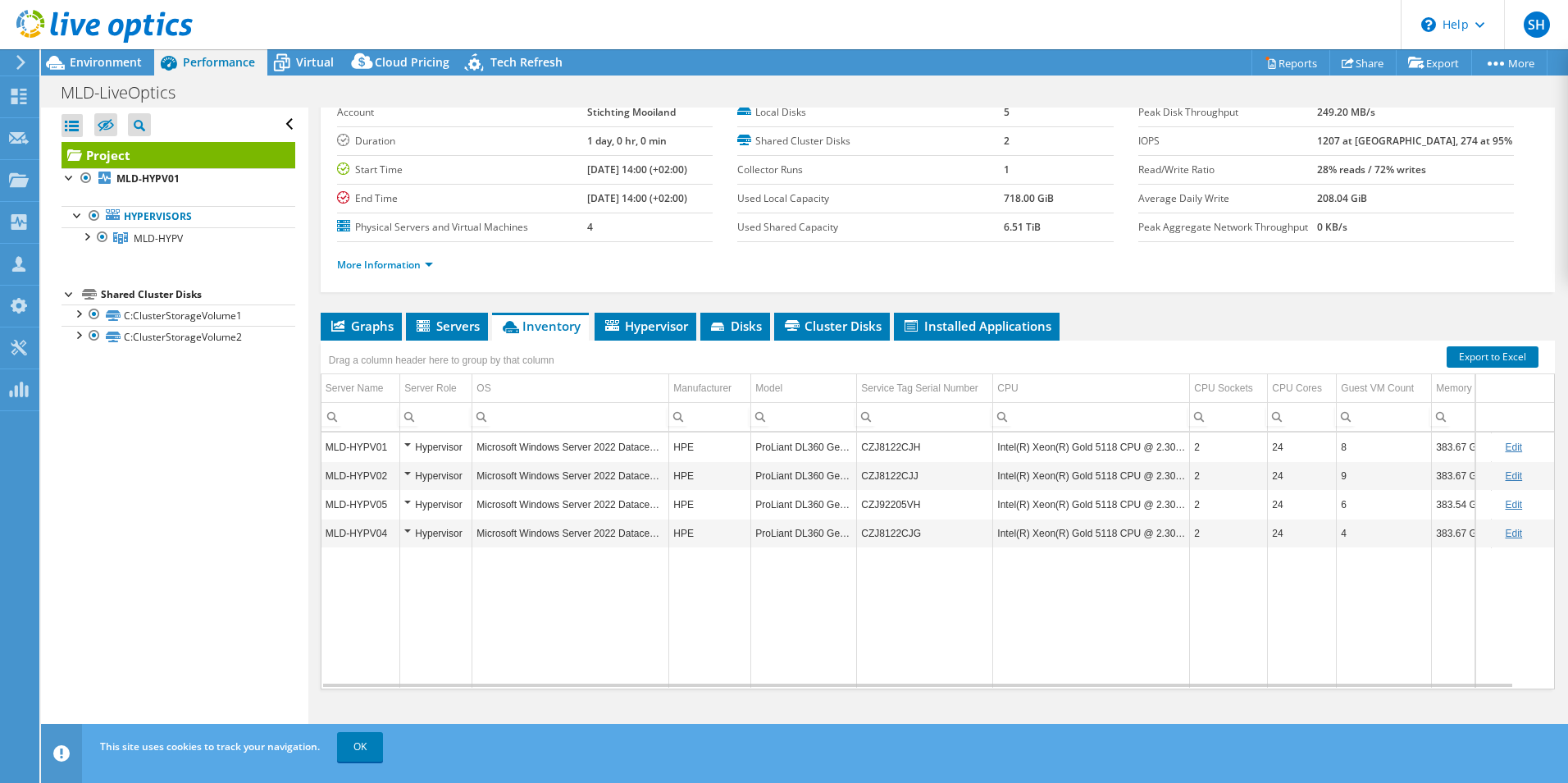
scroll to position [88, 0]
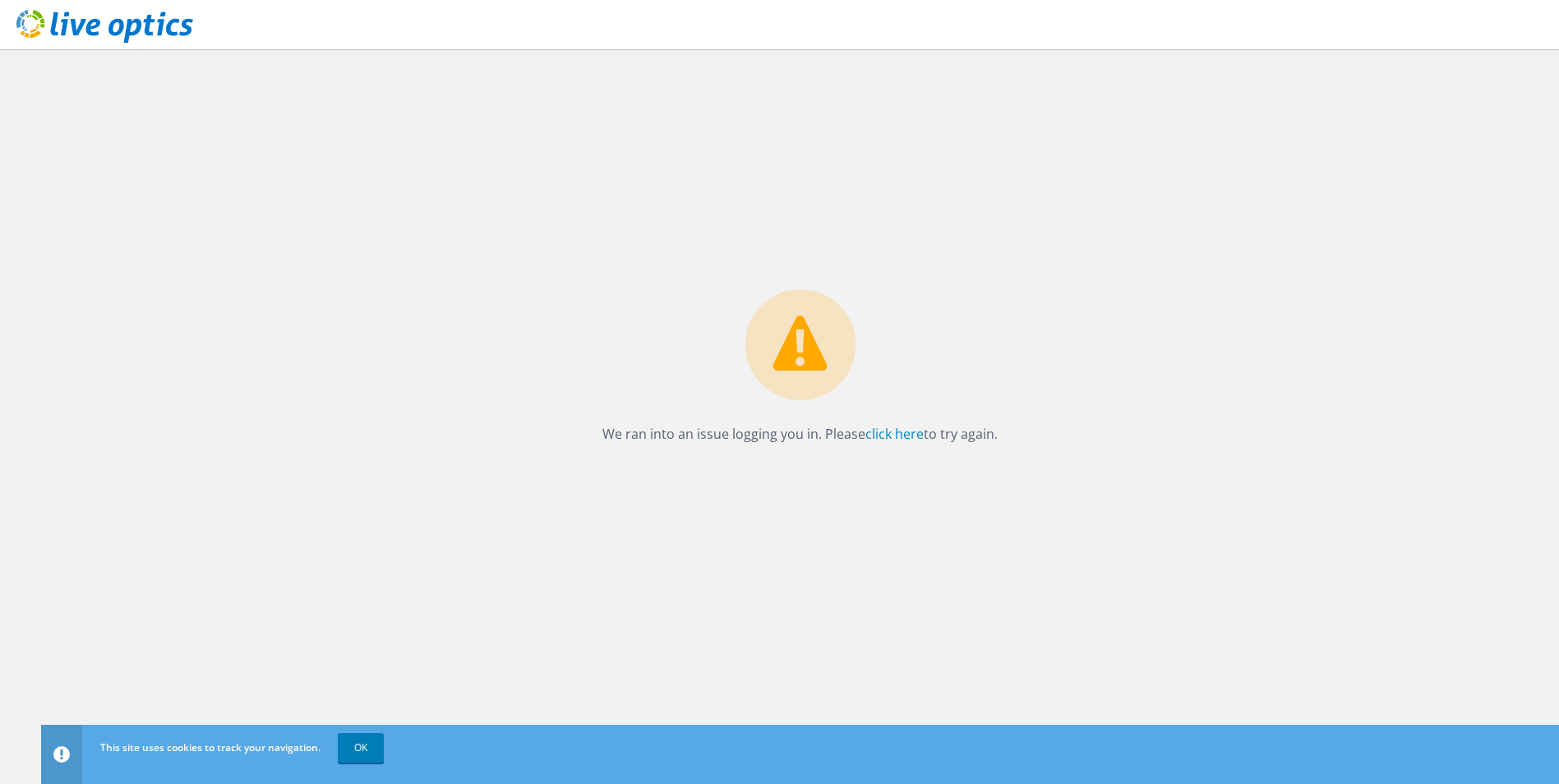
click at [820, 492] on div "We ran into an issue logging you in. Please click here to try again." at bounding box center [800, 416] width 1518 height 734
click at [893, 440] on link "click here" at bounding box center [895, 433] width 59 height 19
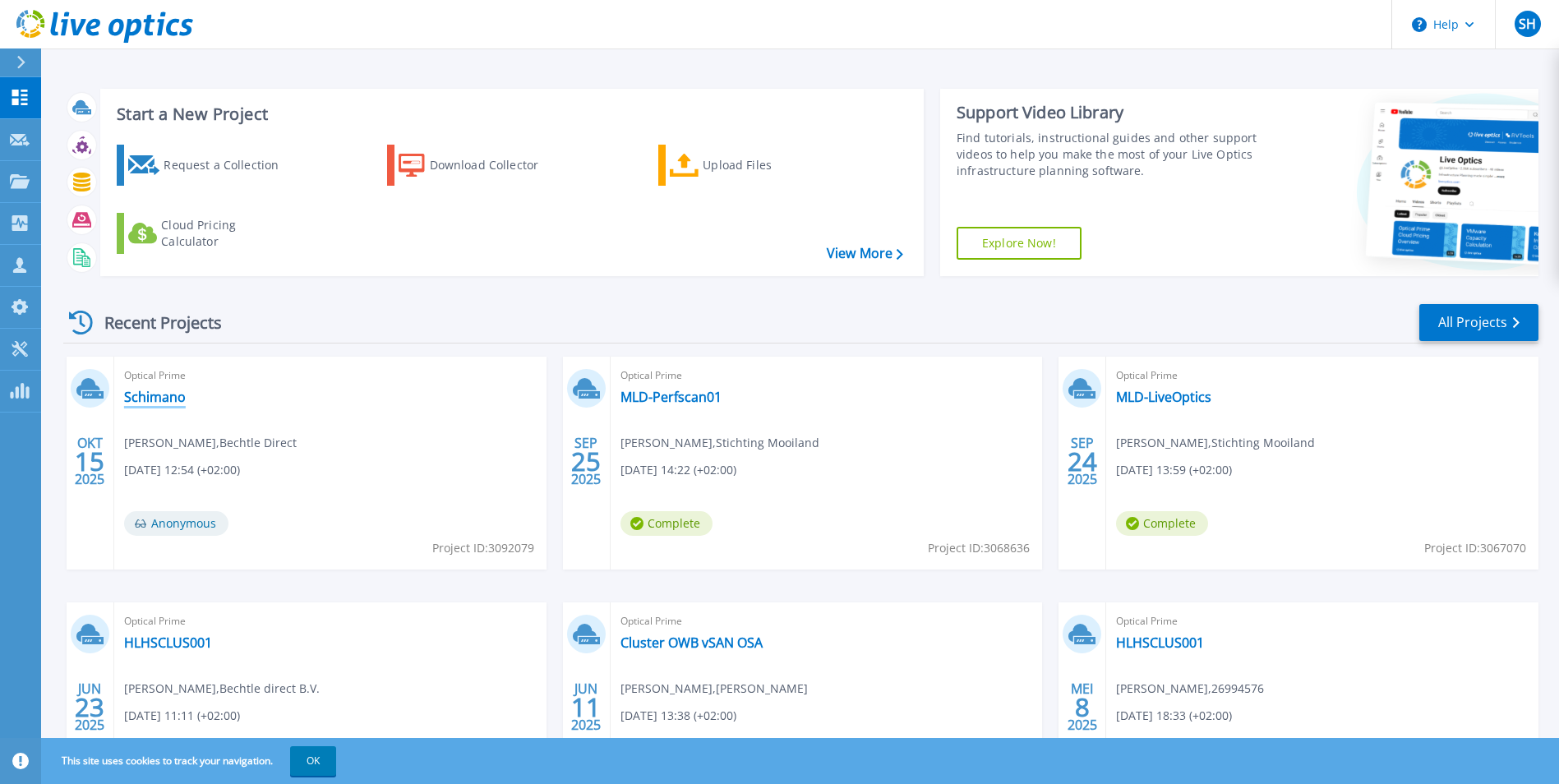
click at [155, 398] on link "Schimano" at bounding box center [154, 396] width 61 height 17
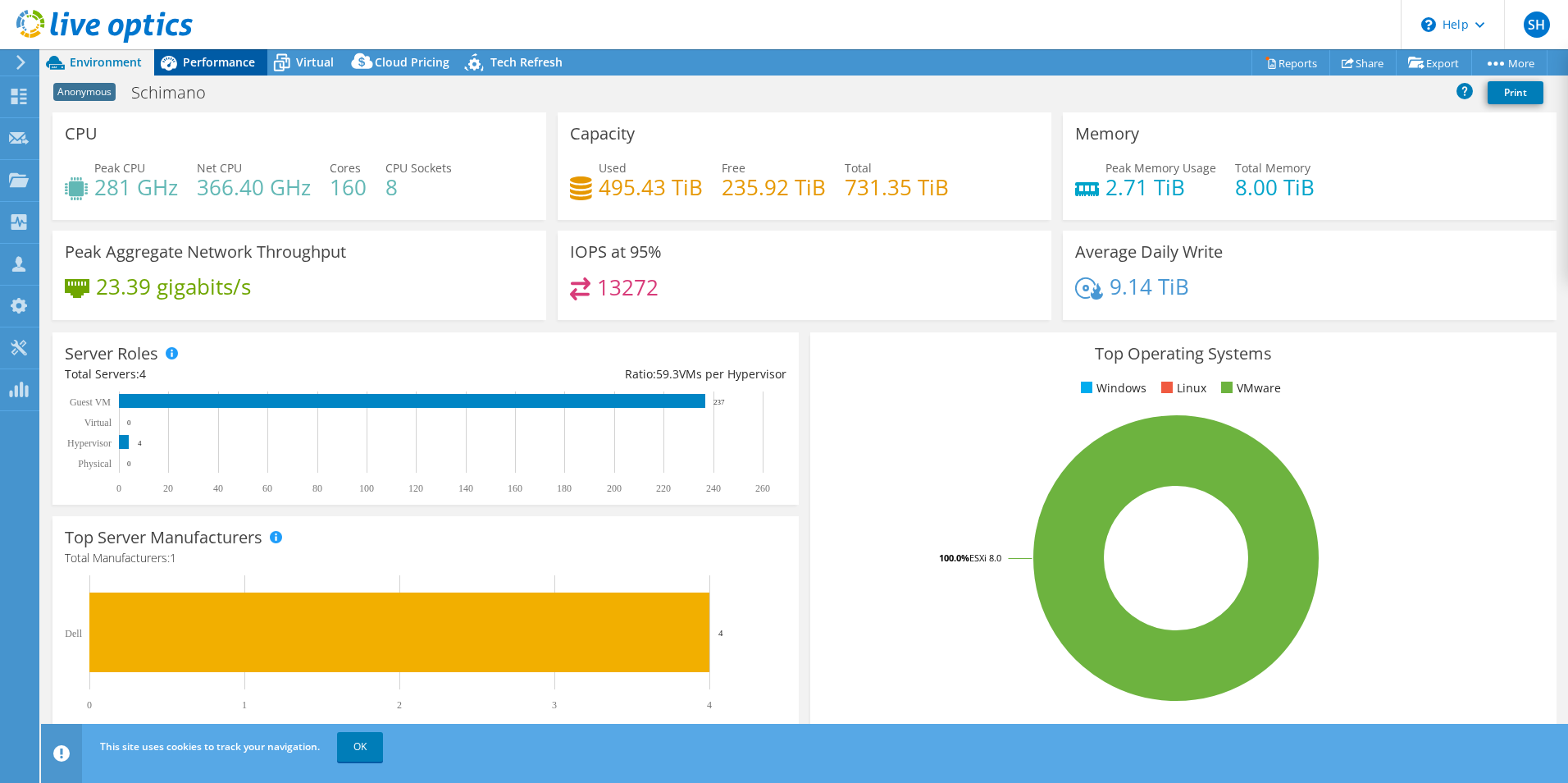
click at [228, 66] on span "Performance" at bounding box center [219, 62] width 72 height 16
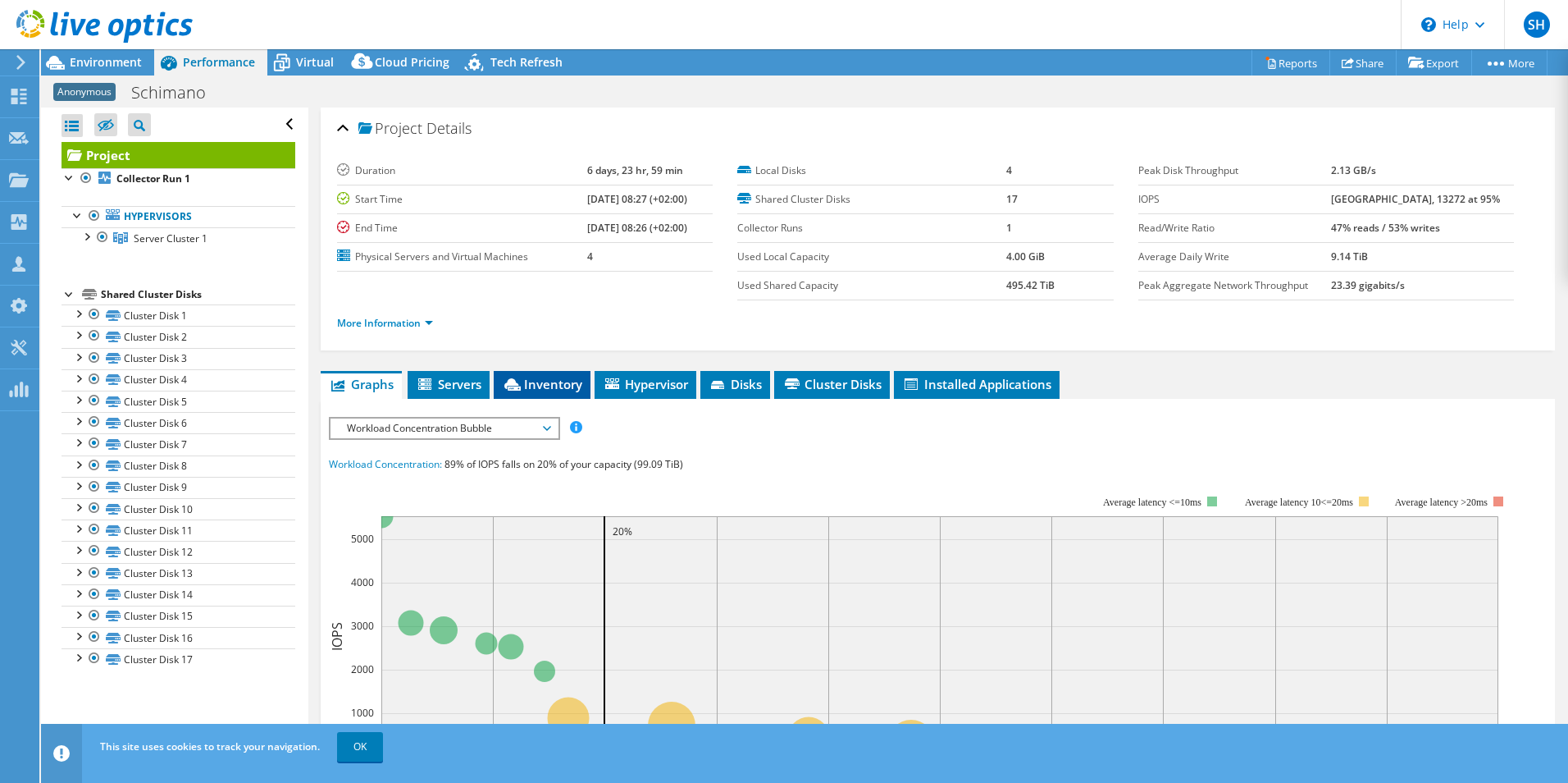
click at [549, 388] on span "Inventory" at bounding box center [542, 384] width 81 height 17
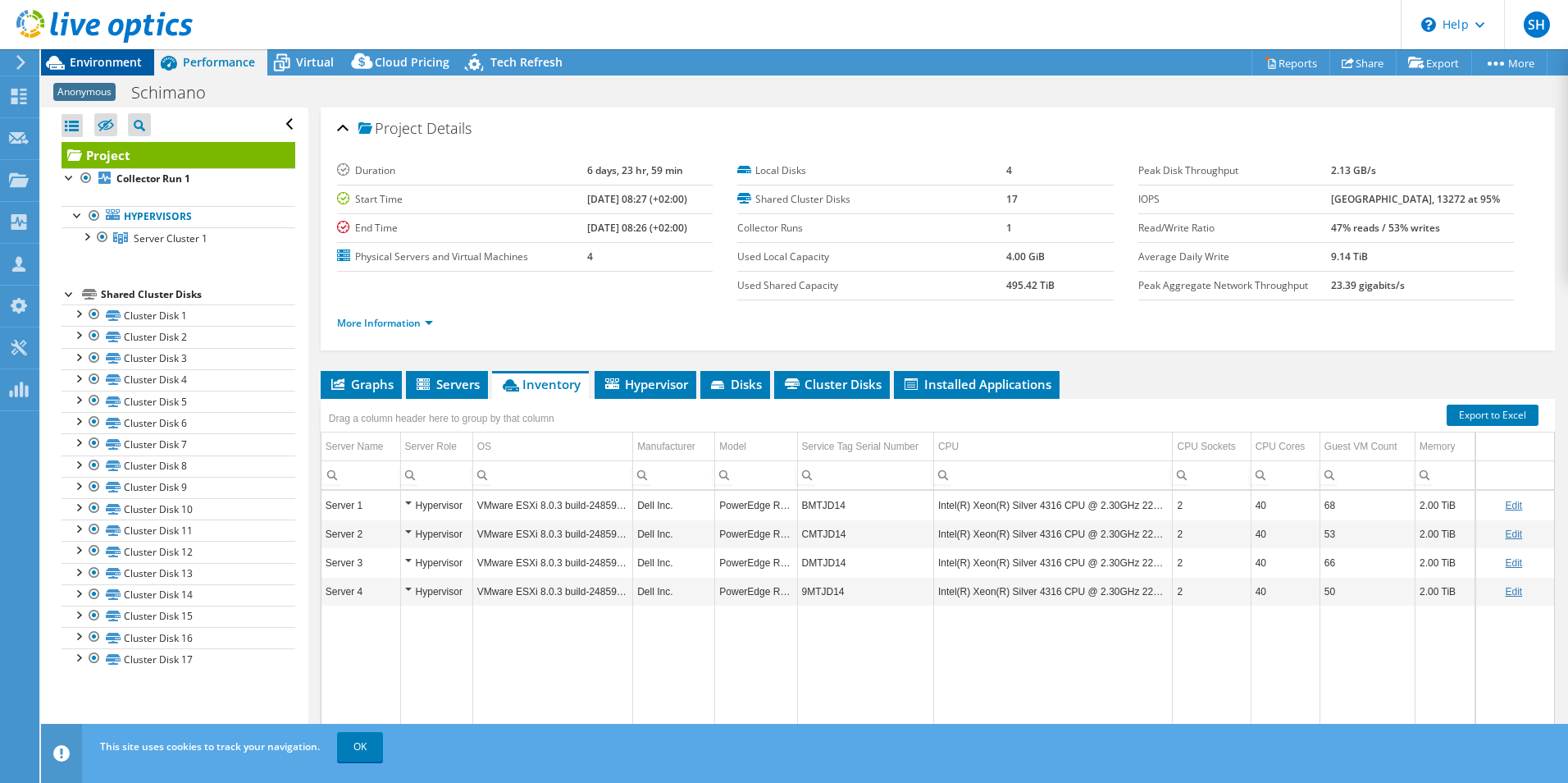
click at [125, 56] on span "Environment" at bounding box center [106, 62] width 72 height 16
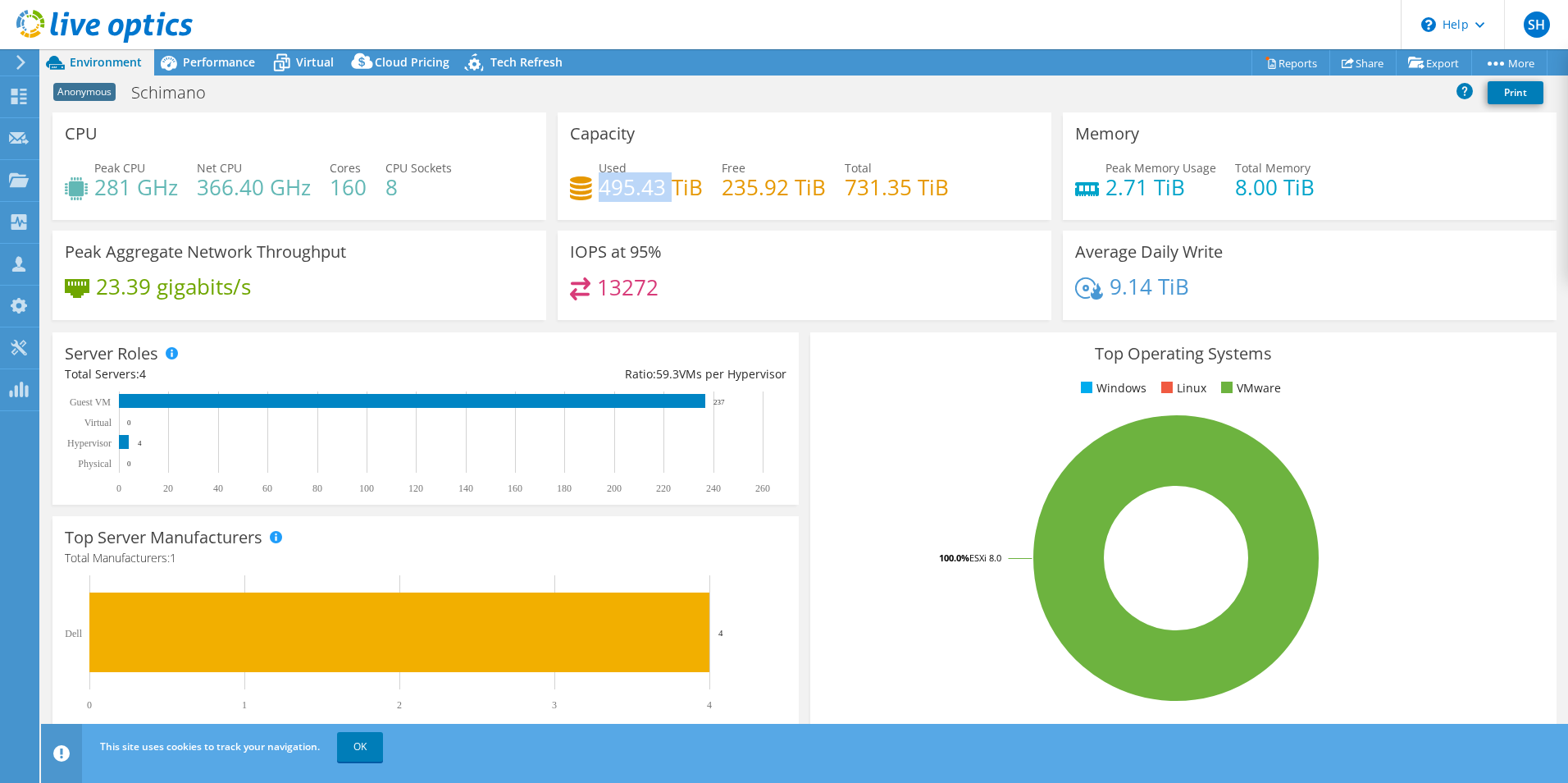
drag, startPoint x: 599, startPoint y: 185, endPoint x: 667, endPoint y: 186, distance: 68.0
click at [667, 186] on h4 "495.43 TiB" at bounding box center [650, 187] width 104 height 19
drag, startPoint x: 654, startPoint y: 294, endPoint x: 595, endPoint y: 291, distance: 59.1
click at [595, 291] on div "13272" at bounding box center [804, 295] width 469 height 35
click at [232, 57] on span "Performance" at bounding box center [219, 62] width 72 height 16
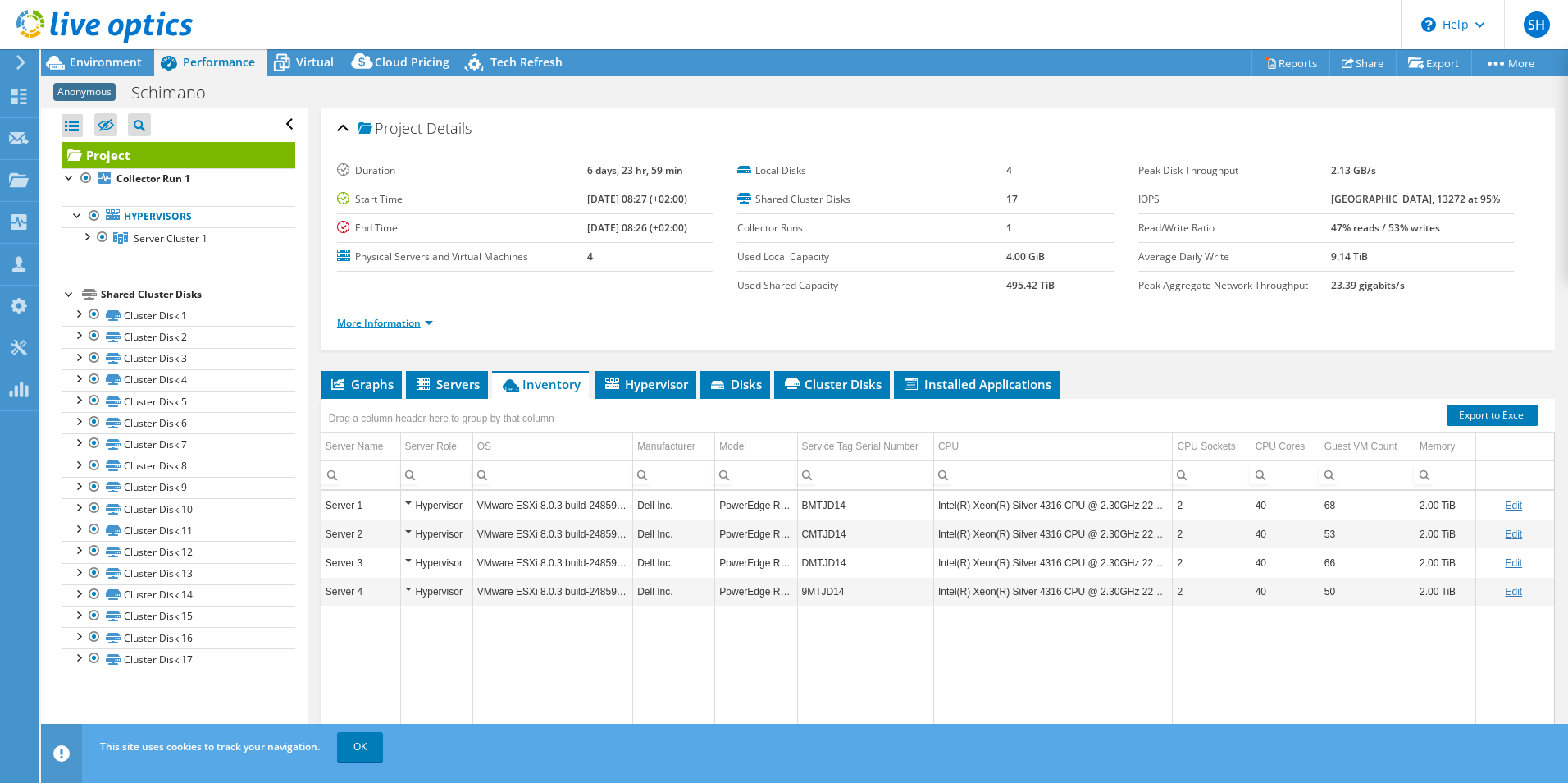
click at [392, 319] on link "More Information" at bounding box center [384, 322] width 96 height 14
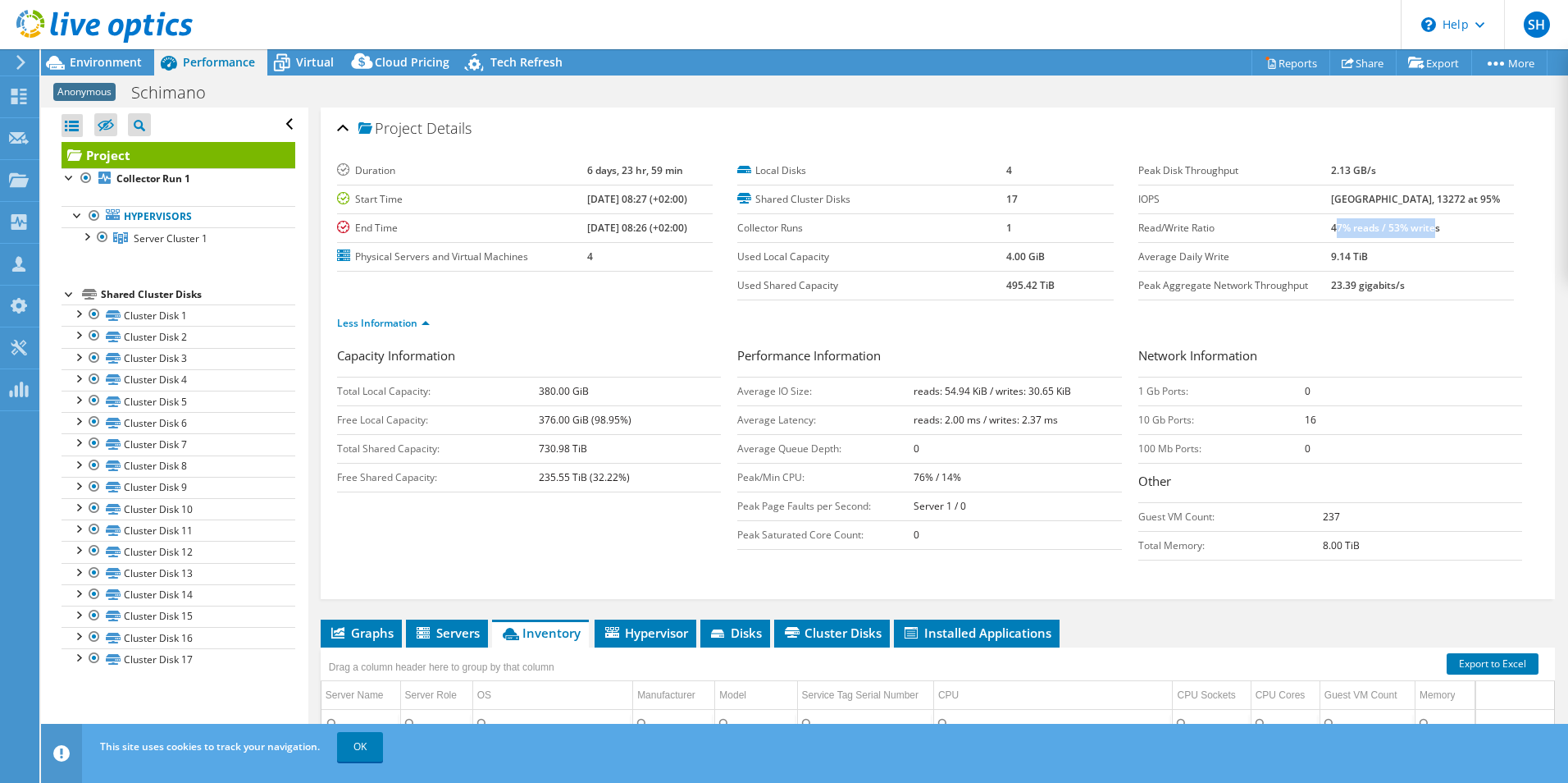
drag, startPoint x: 1347, startPoint y: 228, endPoint x: 1447, endPoint y: 228, distance: 100.0
click at [1440, 228] on b "47% reads / 53% writes" at bounding box center [1385, 228] width 109 height 14
drag, startPoint x: 1447, startPoint y: 228, endPoint x: 1464, endPoint y: 233, distance: 17.7
click at [1464, 233] on td "47% reads / 53% writes" at bounding box center [1422, 227] width 183 height 28
drag, startPoint x: 1458, startPoint y: 232, endPoint x: 1342, endPoint y: 227, distance: 116.1
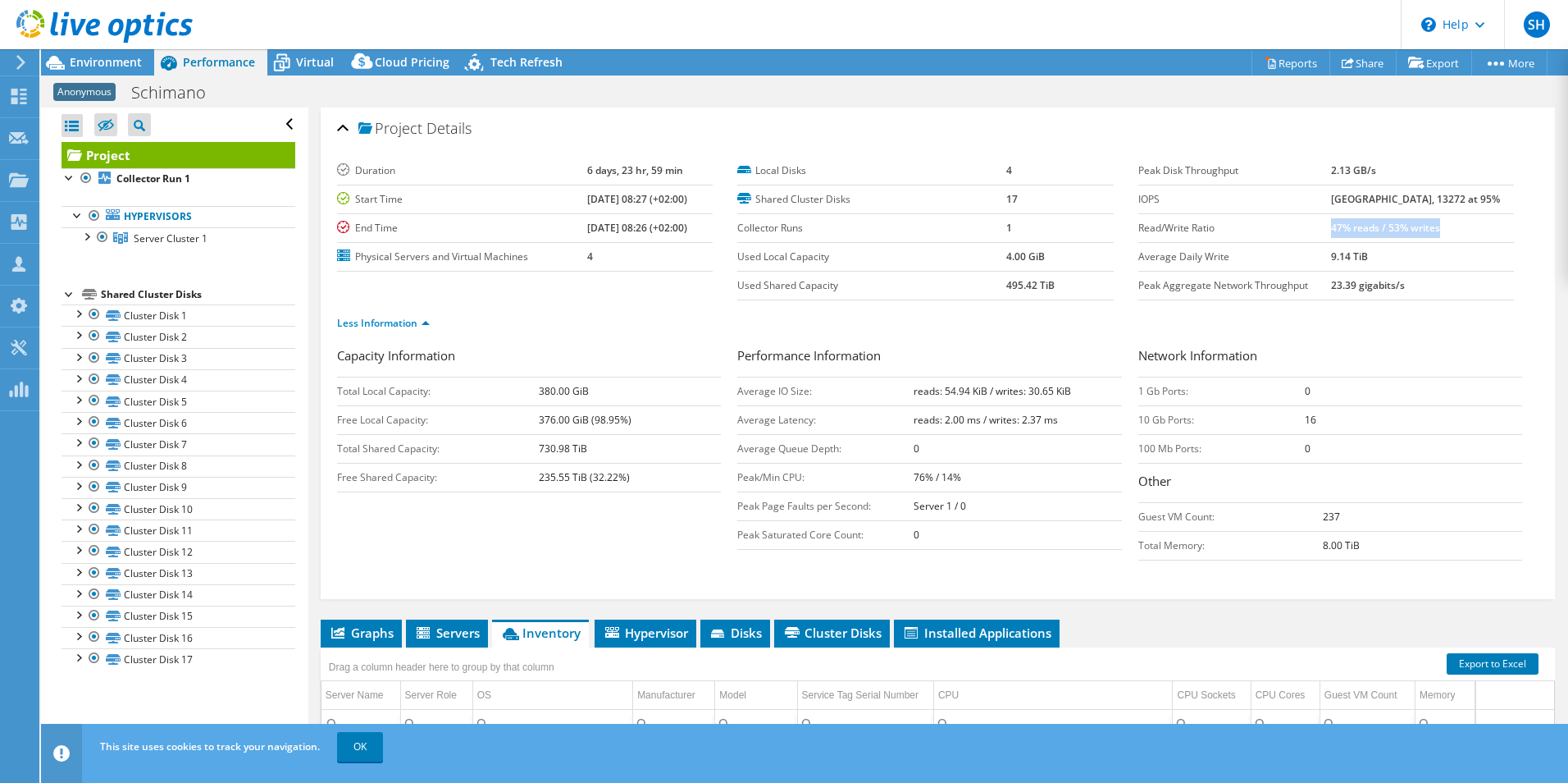
click at [1342, 227] on td "47% reads / 53% writes" at bounding box center [1422, 227] width 183 height 28
drag, startPoint x: 1342, startPoint y: 227, endPoint x: 1483, endPoint y: 269, distance: 147.1
click at [1483, 269] on td "9.14 TiB" at bounding box center [1422, 255] width 183 height 28
drag, startPoint x: 1349, startPoint y: 198, endPoint x: 1402, endPoint y: 198, distance: 53.0
click at [1402, 198] on b "[GEOGRAPHIC_DATA], 13272 at 95%" at bounding box center [1415, 199] width 169 height 14
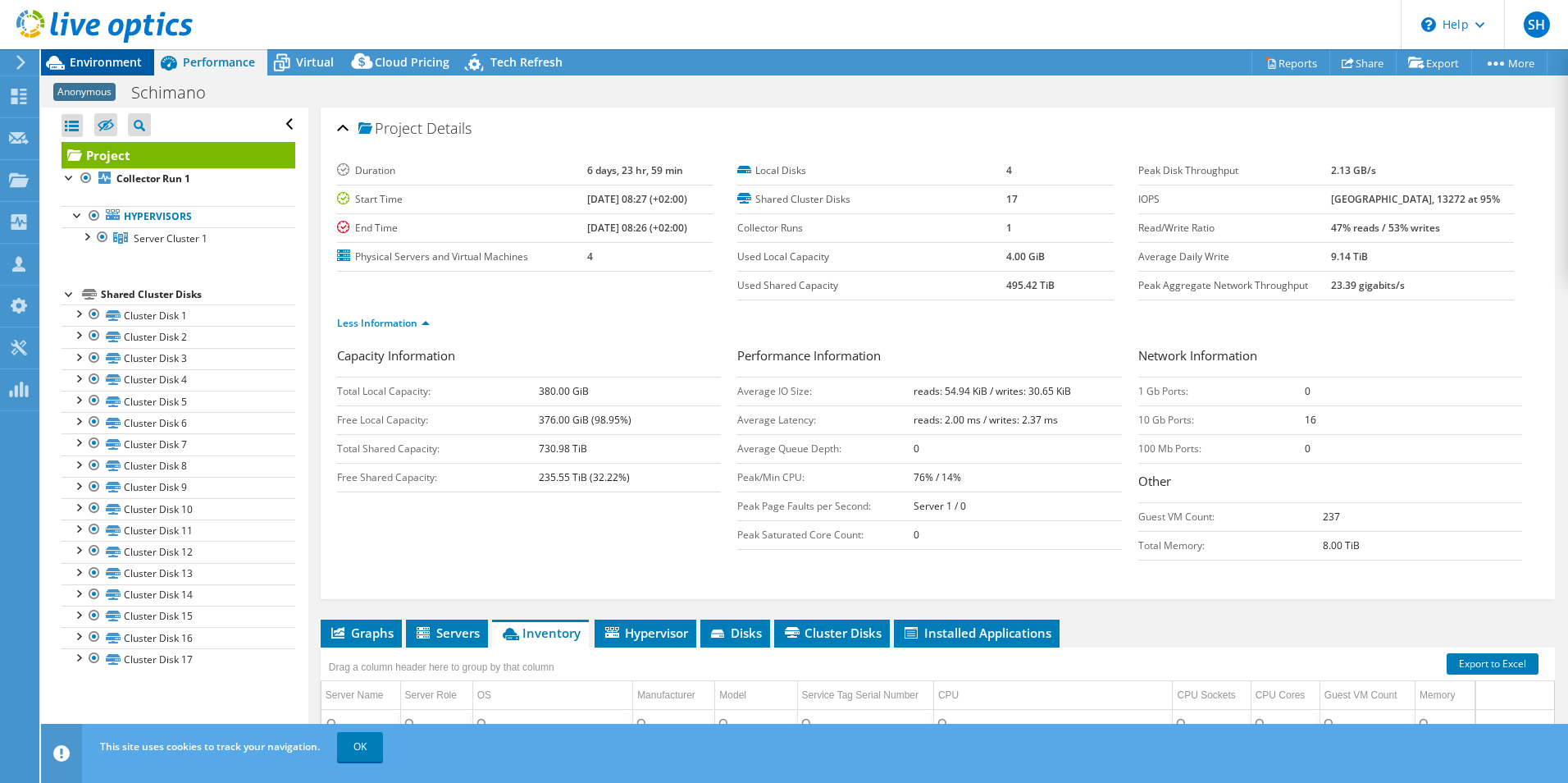
click at [116, 56] on span "Environment" at bounding box center [106, 62] width 72 height 16
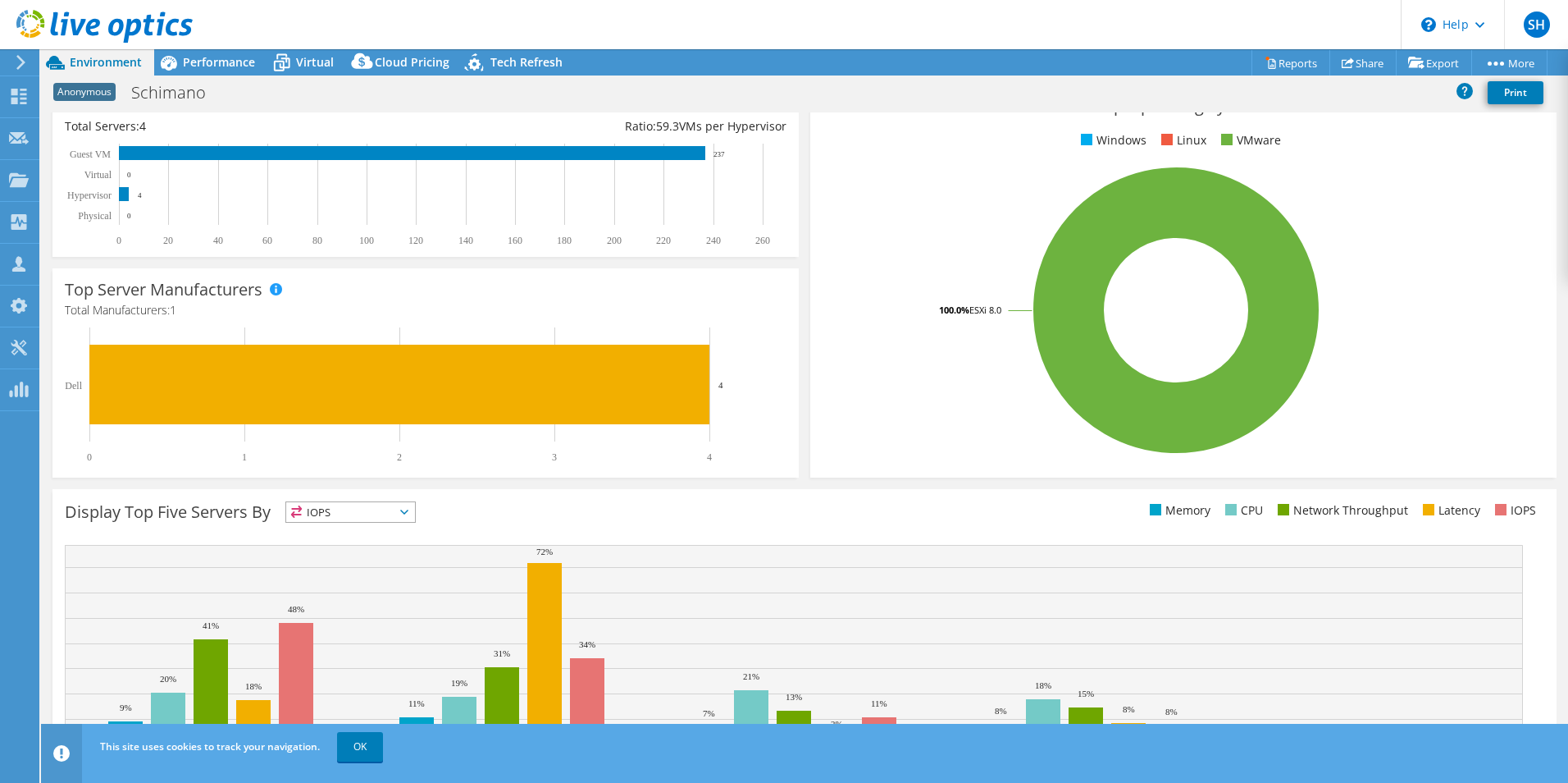
scroll to position [313, 0]
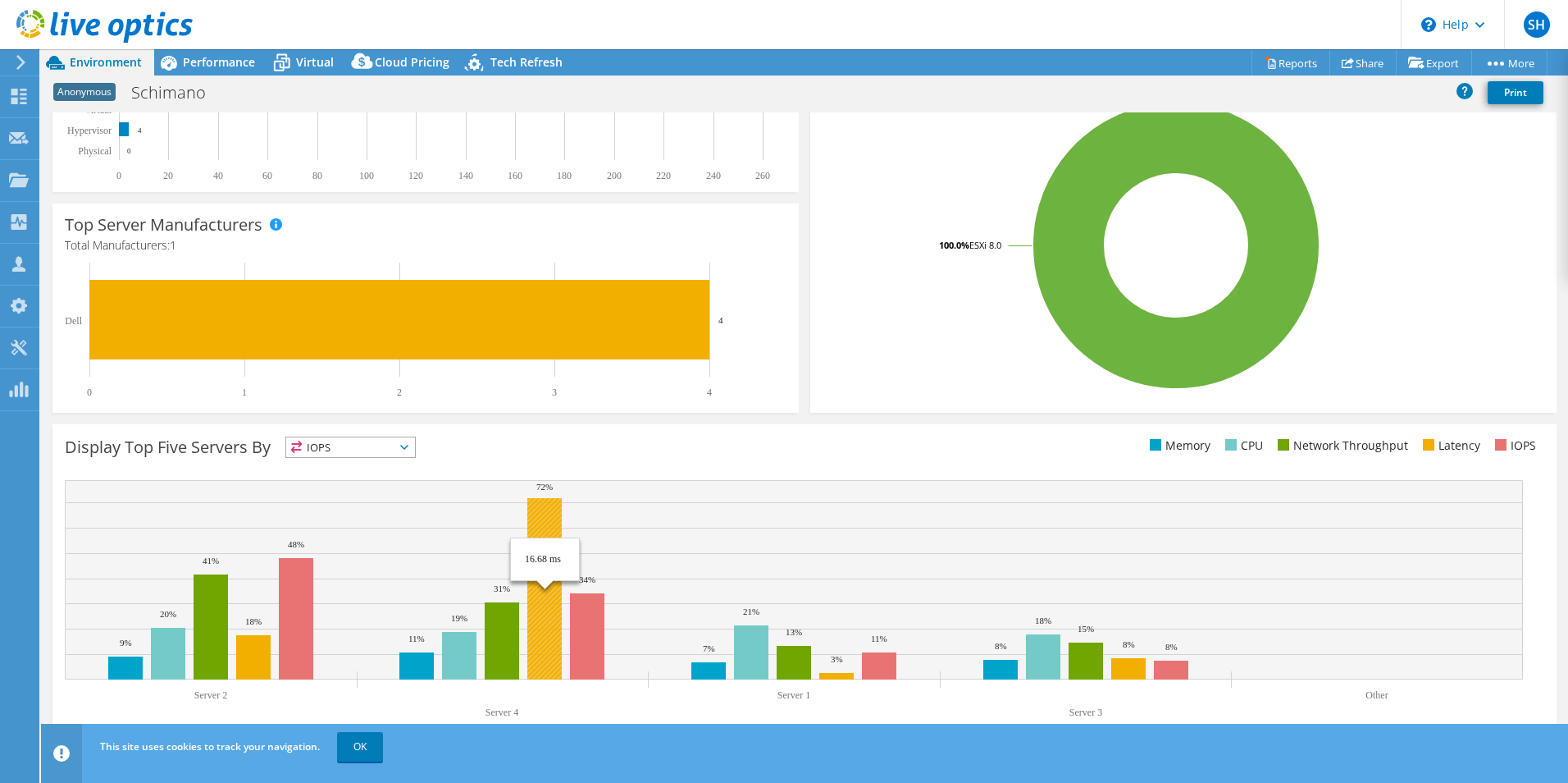
click at [544, 526] on rect at bounding box center [544, 588] width 34 height 181
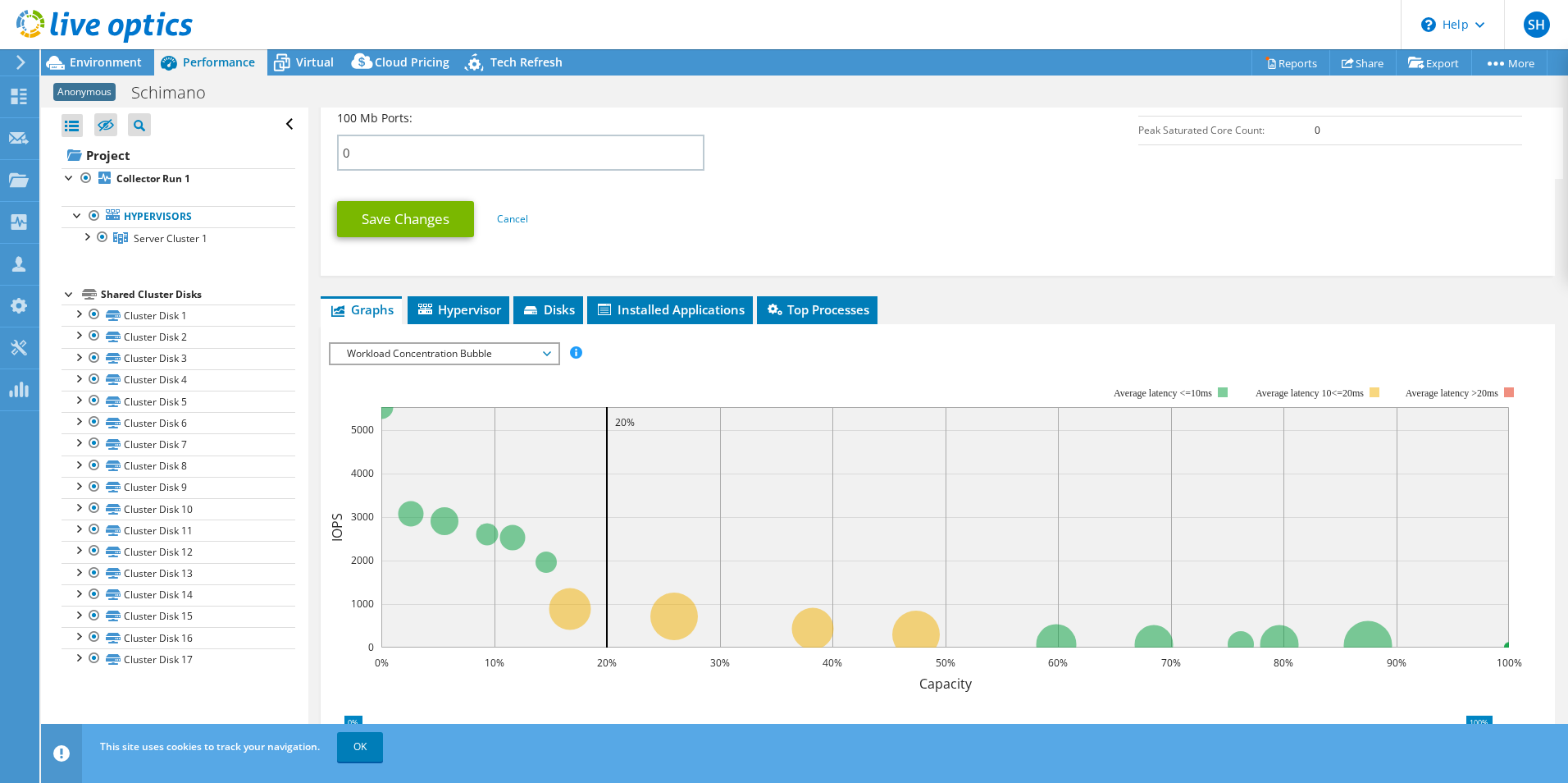
scroll to position [820, 0]
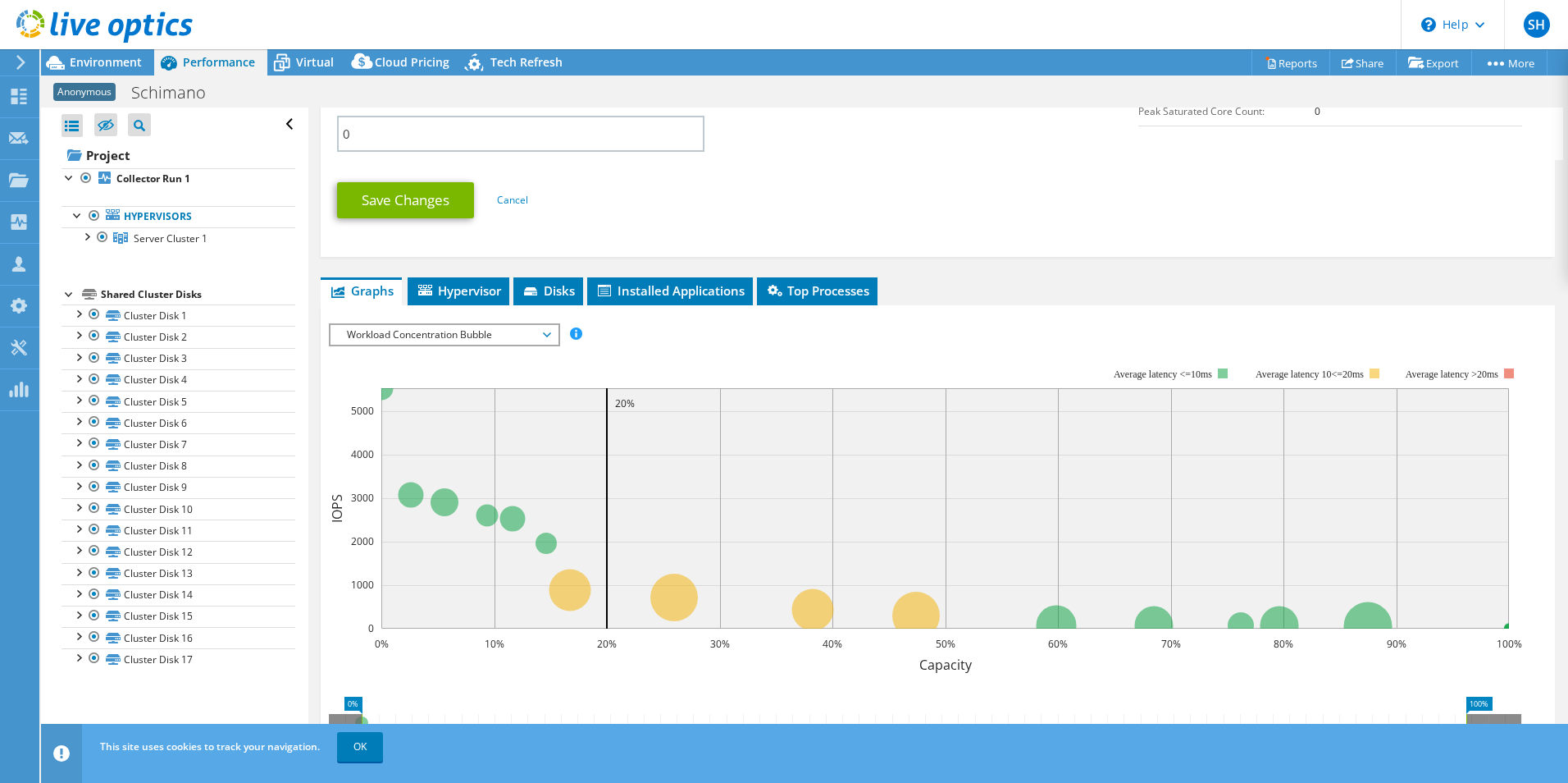
click at [549, 333] on span "Workload Concentration Bubble" at bounding box center [444, 335] width 210 height 19
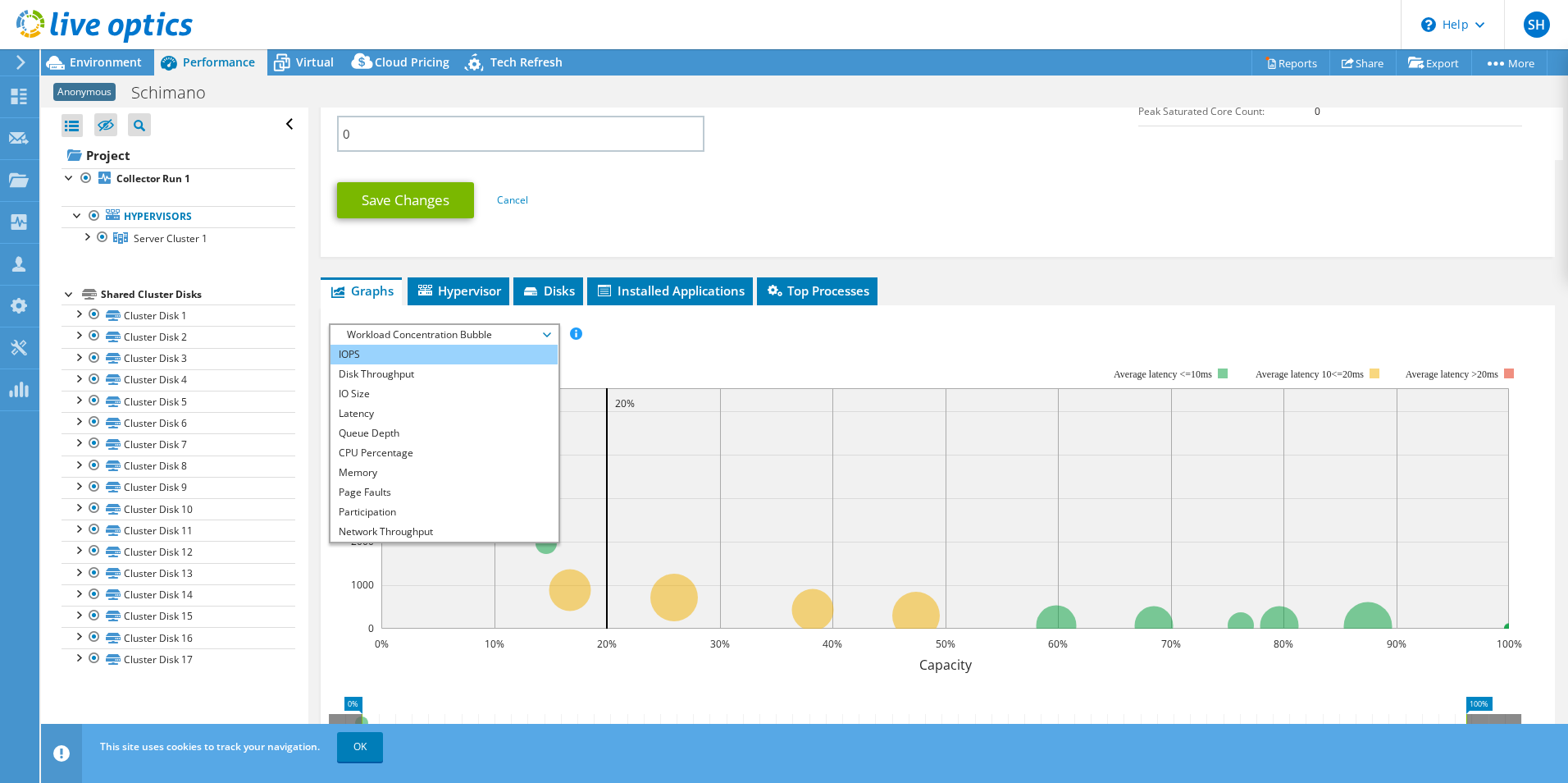
click at [390, 354] on li "IOPS" at bounding box center [443, 354] width 227 height 19
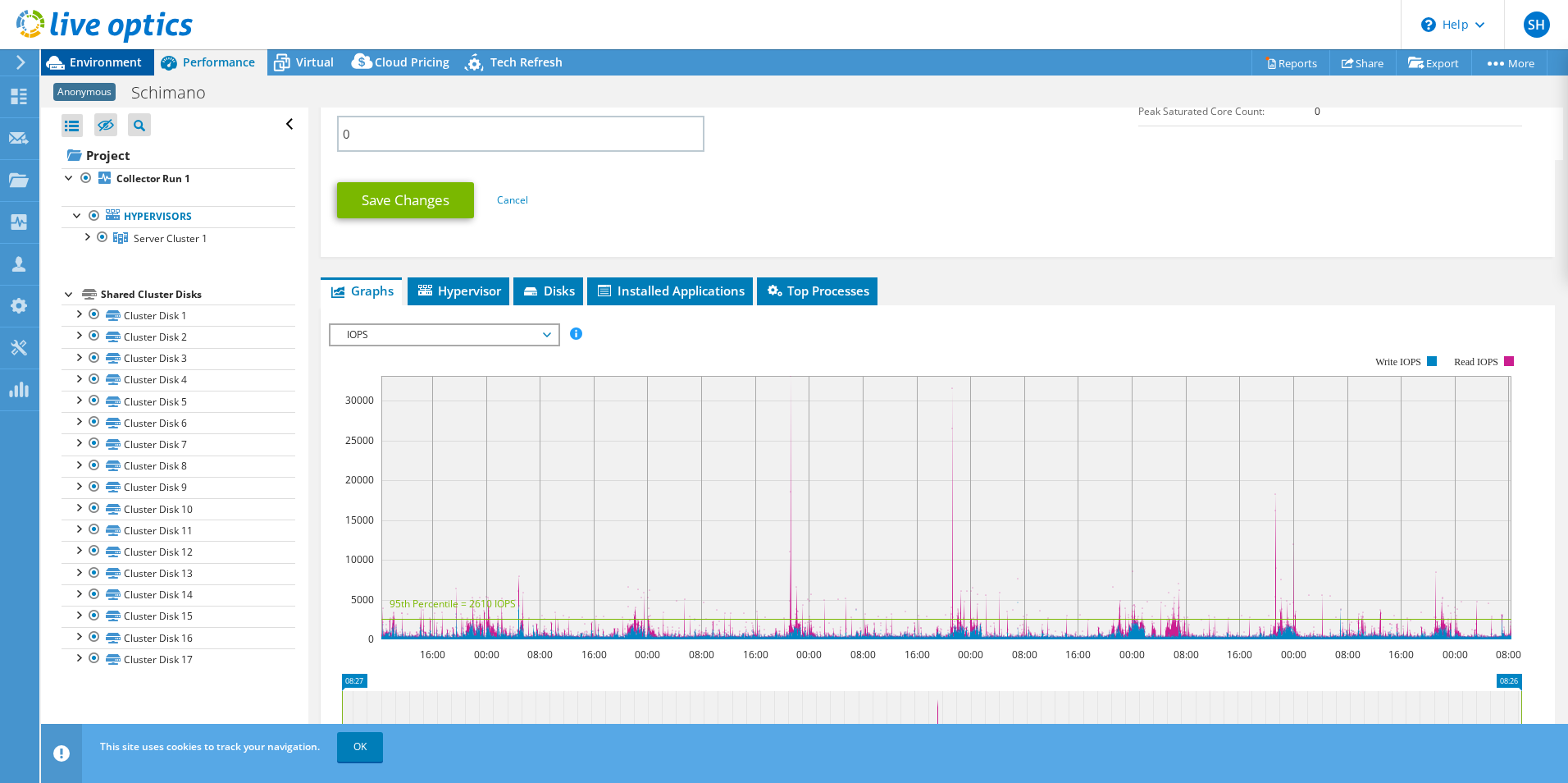
click at [75, 62] on span "Environment" at bounding box center [106, 62] width 72 height 16
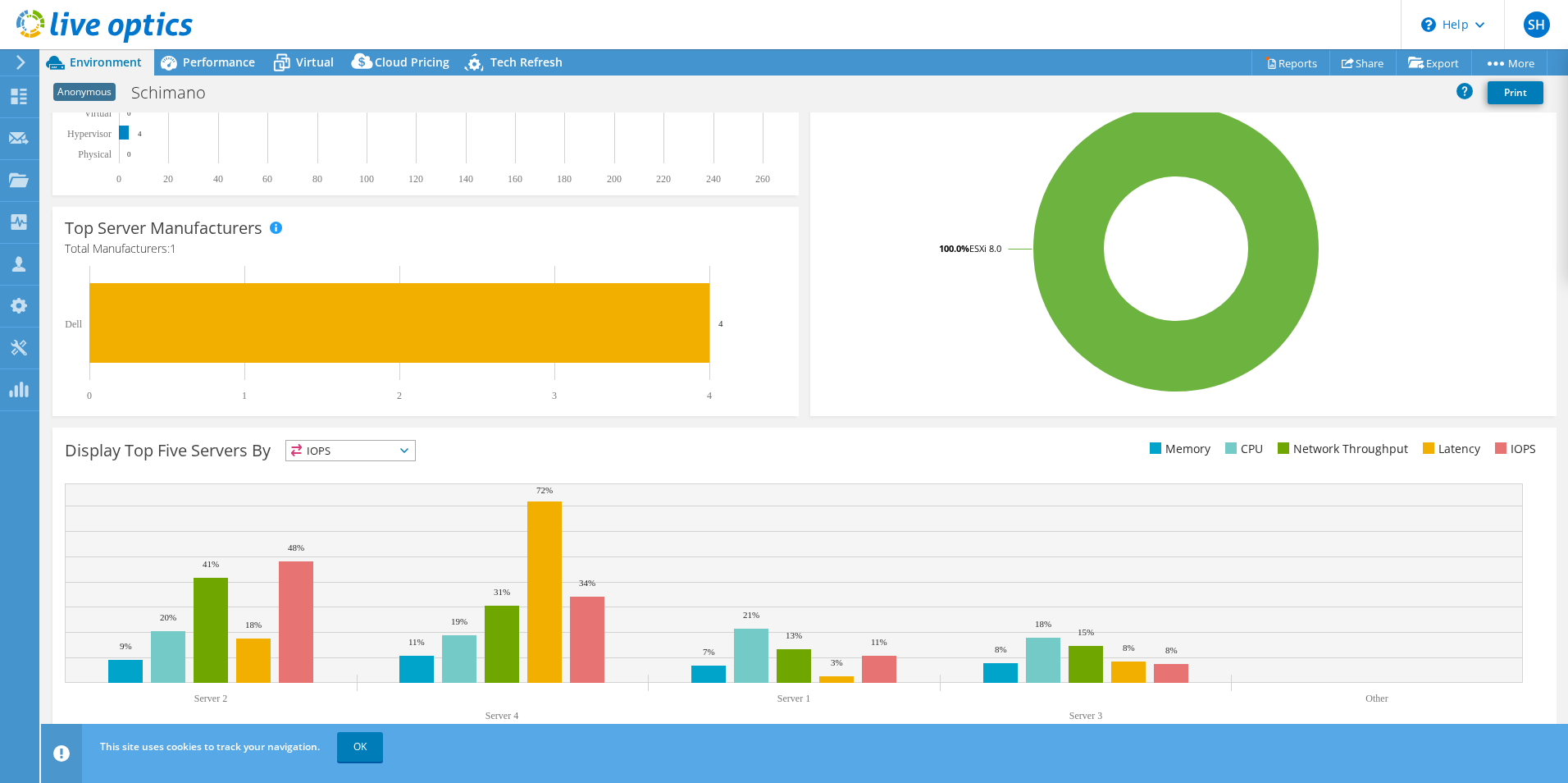
scroll to position [313, 0]
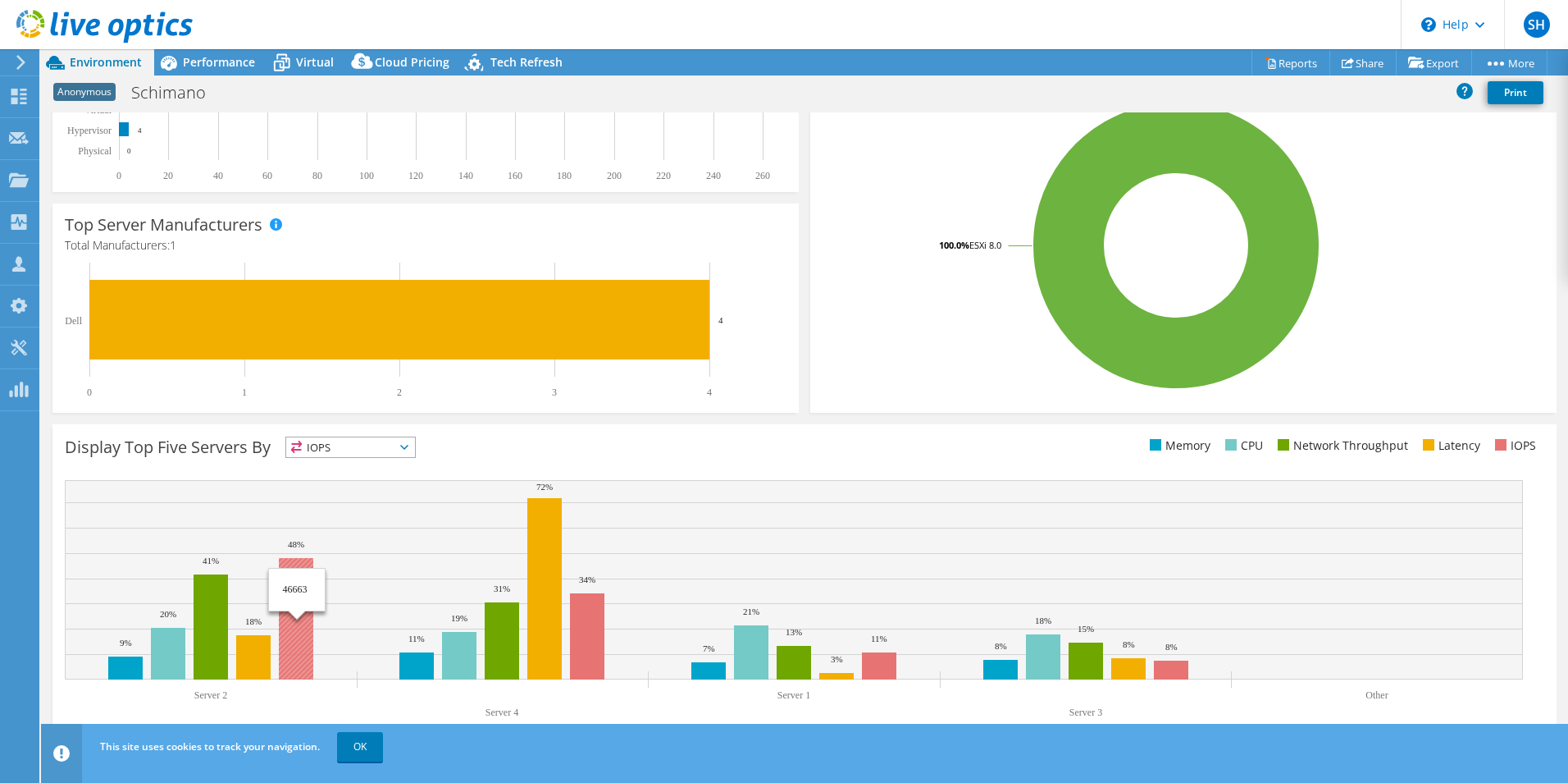
click at [293, 649] on rect at bounding box center [295, 618] width 34 height 122
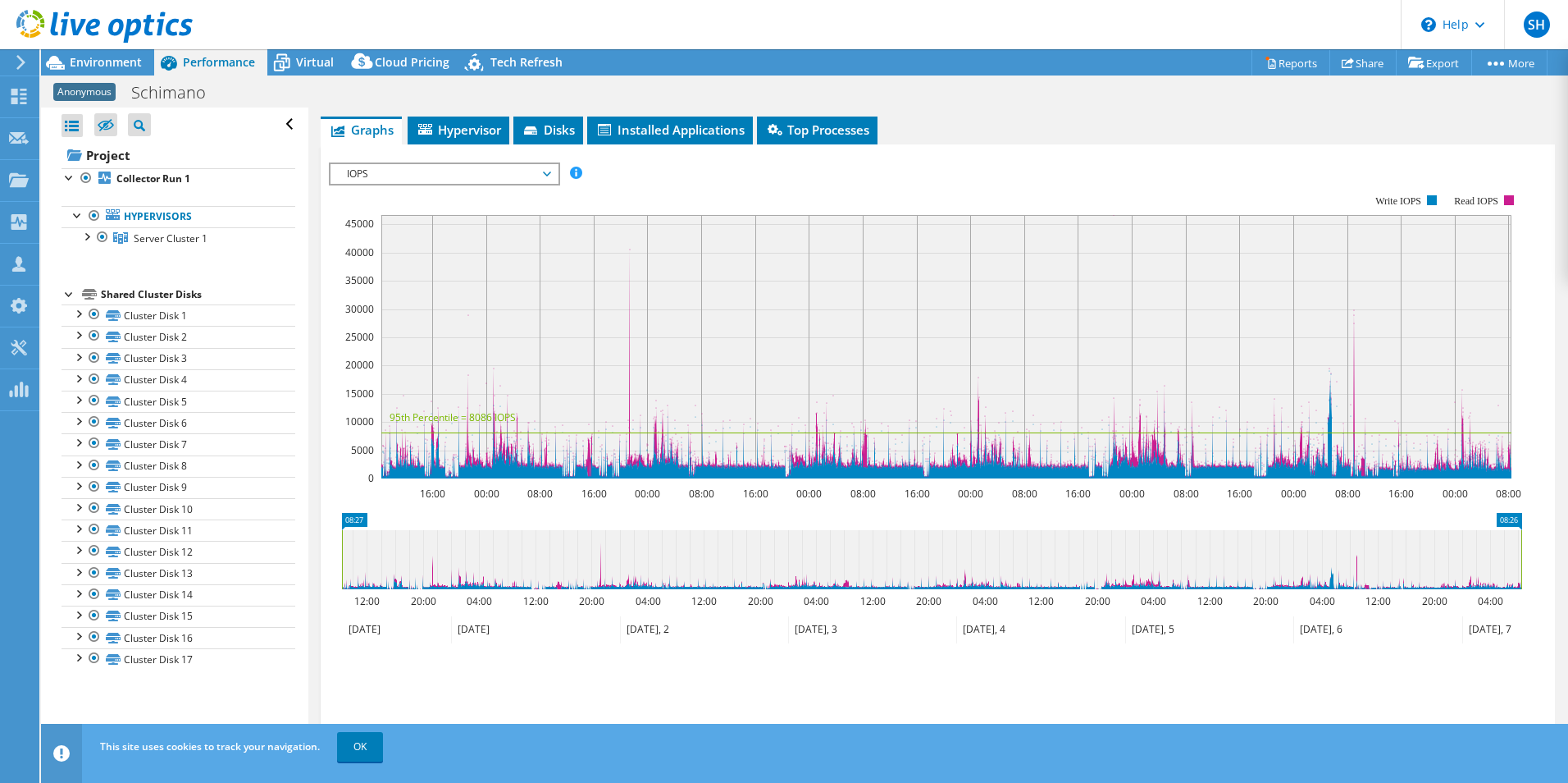
scroll to position [903, 0]
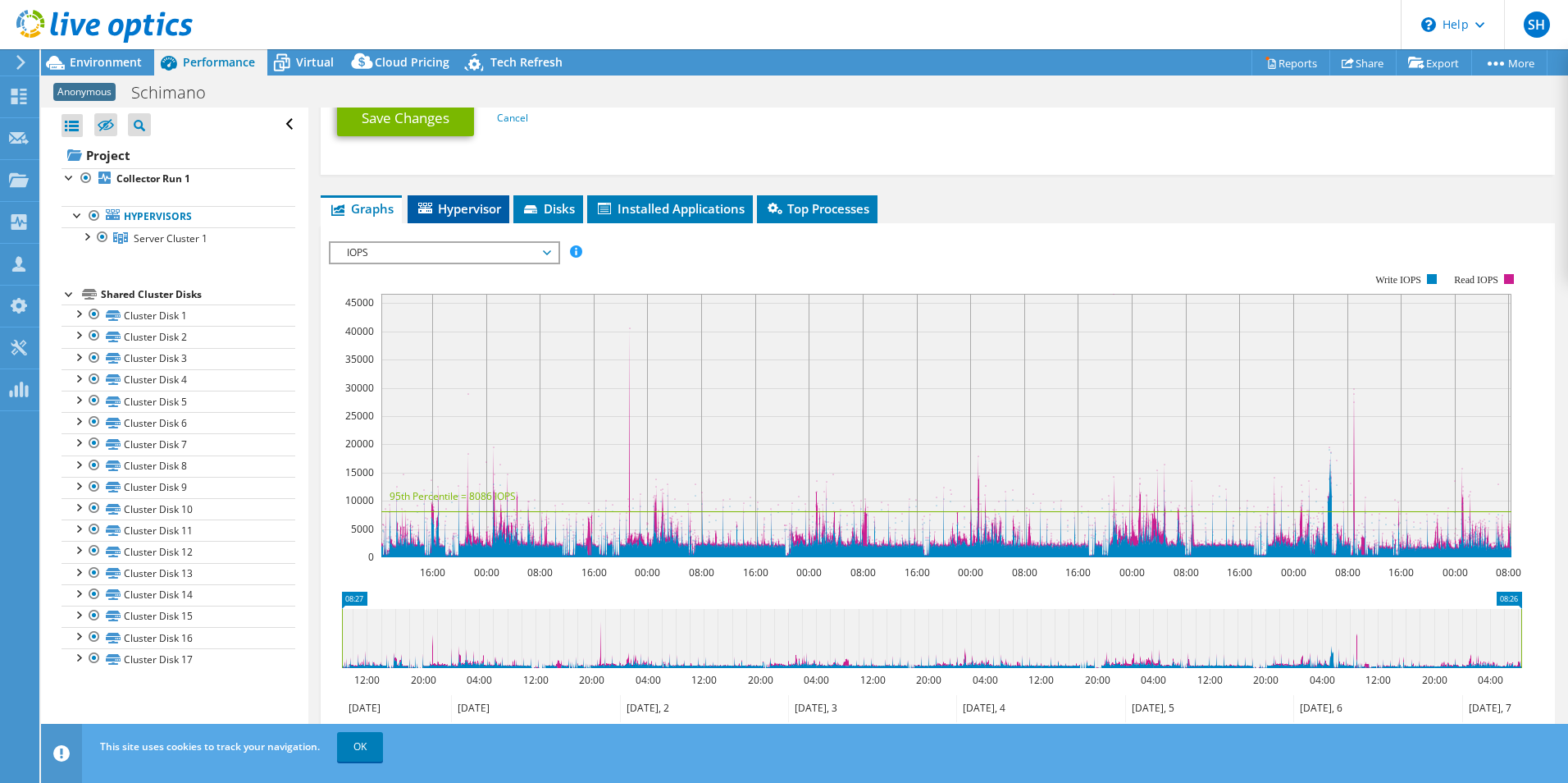
click at [434, 202] on span "Hypervisor" at bounding box center [458, 208] width 86 height 17
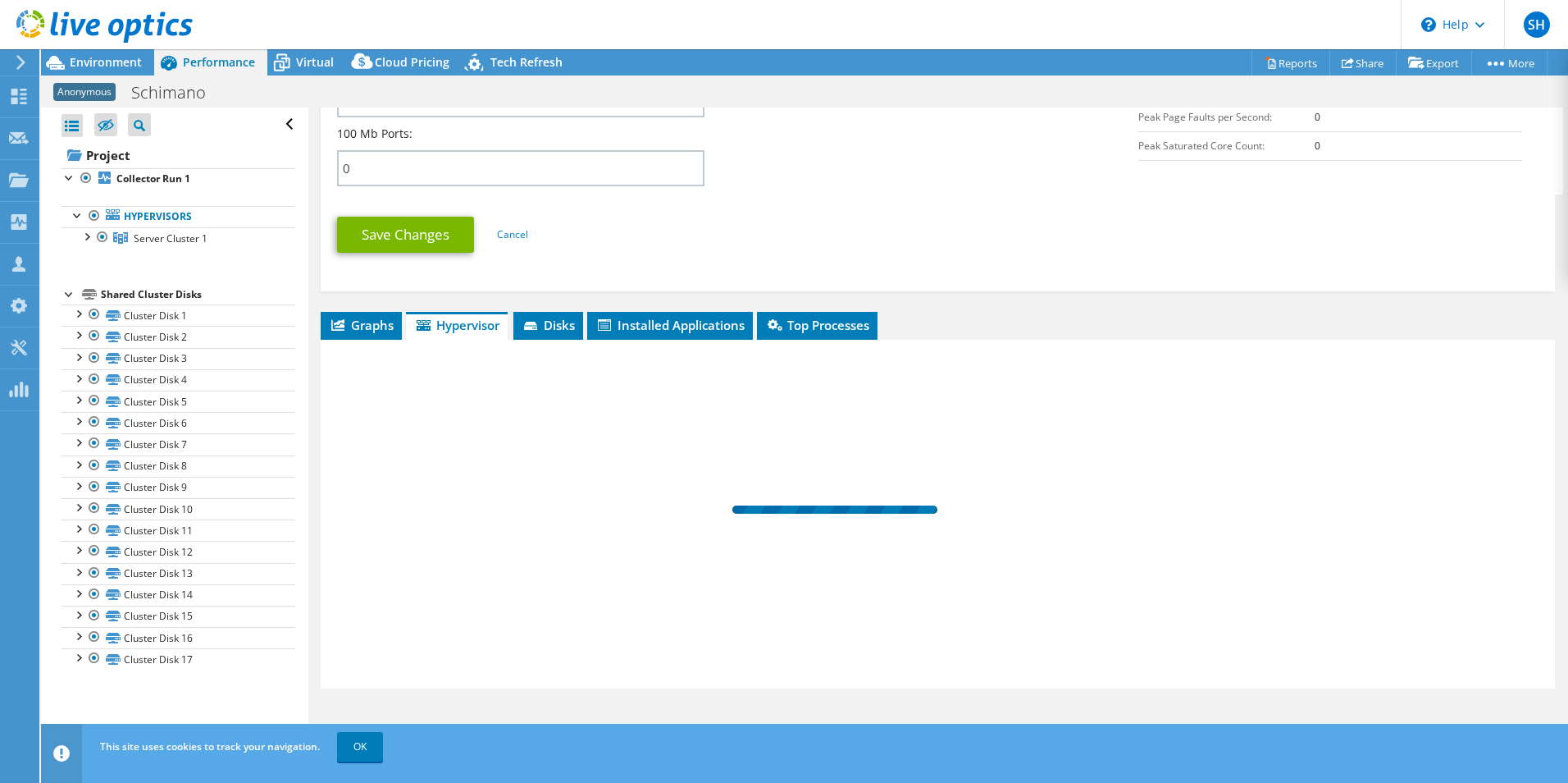
scroll to position [786, 0]
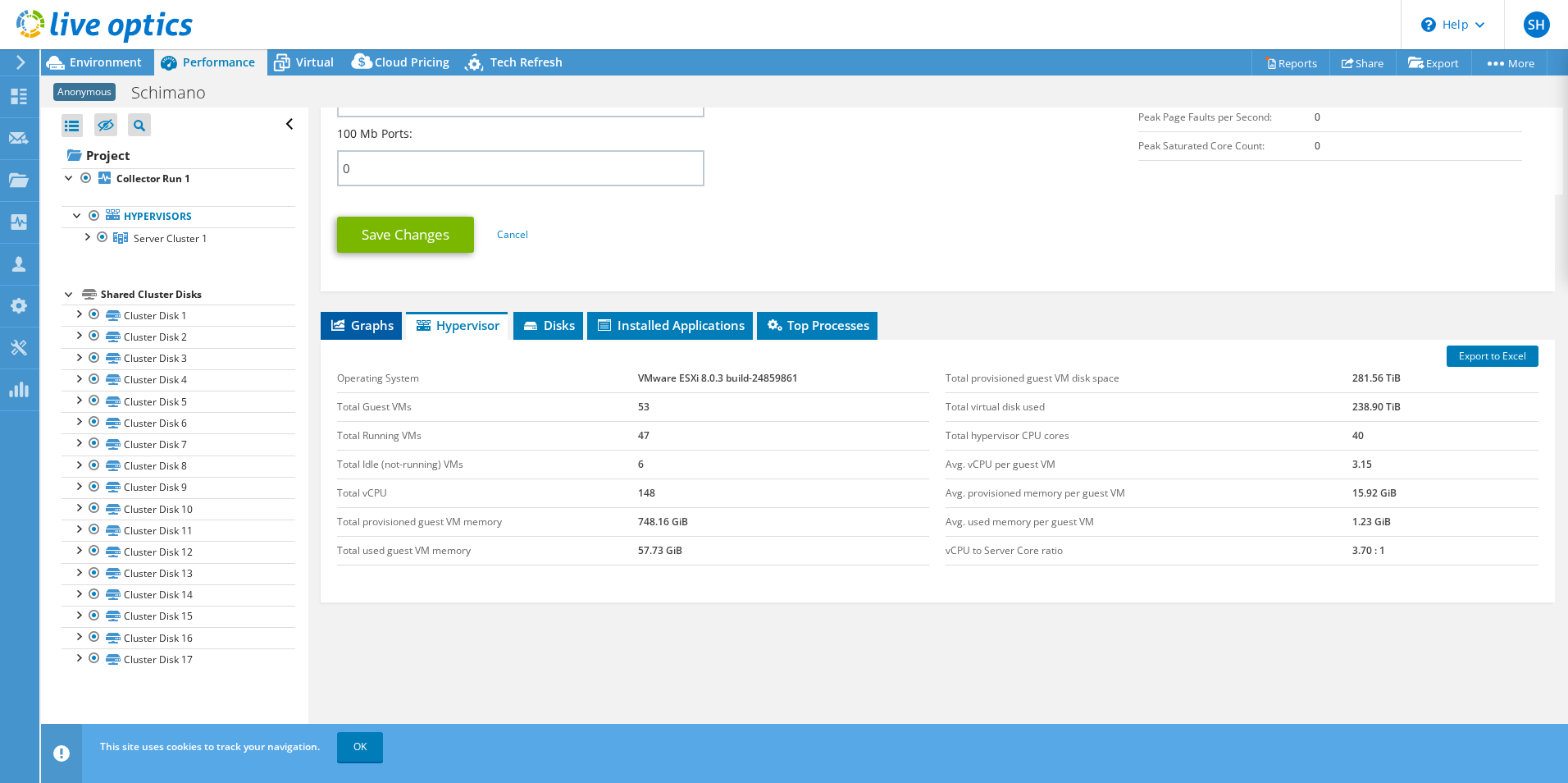
click at [360, 326] on span "Graphs" at bounding box center [361, 324] width 65 height 17
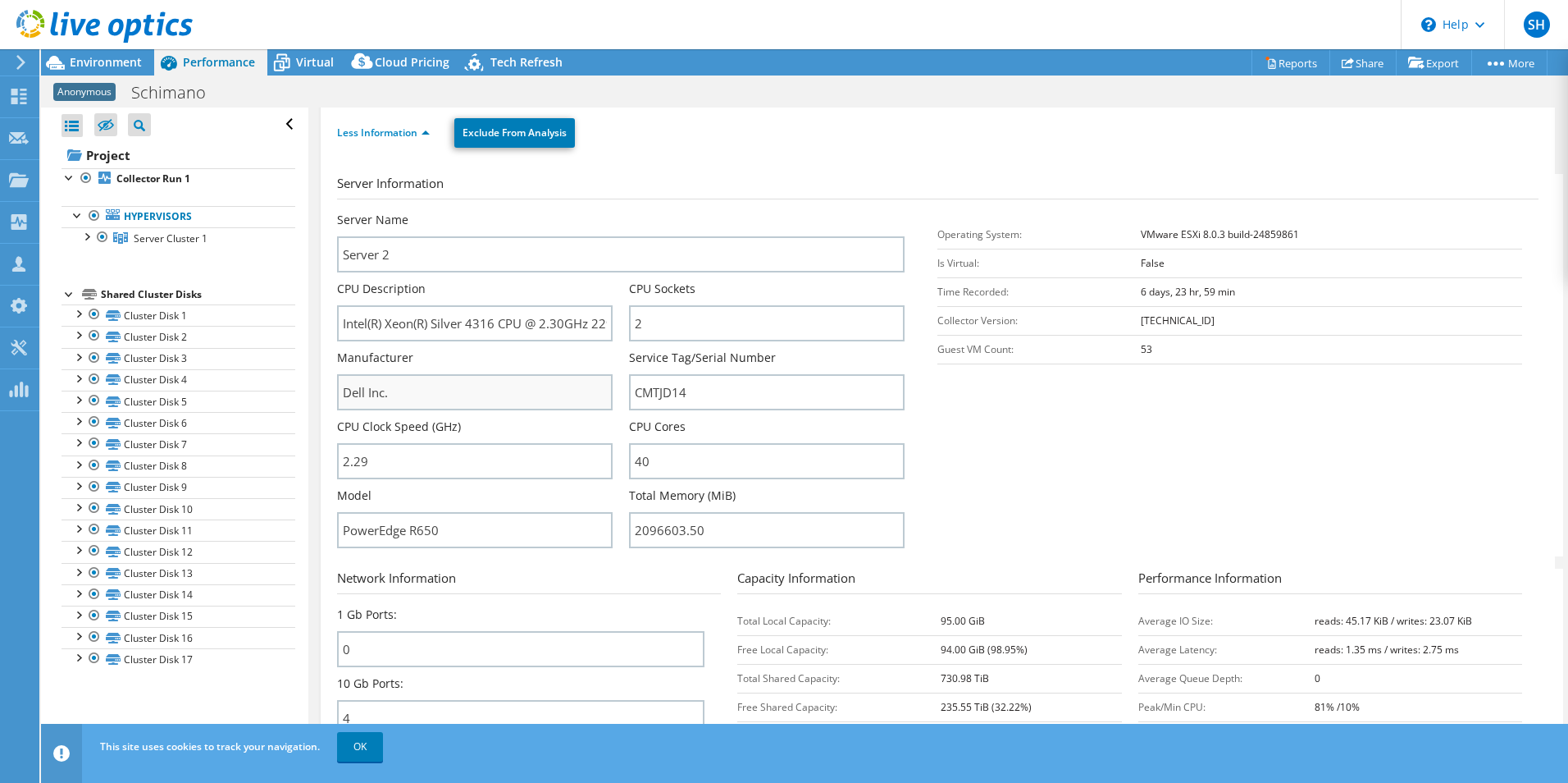
scroll to position [164, 0]
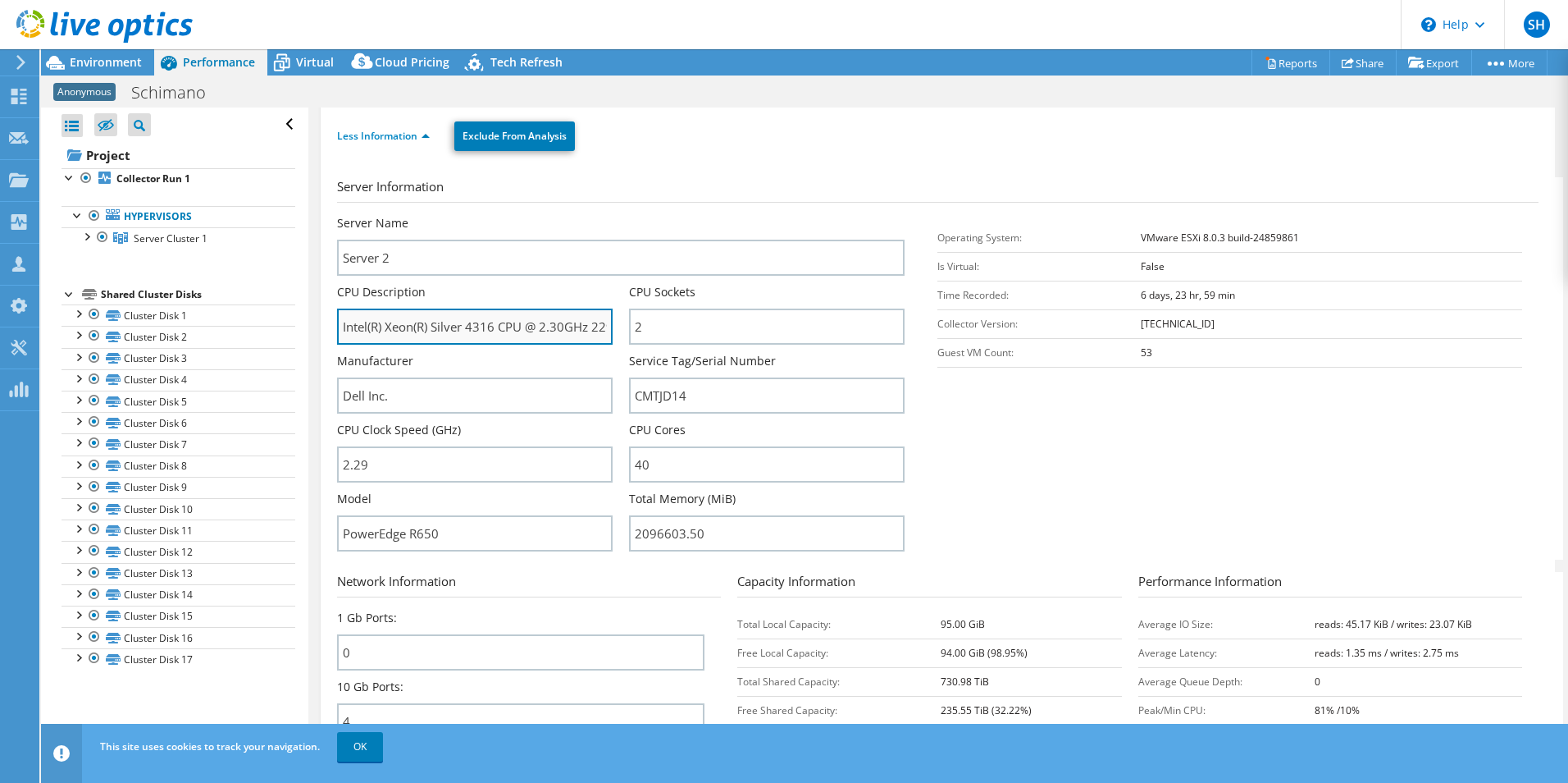
drag, startPoint x: 535, startPoint y: 329, endPoint x: 557, endPoint y: 327, distance: 22.1
click at [557, 327] on input "Intel(R) Xeon(R) Silver 4316 CPU @ 2.30GHz 229 GHz" at bounding box center [474, 326] width 275 height 36
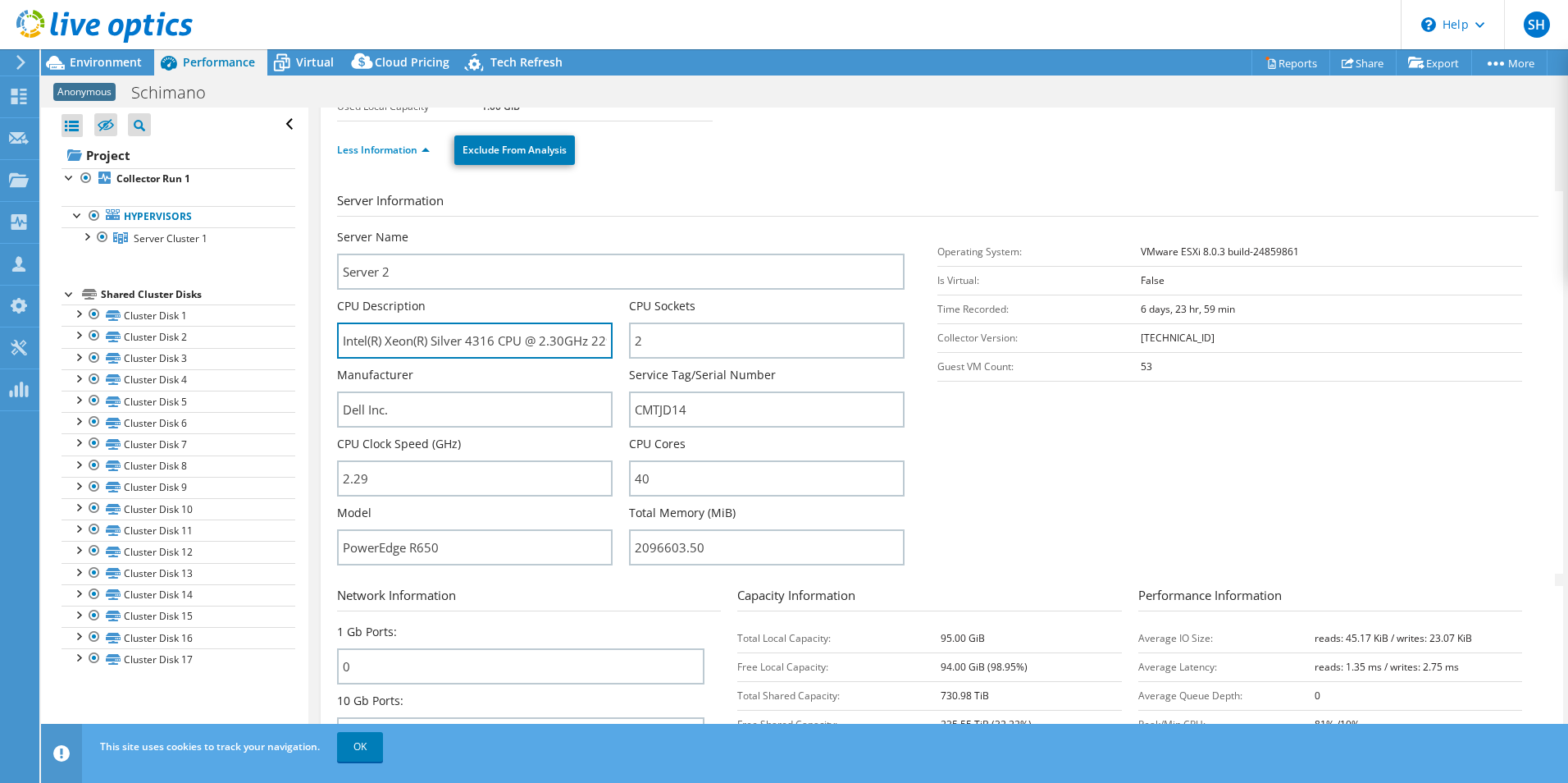
scroll to position [0, 0]
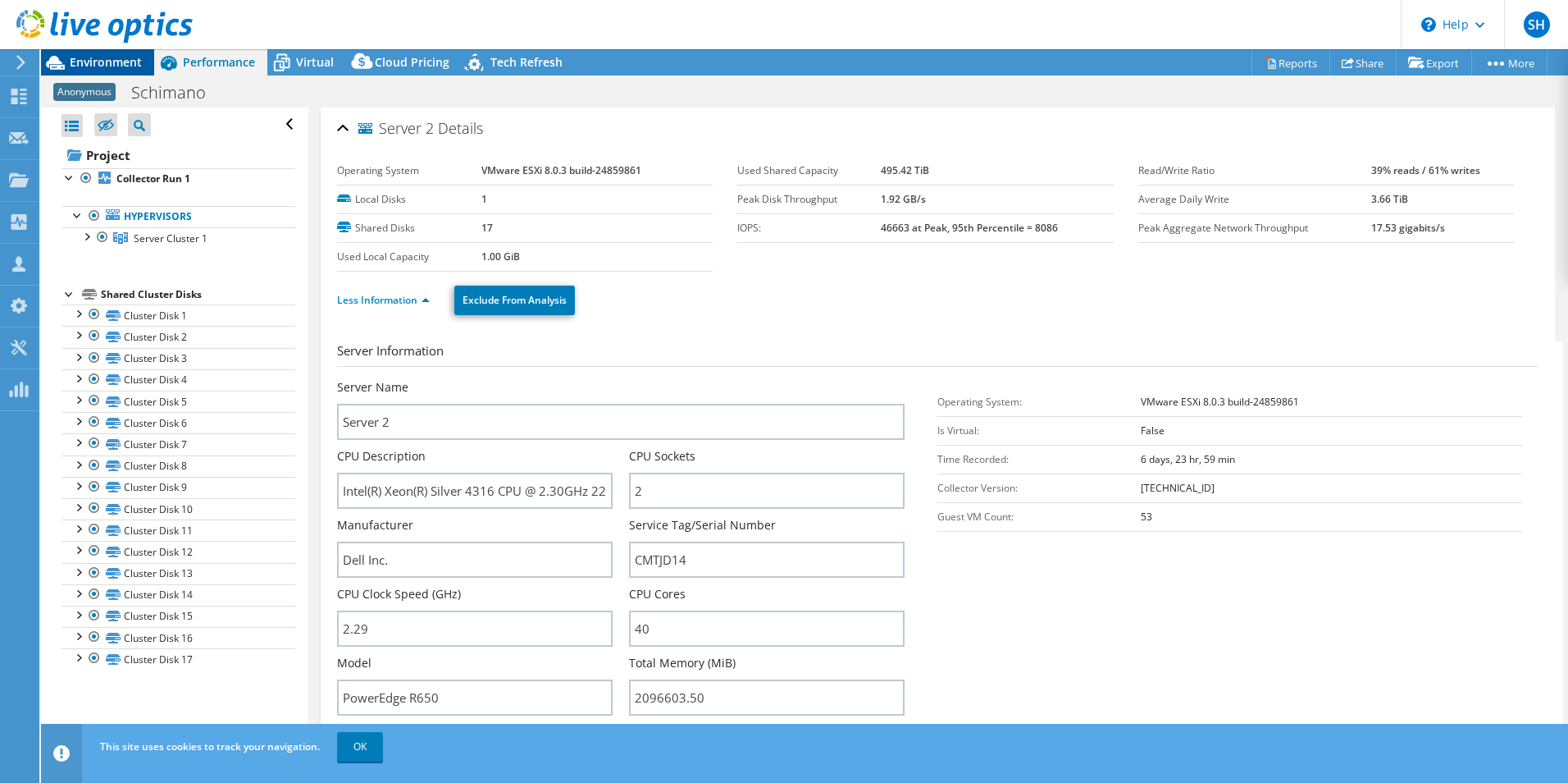
click at [117, 60] on span "Environment" at bounding box center [106, 62] width 72 height 16
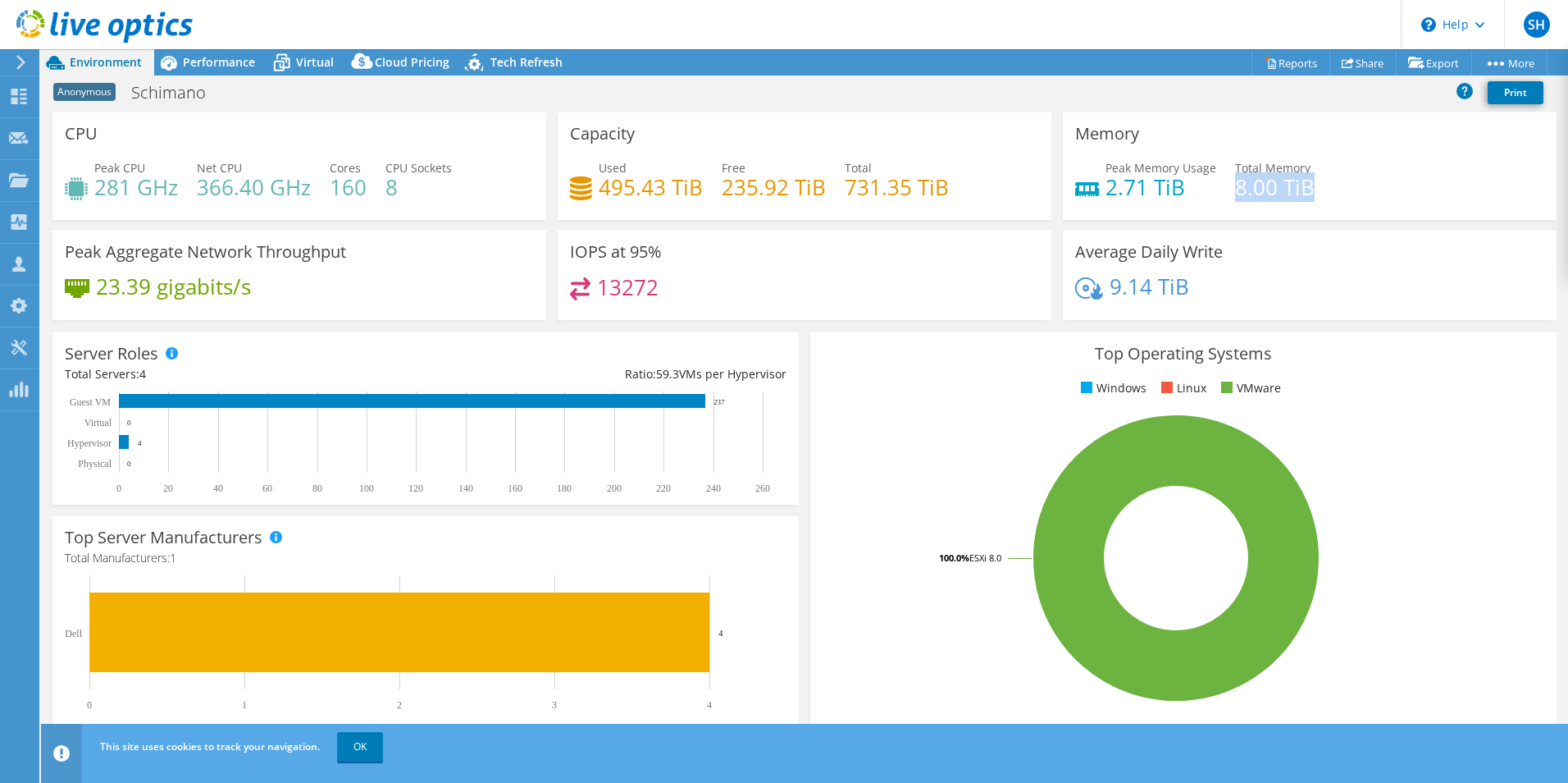
drag, startPoint x: 1229, startPoint y: 186, endPoint x: 1302, endPoint y: 190, distance: 73.1
click at [1302, 190] on h4 "8.00 TiB" at bounding box center [1275, 187] width 80 height 19
click at [320, 61] on span "Virtual" at bounding box center [314, 62] width 38 height 16
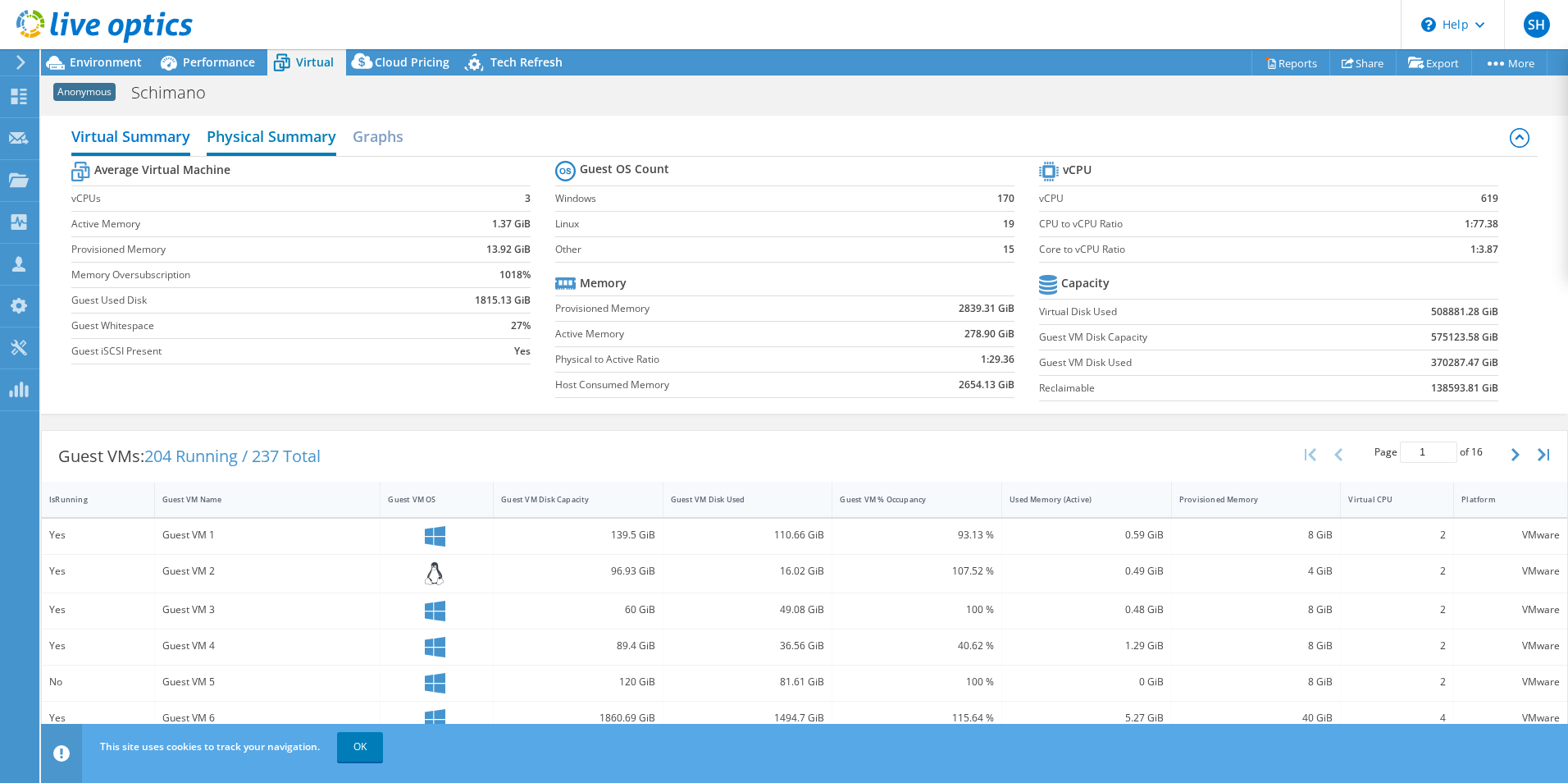
click at [251, 132] on h2 "Physical Summary" at bounding box center [271, 137] width 129 height 36
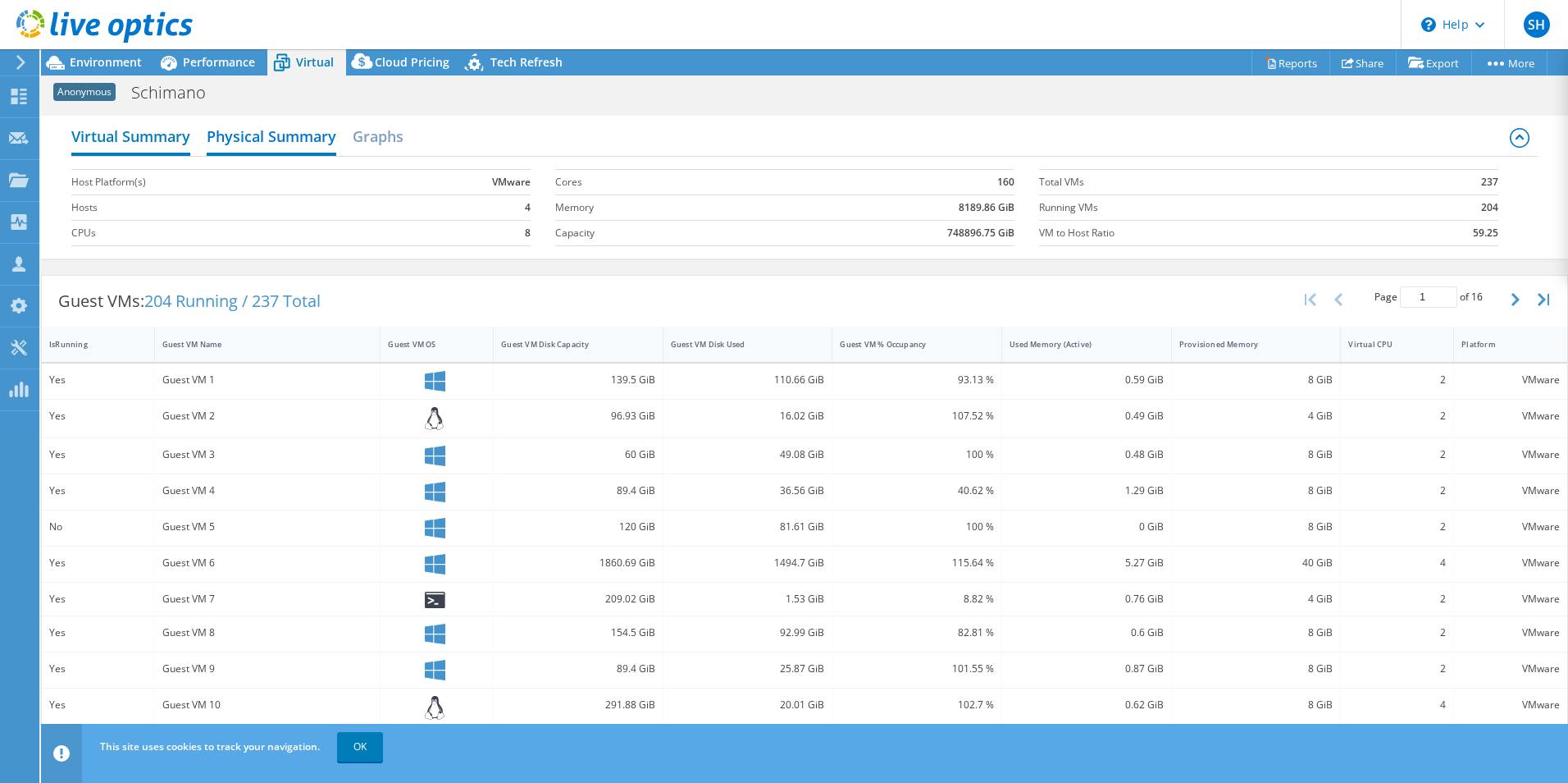
click at [157, 132] on h2 "Virtual Summary" at bounding box center [130, 137] width 119 height 36
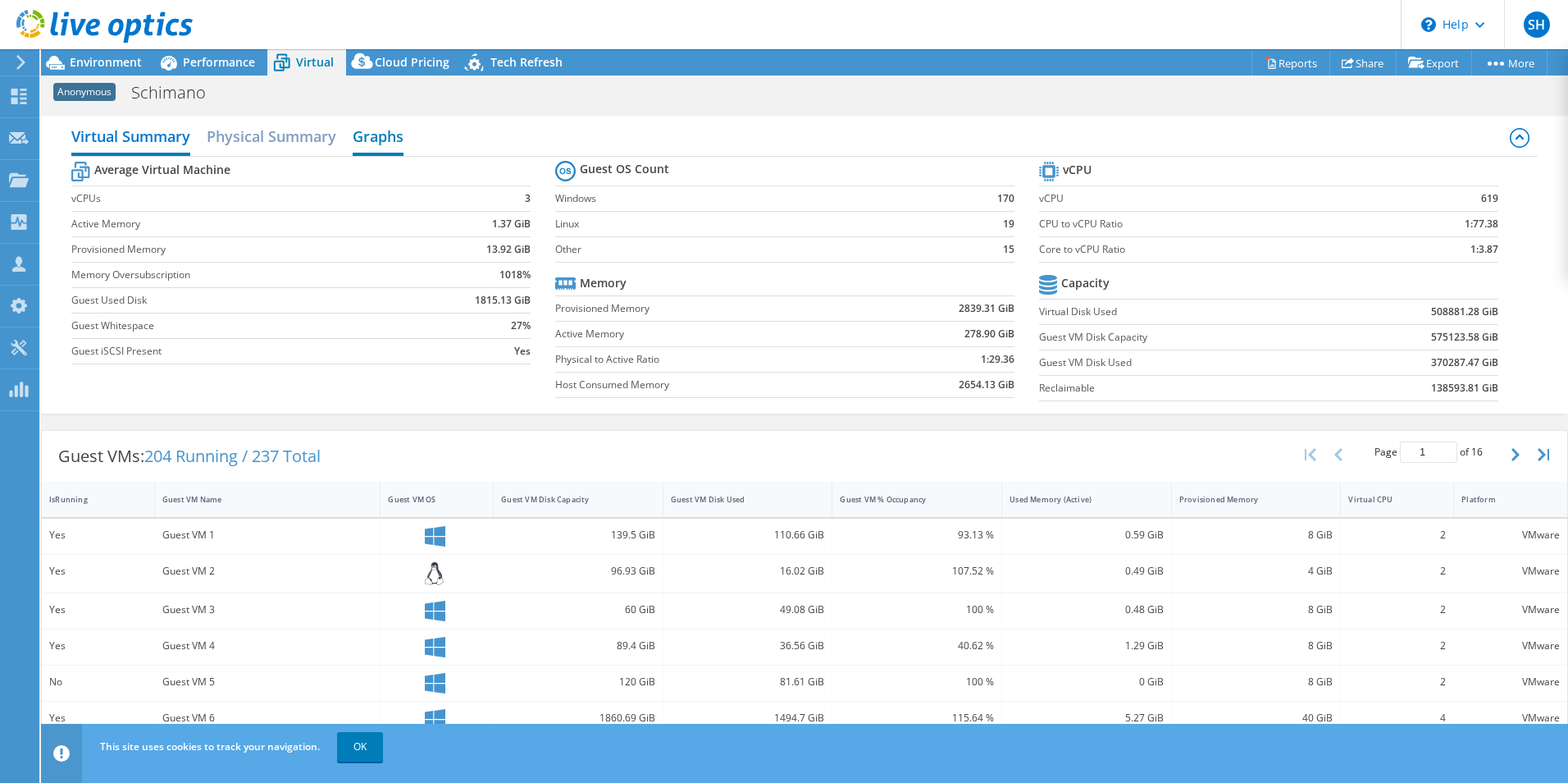
click at [379, 142] on h2 "Graphs" at bounding box center [378, 137] width 51 height 36
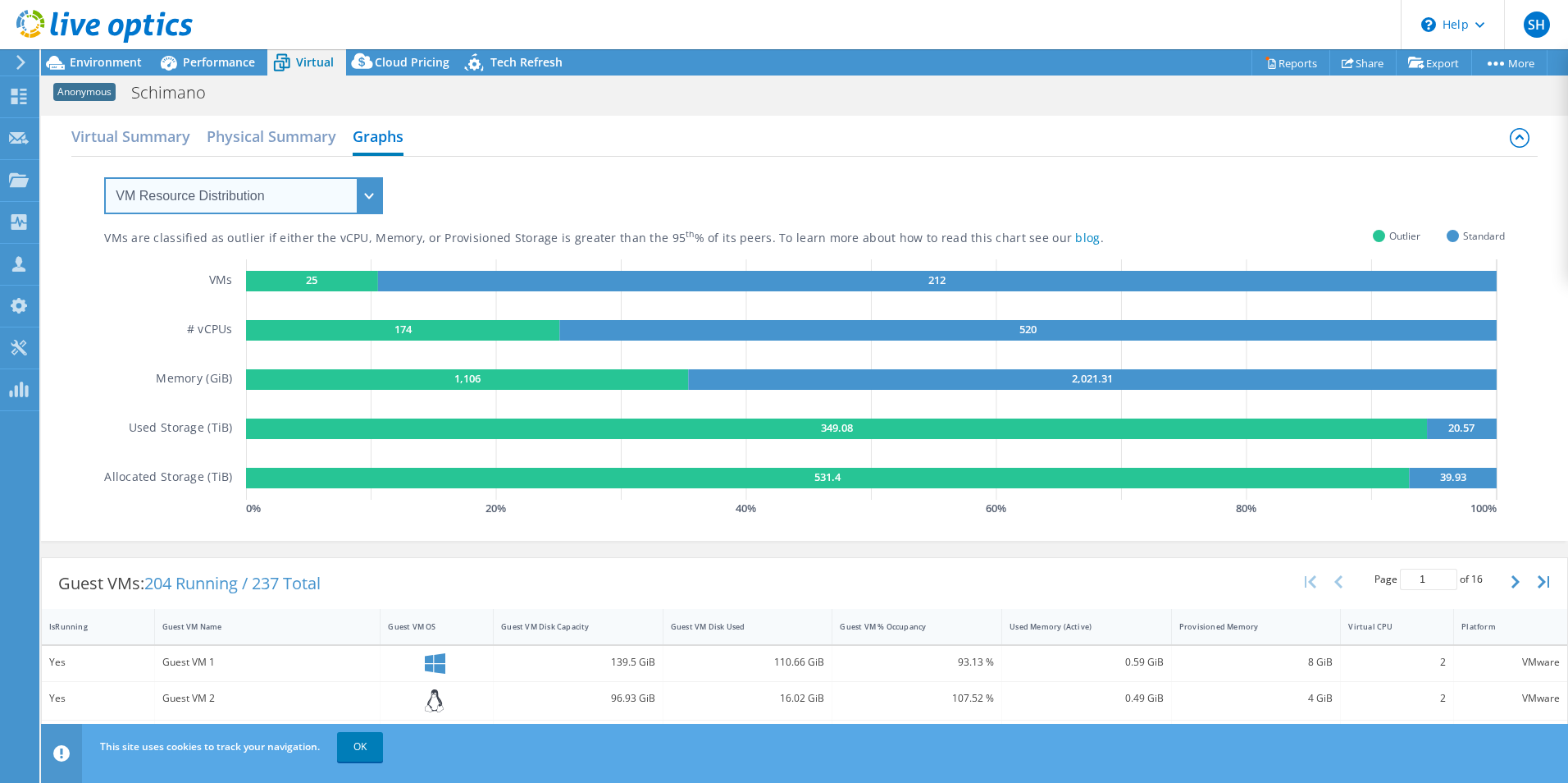
click at [335, 191] on select "VM Resource Distribution Provisioning Contrast Over Provisioning" at bounding box center [243, 196] width 278 height 37
click at [104, 177] on select "VM Resource Distribution Provisioning Contrast Over Provisioning" at bounding box center [243, 196] width 278 height 37
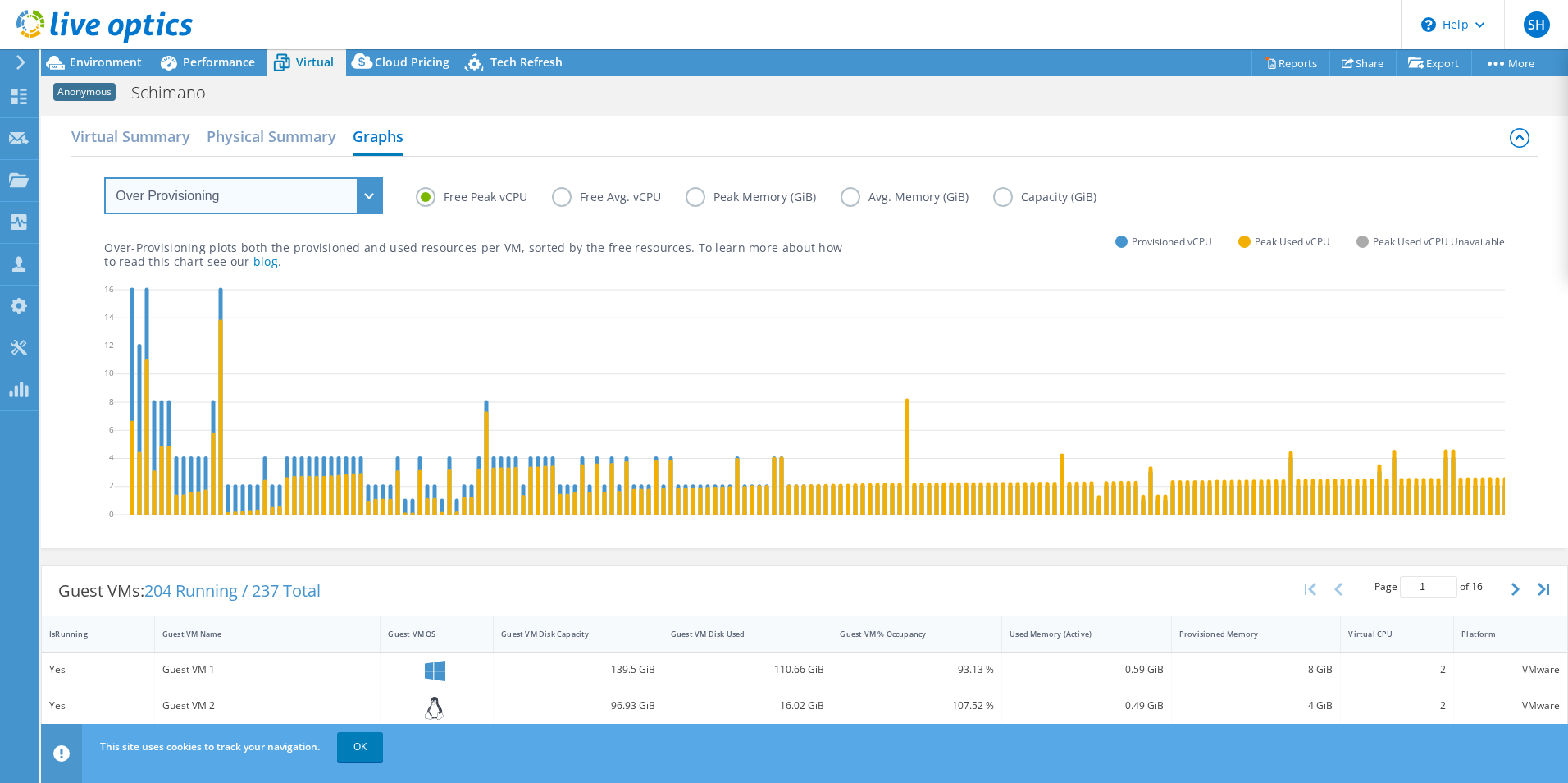
click at [373, 195] on select "VM Resource Distribution Provisioning Contrast Over Provisioning" at bounding box center [243, 196] width 278 height 37
select select "VM Resource Distribution"
click at [104, 177] on select "VM Resource Distribution Provisioning Contrast Over Provisioning" at bounding box center [243, 196] width 278 height 37
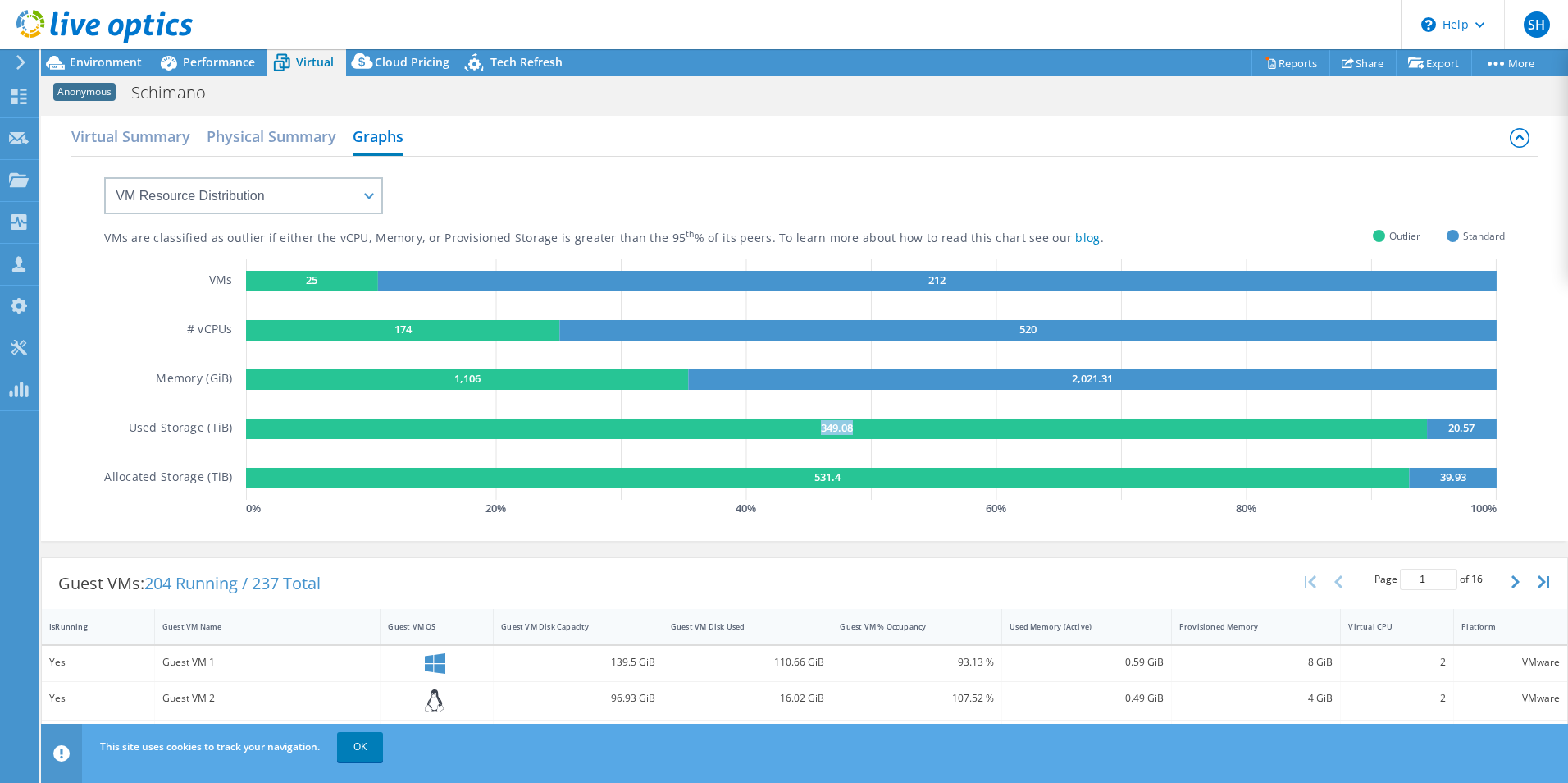
drag, startPoint x: 848, startPoint y: 428, endPoint x: 811, endPoint y: 429, distance: 37.0
click at [811, 429] on g "349.08" at bounding box center [836, 429] width 1181 height 20
click at [575, 425] on rect at bounding box center [836, 429] width 1181 height 20
drag, startPoint x: 315, startPoint y: 279, endPoint x: 300, endPoint y: 279, distance: 15.0
click at [300, 279] on rect at bounding box center [312, 280] width 132 height 20
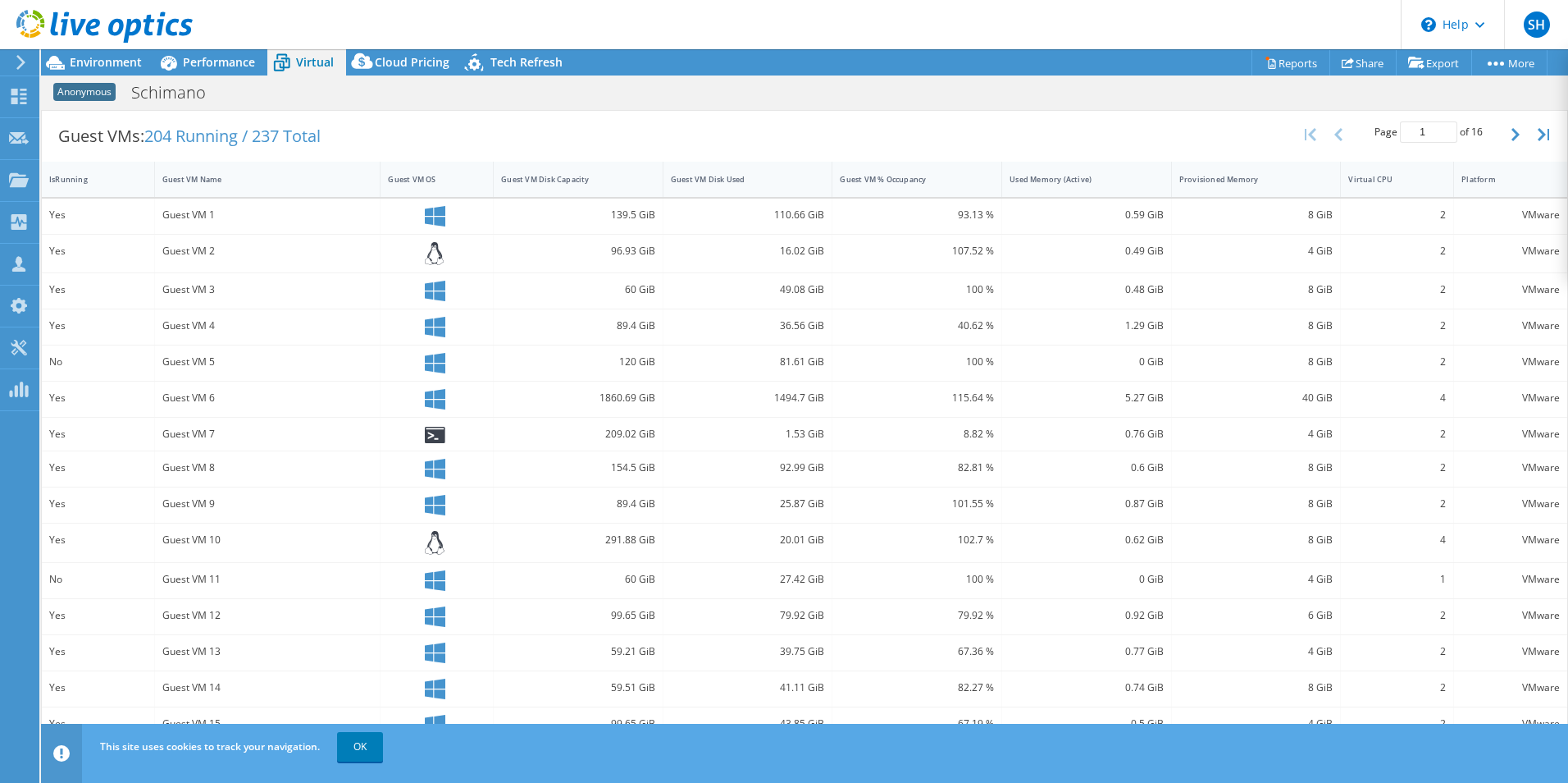
scroll to position [448, 0]
drag, startPoint x: 1325, startPoint y: 398, endPoint x: 1280, endPoint y: 398, distance: 45.0
click at [1280, 398] on div "40 GiB" at bounding box center [1257, 398] width 169 height 35
drag, startPoint x: 1115, startPoint y: 394, endPoint x: 1140, endPoint y: 393, distance: 25.0
click at [1140, 393] on div "5.27 GiB" at bounding box center [1086, 396] width 154 height 19
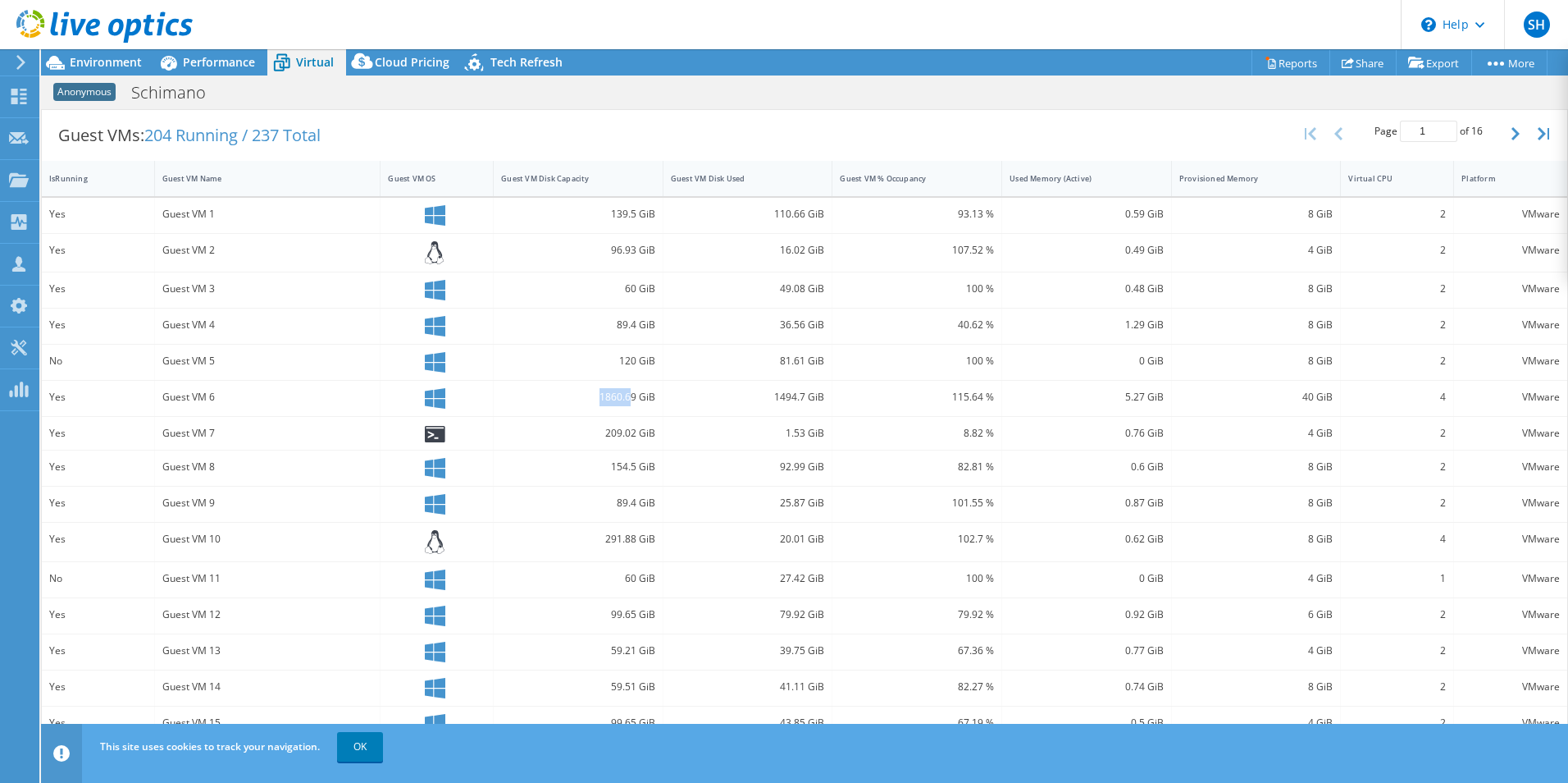
drag, startPoint x: 591, startPoint y: 395, endPoint x: 628, endPoint y: 398, distance: 37.1
click at [628, 398] on div "1860.69 GiB" at bounding box center [578, 396] width 154 height 19
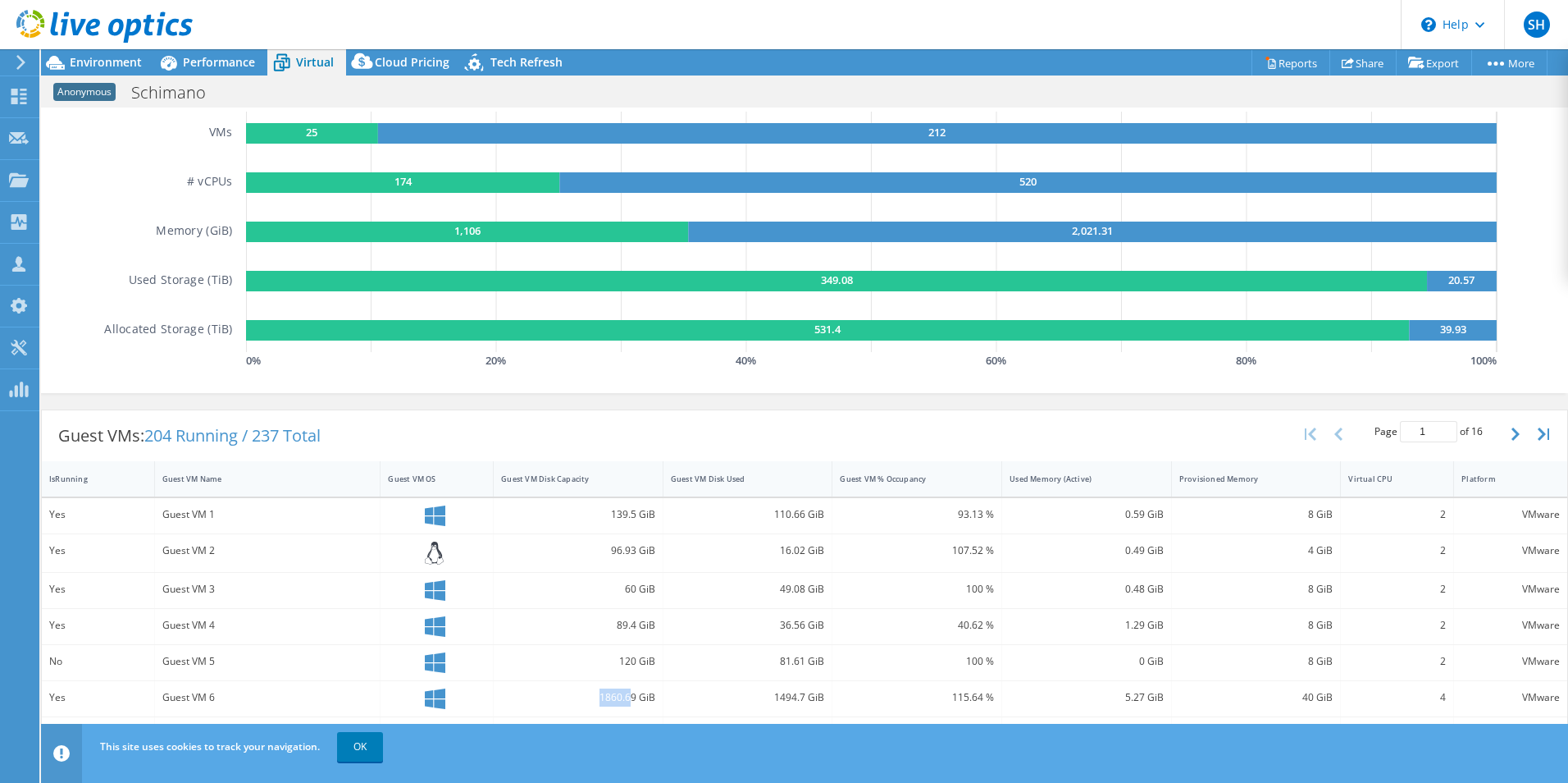
scroll to position [120, 0]
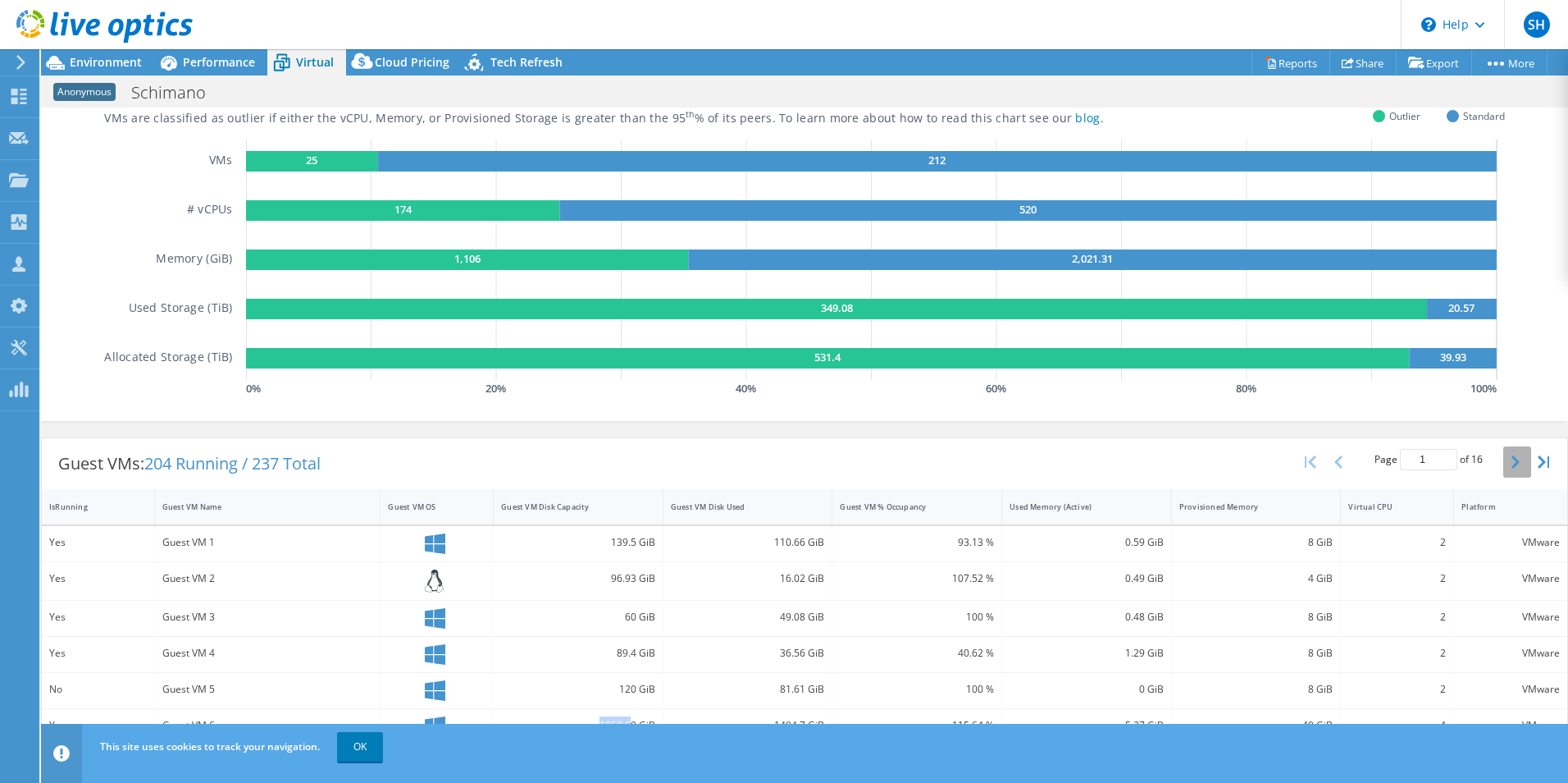
click at [1511, 463] on icon "button" at bounding box center [1514, 461] width 8 height 13
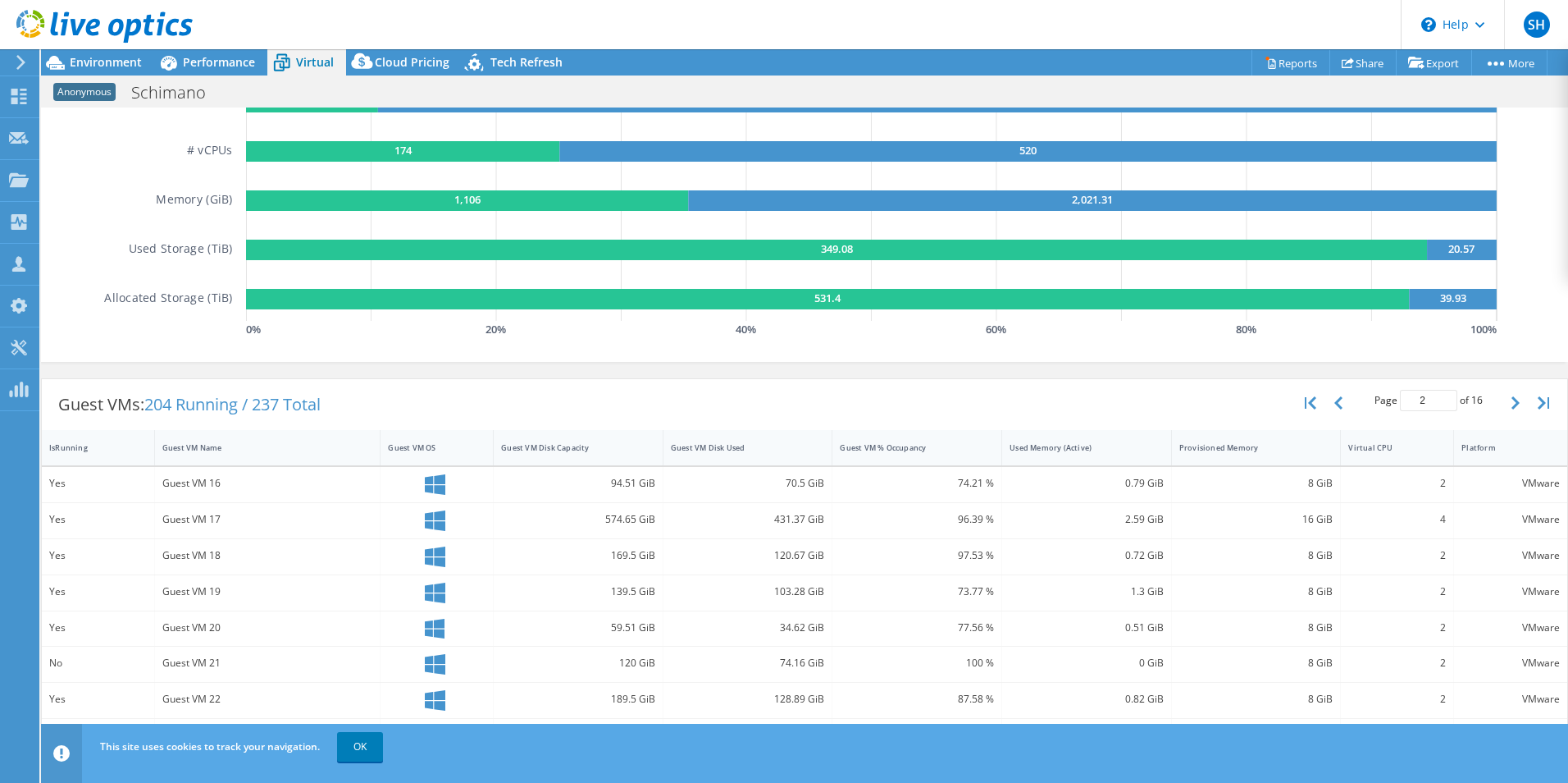
scroll to position [202, 0]
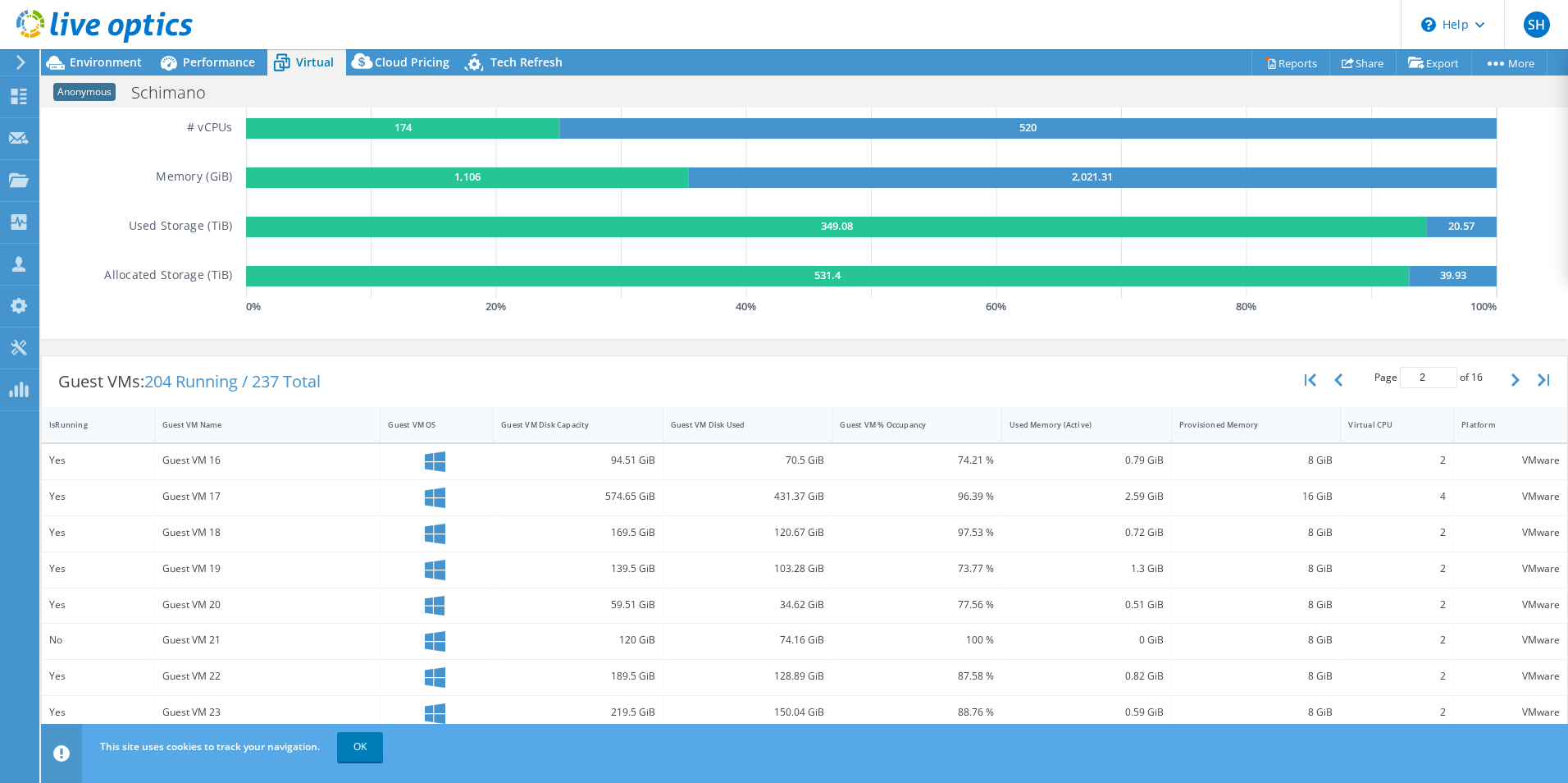
click at [1232, 425] on div "Provisioned Memory" at bounding box center [1246, 424] width 134 height 11
type input "1"
click at [1232, 425] on div "Provisioned Memory" at bounding box center [1246, 424] width 134 height 11
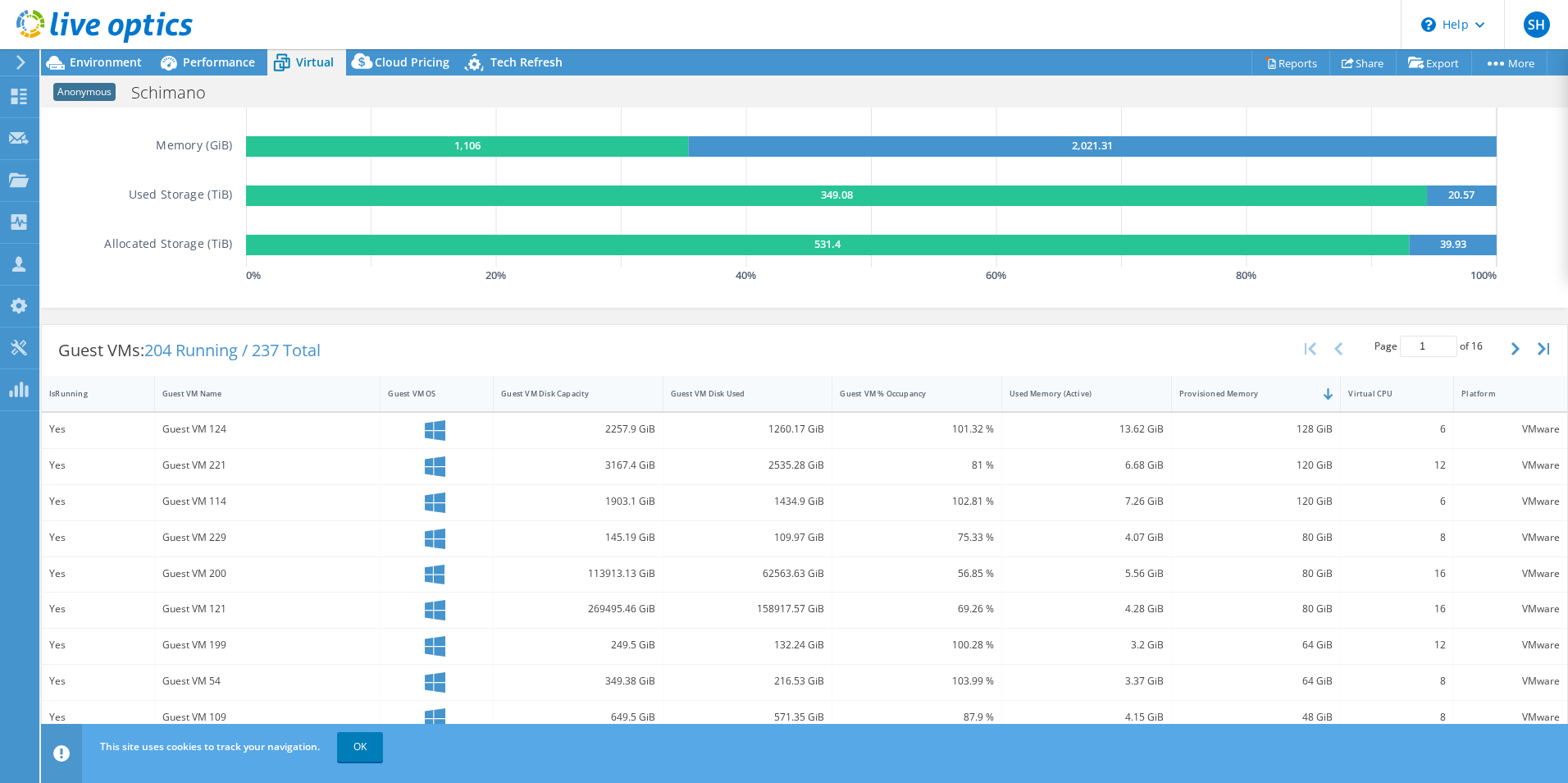
scroll to position [283, 0]
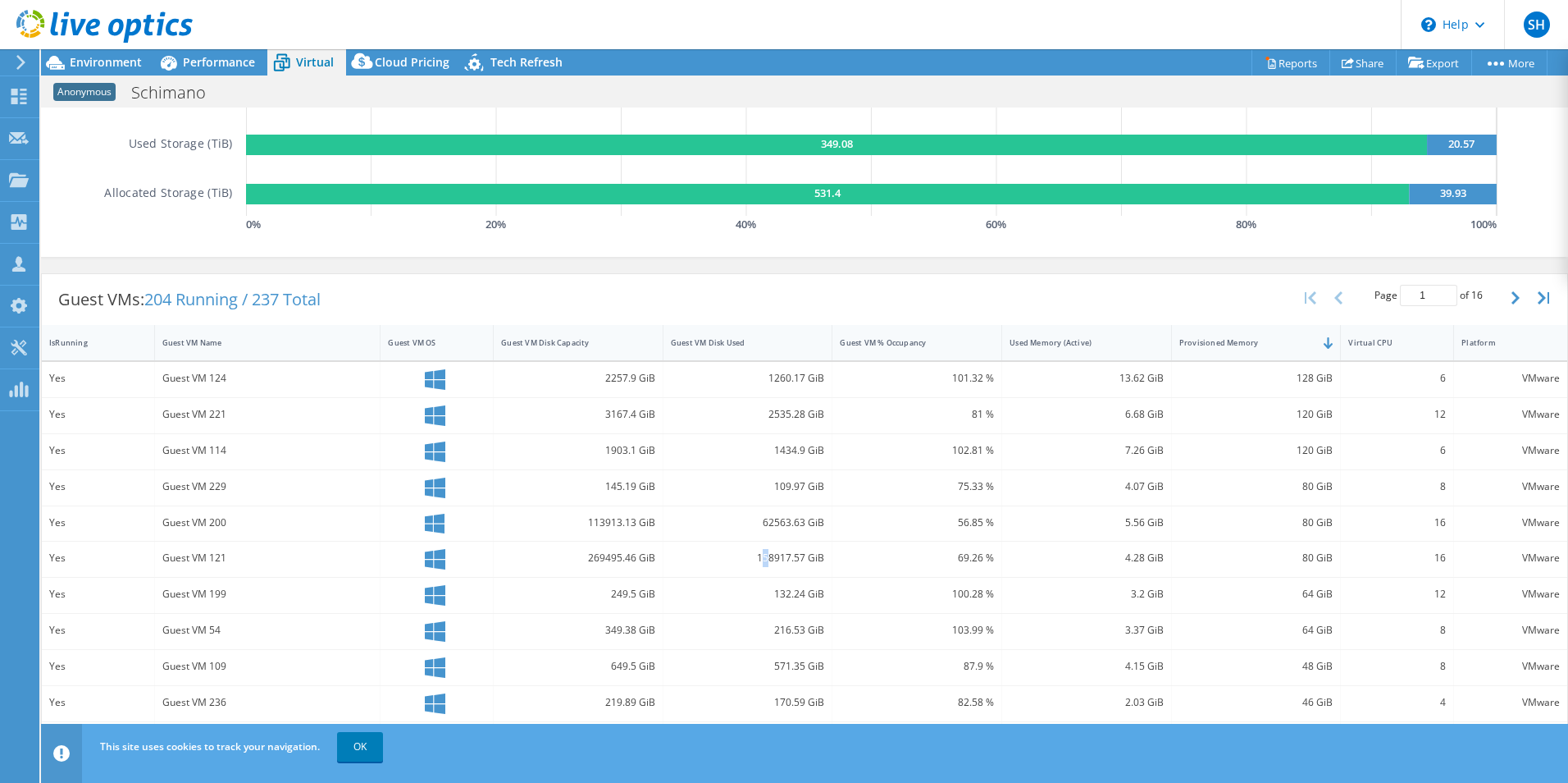
click at [760, 554] on div "158917.57 GiB" at bounding box center [748, 558] width 154 height 19
drag, startPoint x: 760, startPoint y: 554, endPoint x: 780, endPoint y: 559, distance: 20.6
click at [780, 559] on div "158917.57 GiB" at bounding box center [748, 558] width 154 height 19
drag, startPoint x: 751, startPoint y: 555, endPoint x: 824, endPoint y: 554, distance: 73.0
click at [824, 554] on div "158917.57 GiB" at bounding box center [748, 559] width 169 height 35
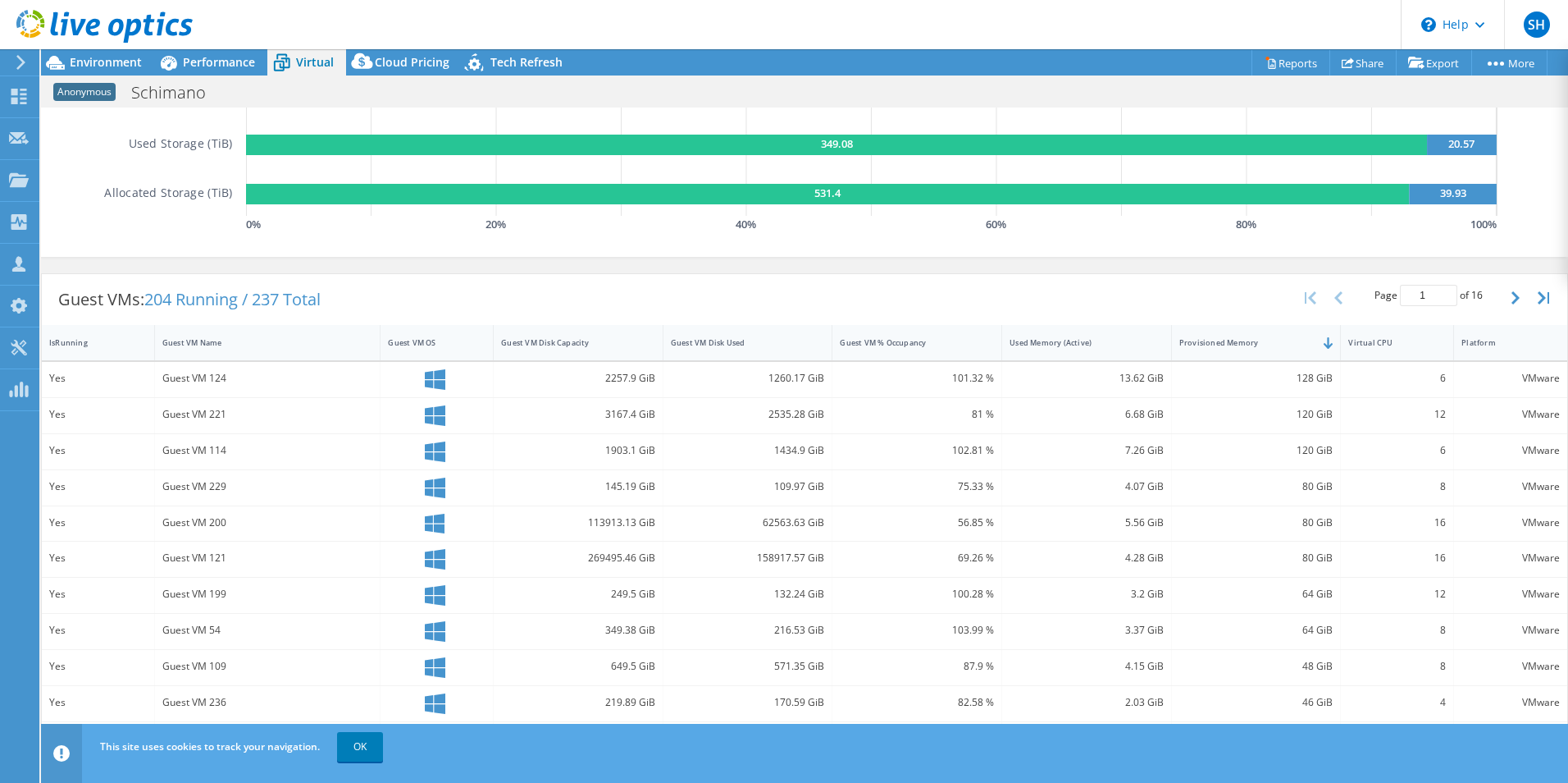
drag, startPoint x: 824, startPoint y: 554, endPoint x: 845, endPoint y: 559, distance: 21.6
click at [845, 559] on div "69.26 %" at bounding box center [917, 558] width 154 height 19
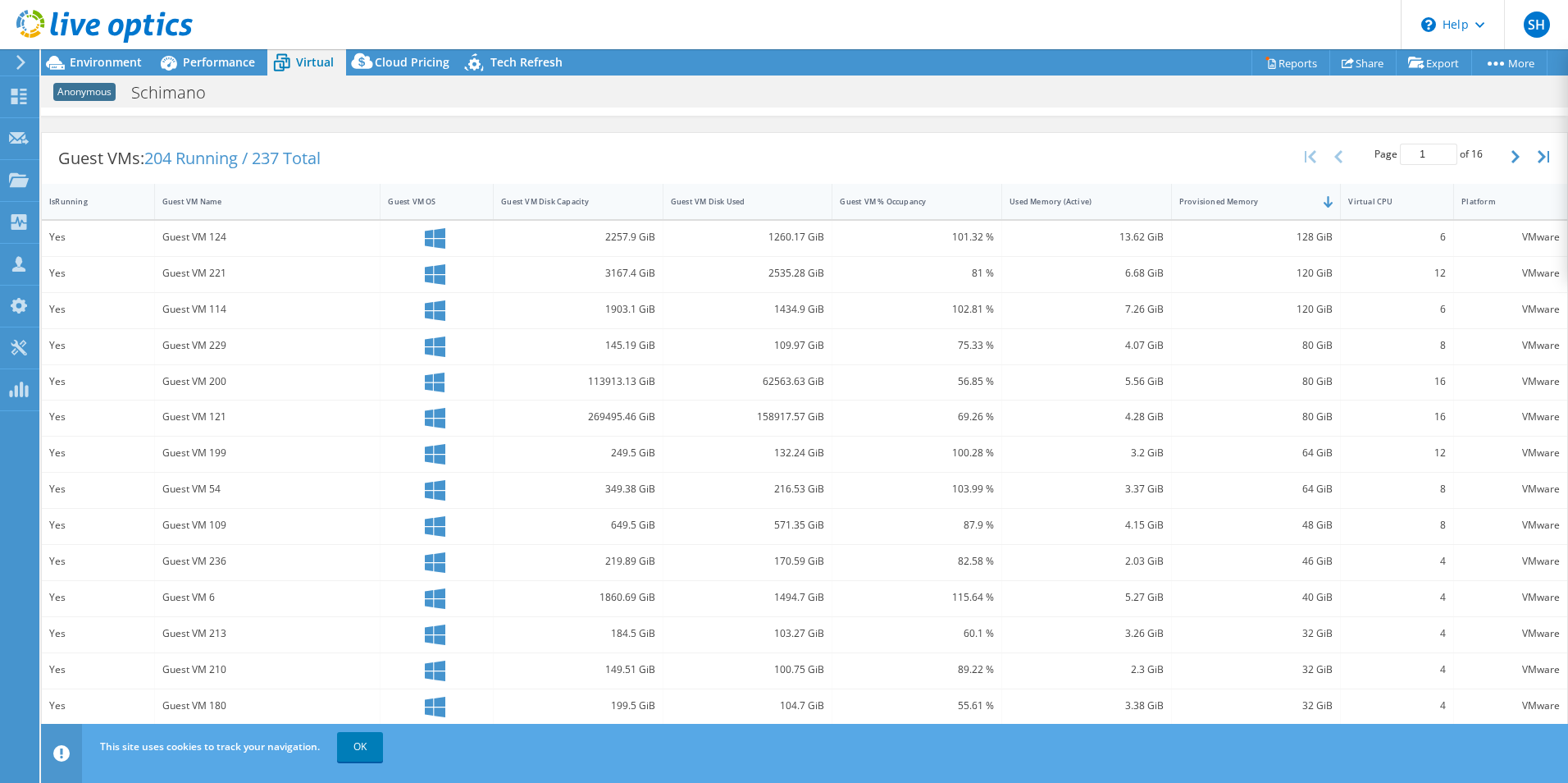
scroll to position [444, 0]
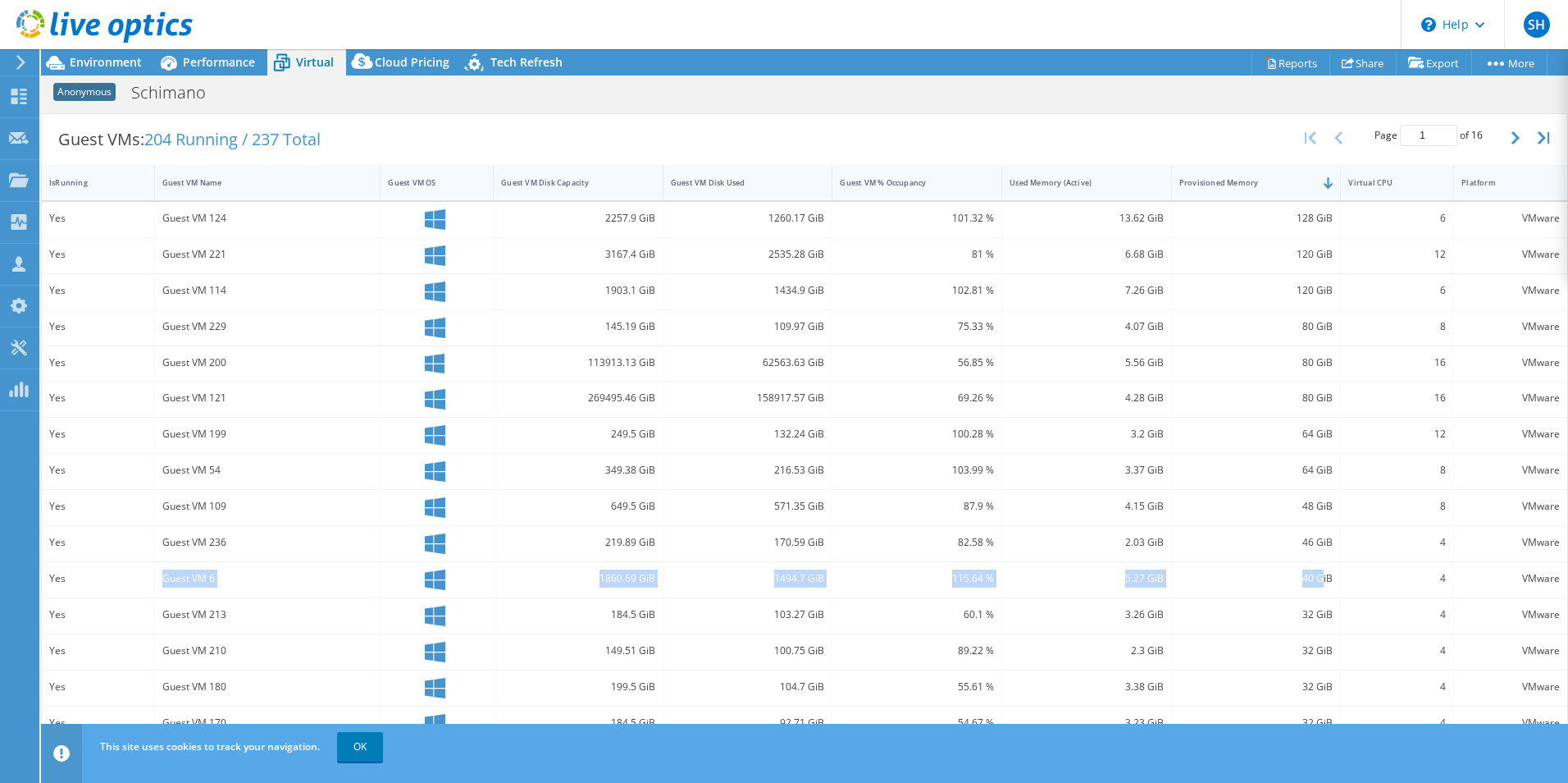
drag, startPoint x: 1312, startPoint y: 576, endPoint x: 139, endPoint y: 580, distance: 1173.0
click at [139, 580] on div "Yes Guest VM 6 1860.69 GiB 1494.7 GiB 115.64 % 5.27 GiB 40 GiB 4 VMware" at bounding box center [804, 579] width 1525 height 35
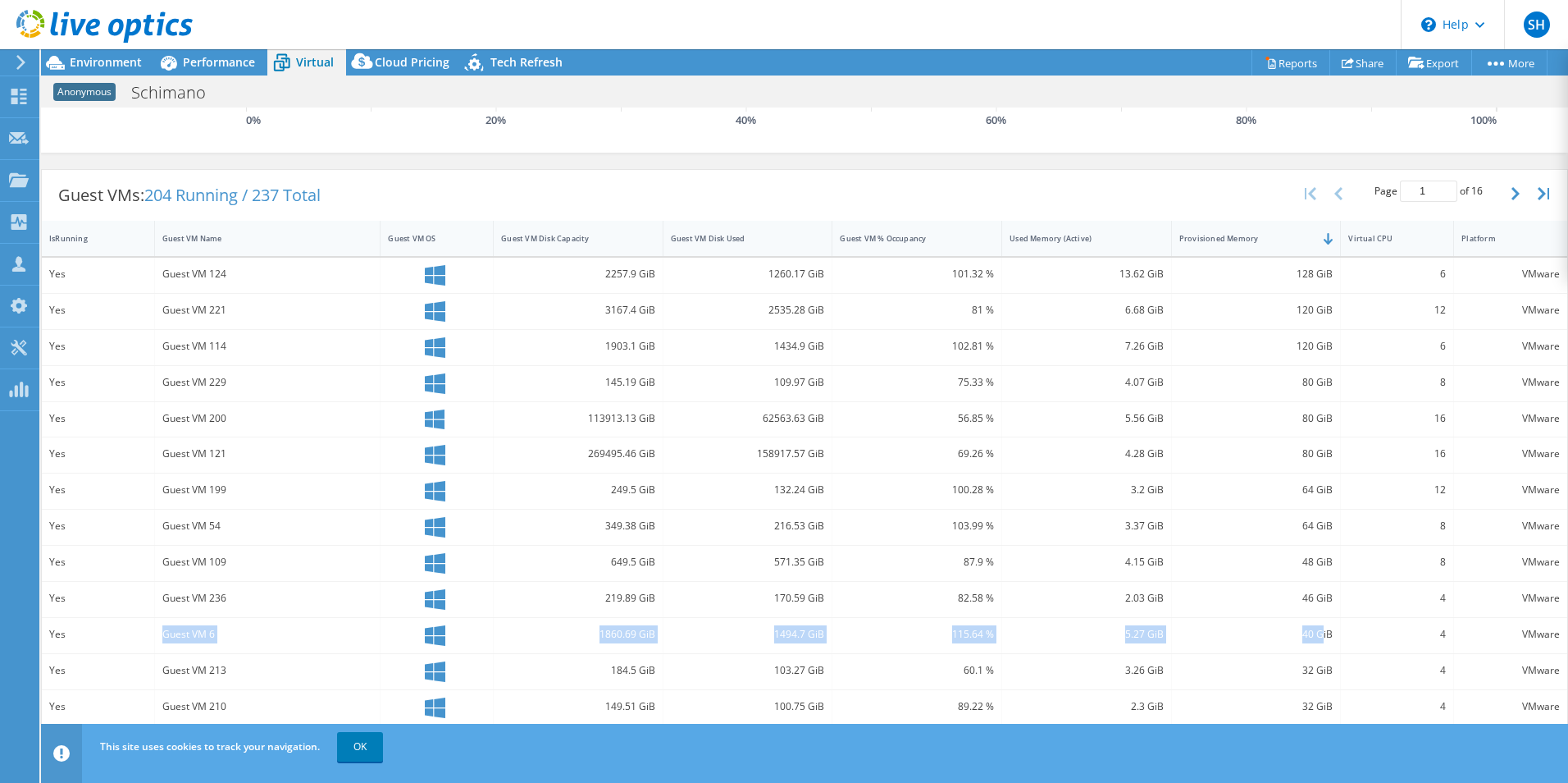
scroll to position [361, 0]
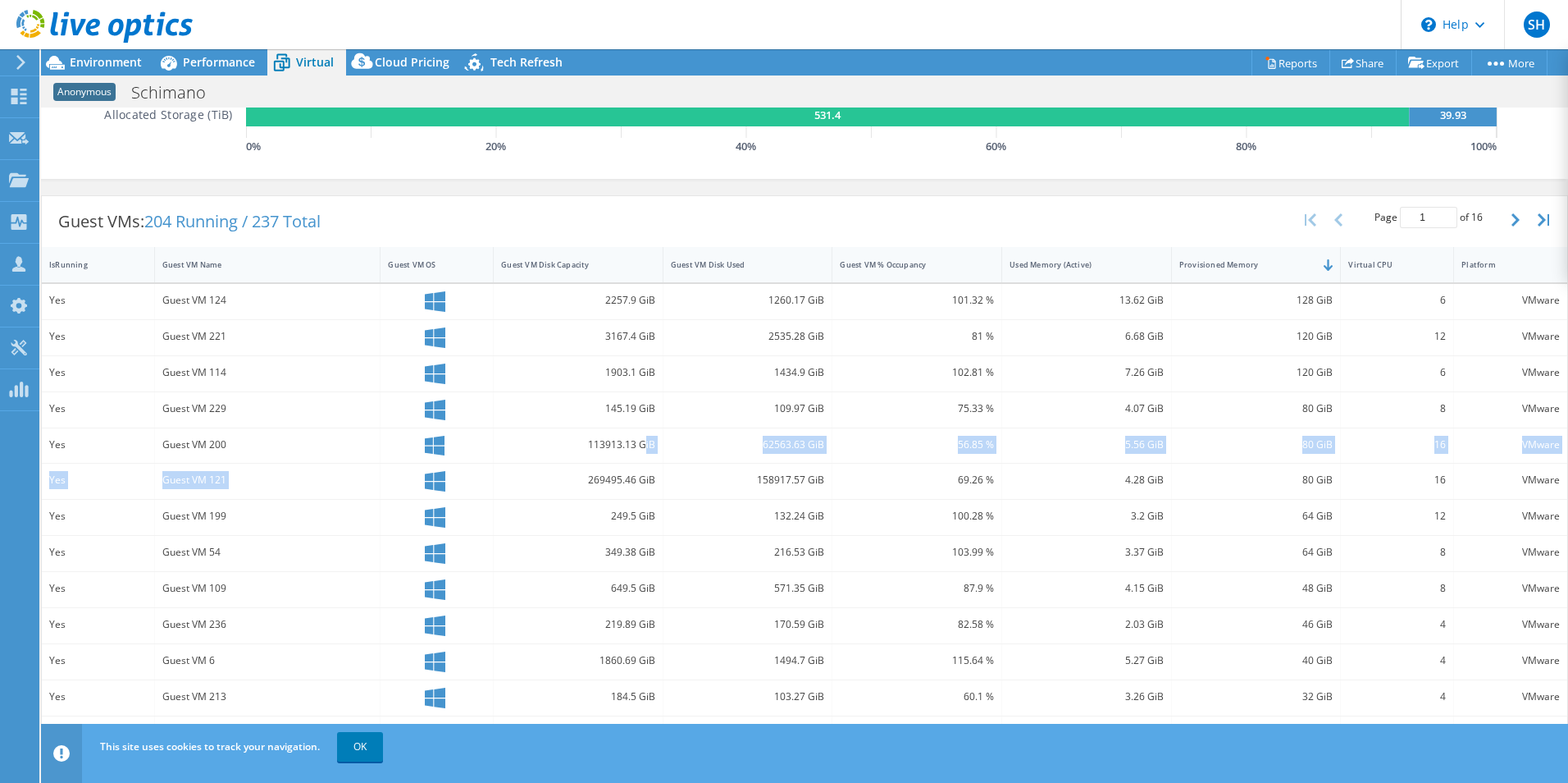
drag, startPoint x: 585, startPoint y: 479, endPoint x: 641, endPoint y: 453, distance: 61.7
click at [641, 453] on div "Yes Guest VM 124 2257.9 GiB 1260.17 GiB 101.32 % 13.62 GiB 128 GiB 6 VMware Yes…" at bounding box center [804, 553] width 1525 height 540
drag, startPoint x: 641, startPoint y: 453, endPoint x: 652, endPoint y: 477, distance: 26.4
click at [652, 477] on div "Yes Guest VM 124 2257.9 GiB 1260.17 GiB 101.32 % 13.62 GiB 128 GiB 6 VMware Yes…" at bounding box center [804, 553] width 1525 height 540
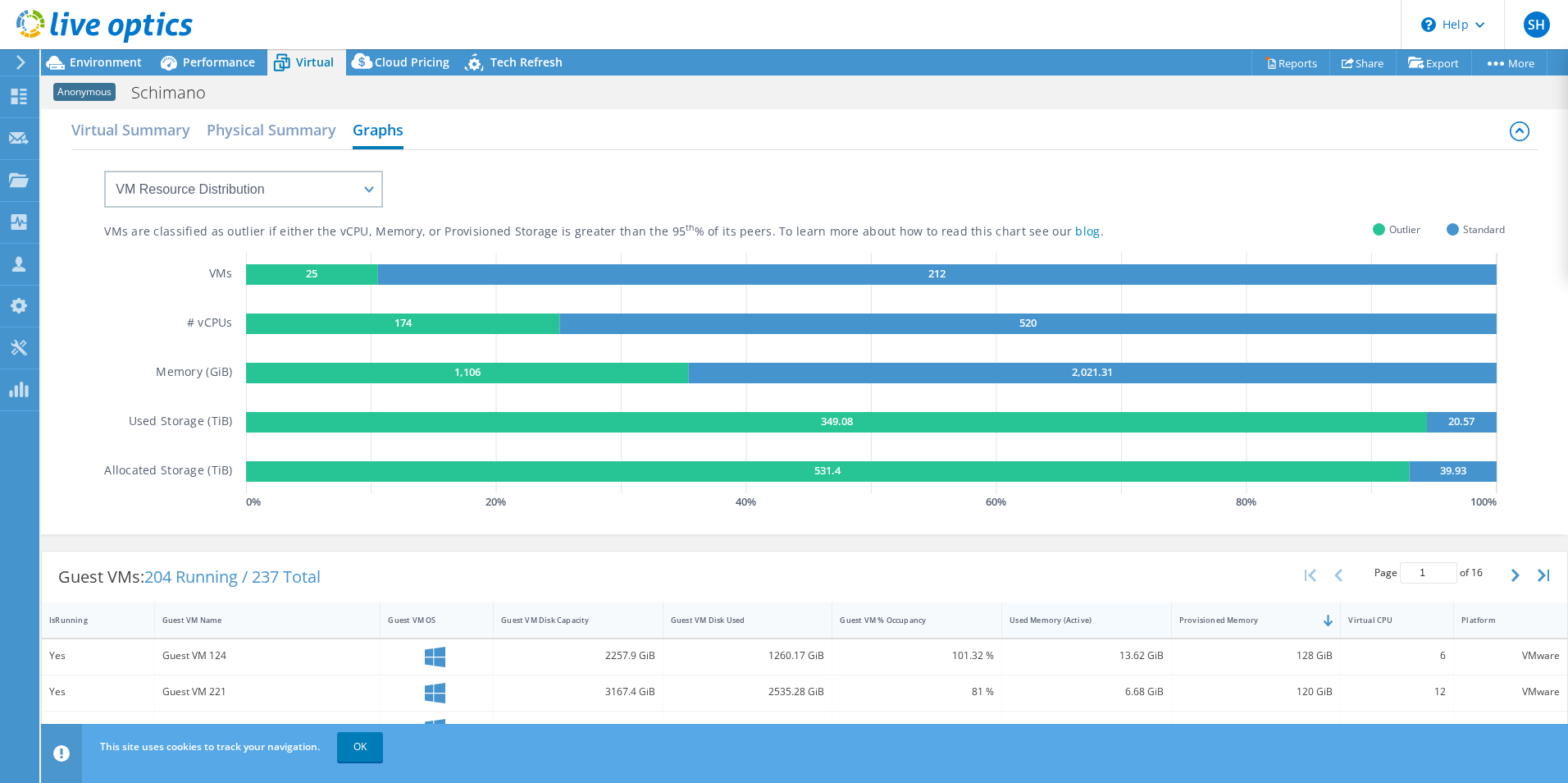
scroll to position [0, 0]
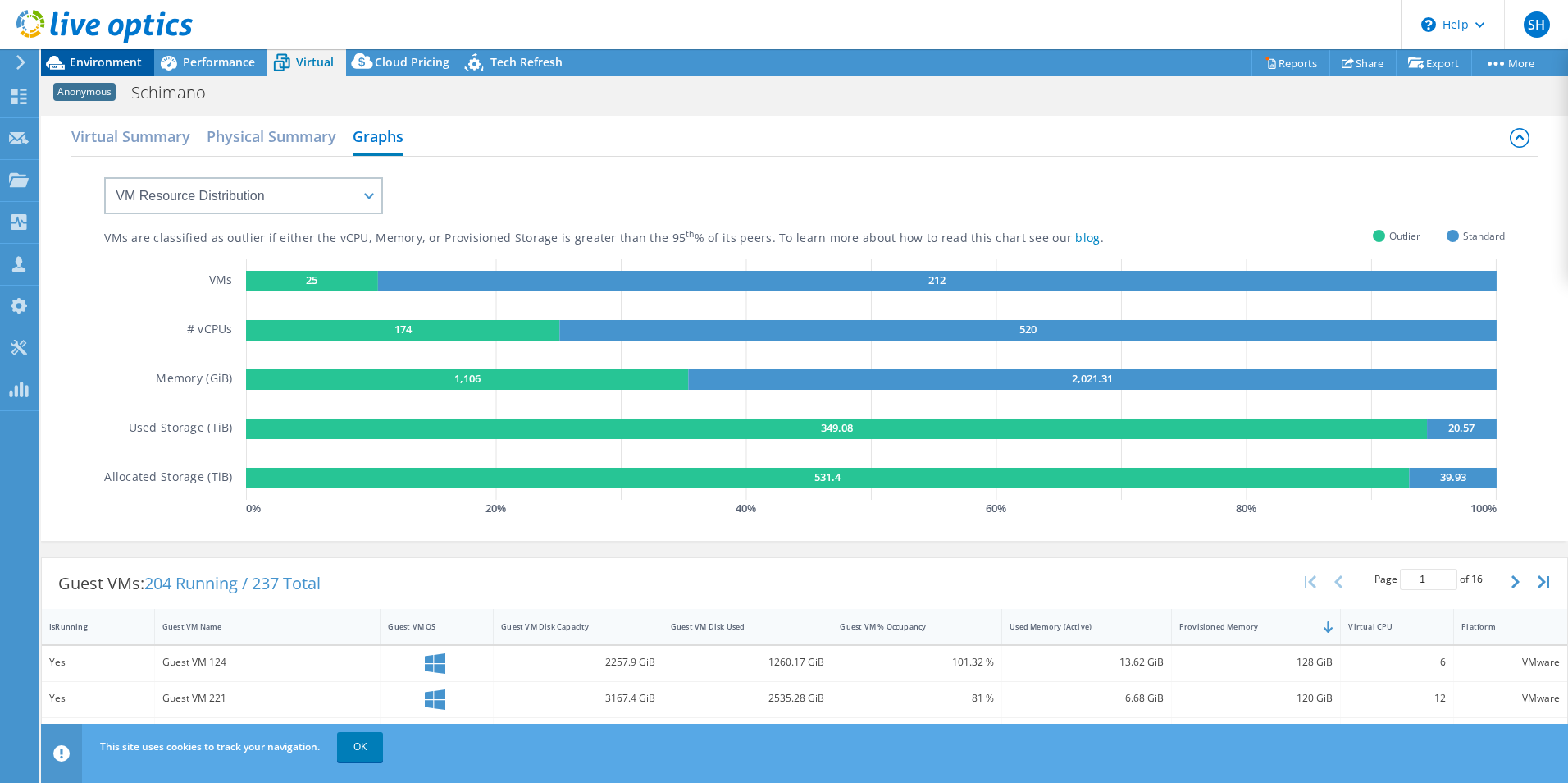
click at [90, 63] on span "Environment" at bounding box center [106, 62] width 72 height 16
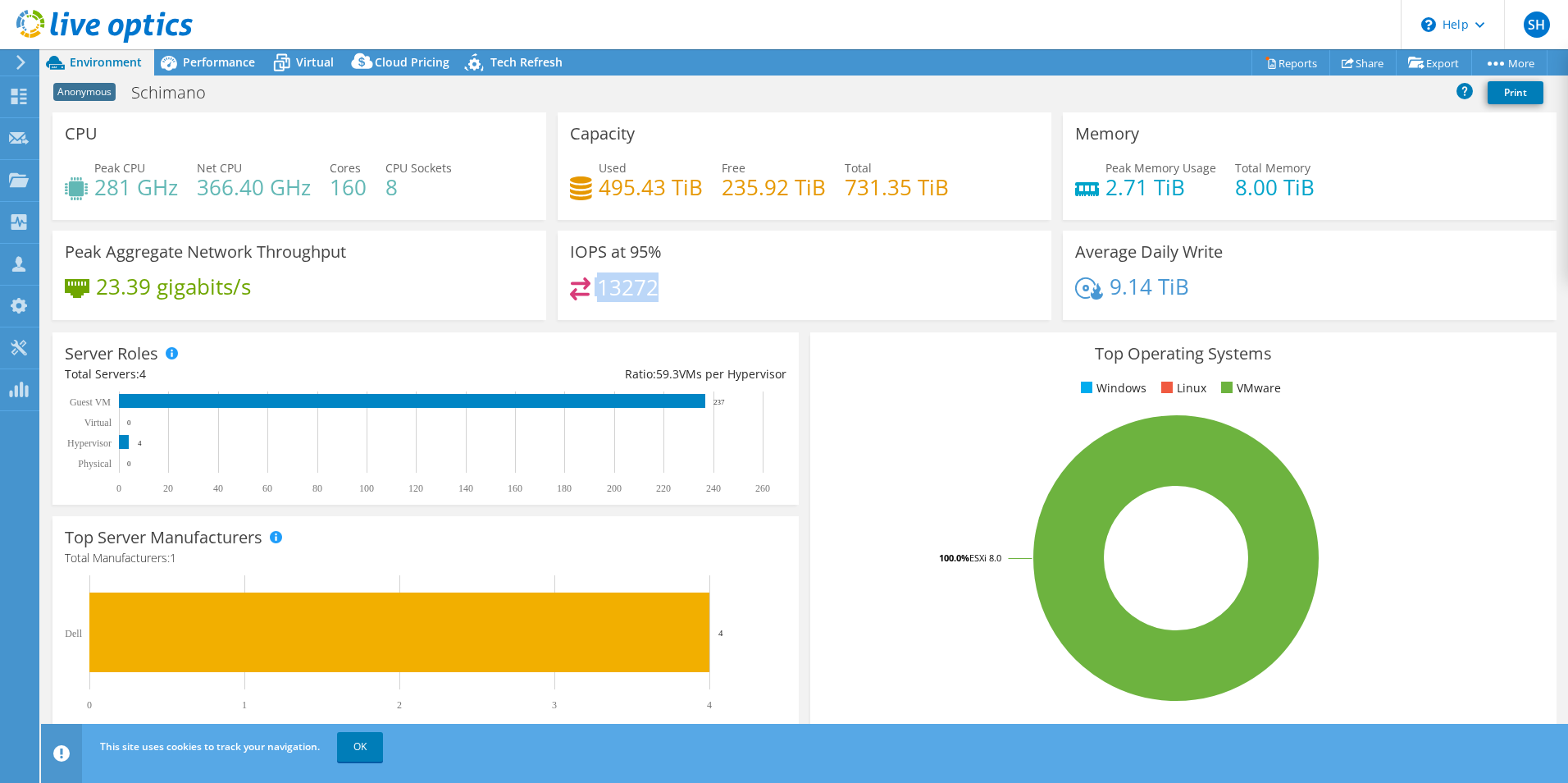
drag, startPoint x: 658, startPoint y: 288, endPoint x: 589, endPoint y: 288, distance: 69.0
click at [589, 288] on div "13272" at bounding box center [804, 295] width 469 height 35
click at [787, 298] on div "13272" at bounding box center [804, 295] width 469 height 35
drag, startPoint x: 665, startPoint y: 291, endPoint x: 589, endPoint y: 289, distance: 76.0
click at [589, 289] on div "13272" at bounding box center [804, 295] width 469 height 35
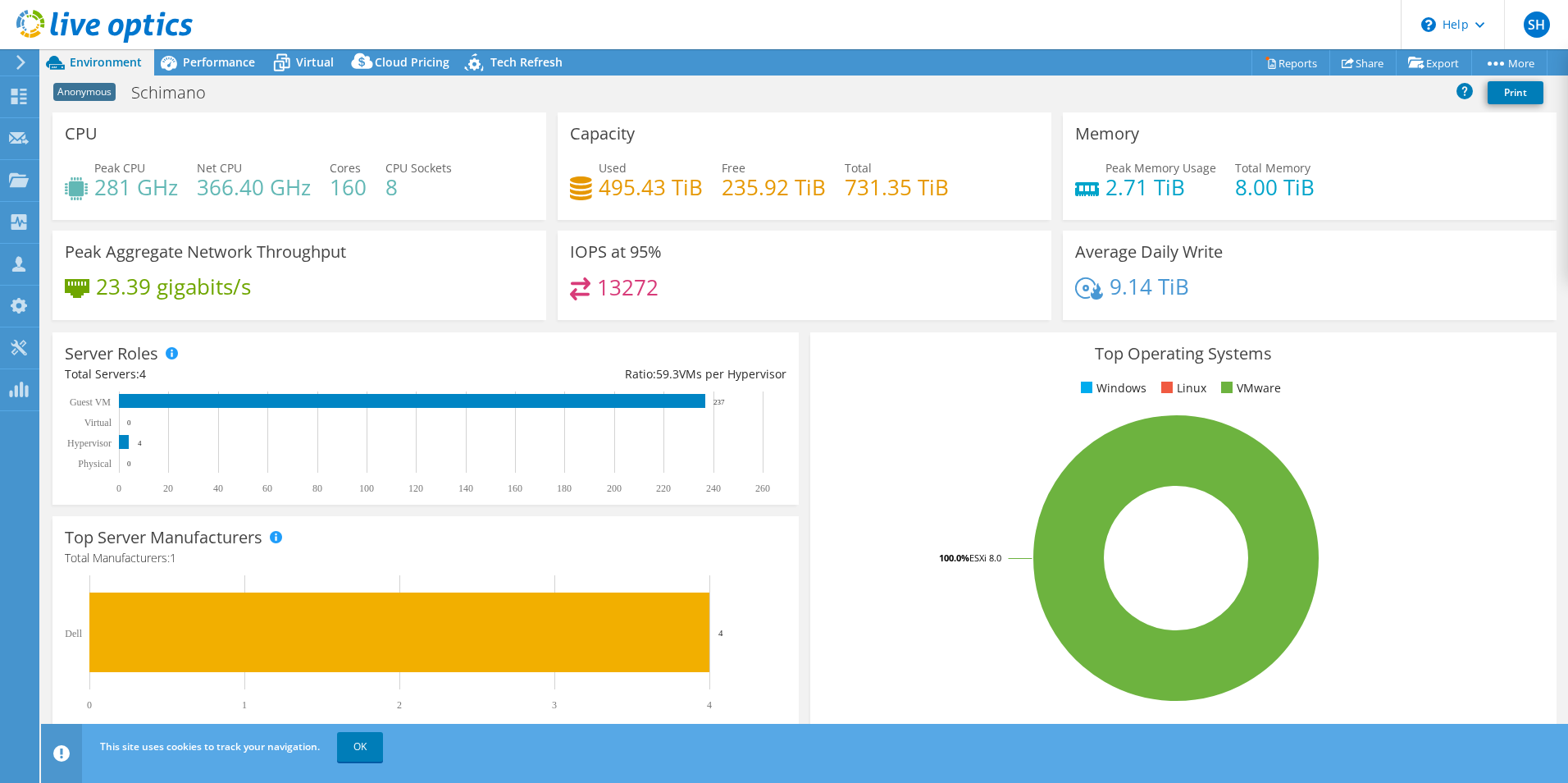
drag, startPoint x: 589, startPoint y: 289, endPoint x: 688, endPoint y: 283, distance: 99.2
click at [688, 283] on div "13272" at bounding box center [804, 295] width 469 height 35
